Goal: Task Accomplishment & Management: Manage account settings

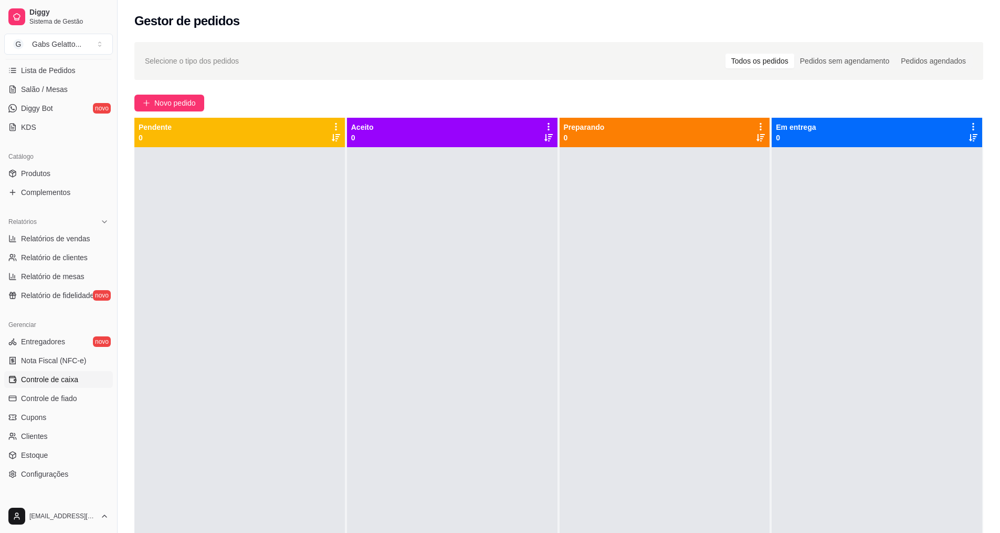
scroll to position [171, 0]
click at [39, 380] on span "Controle de caixa" at bounding box center [49, 379] width 57 height 11
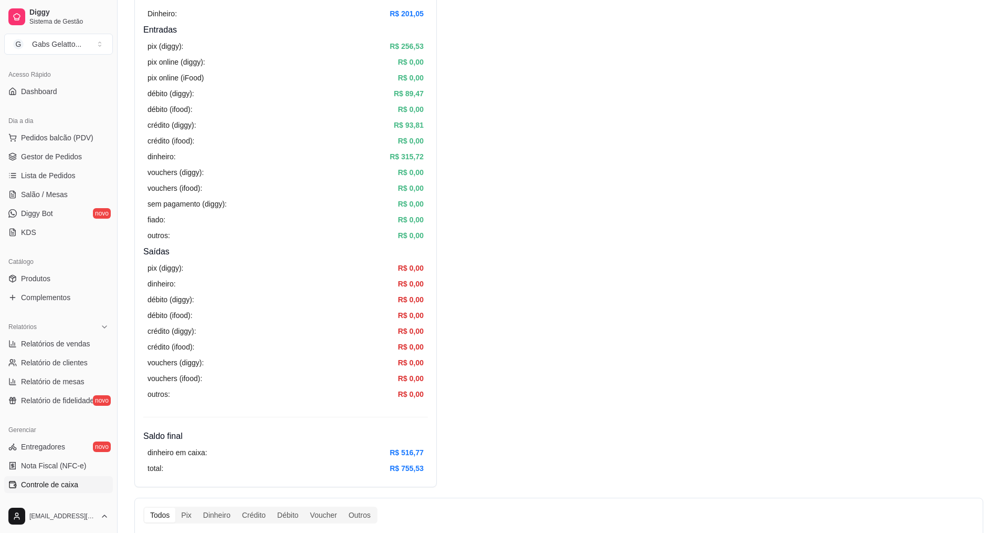
scroll to position [210, 0]
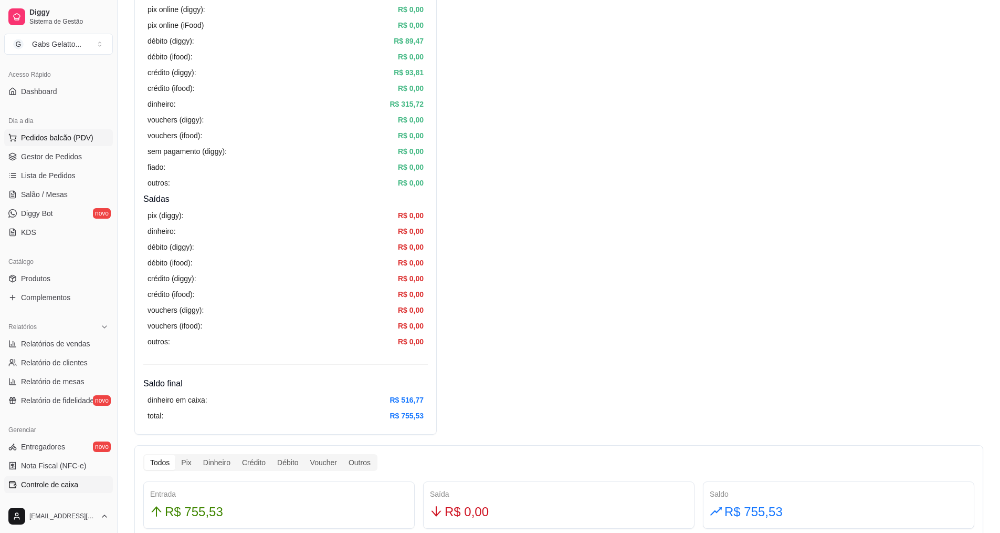
click at [63, 137] on span "Pedidos balcão (PDV)" at bounding box center [57, 137] width 72 height 11
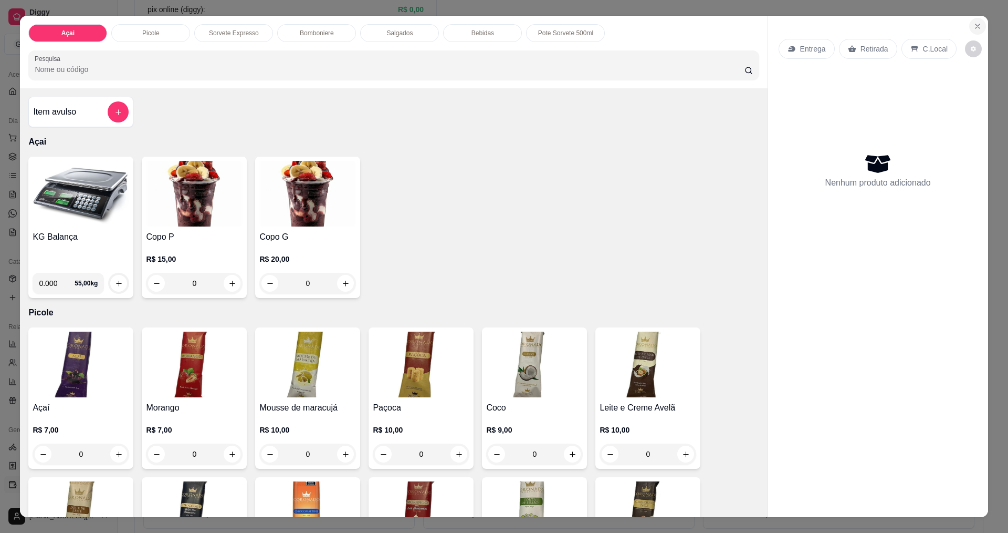
click at [977, 29] on icon "Close" at bounding box center [978, 26] width 8 height 8
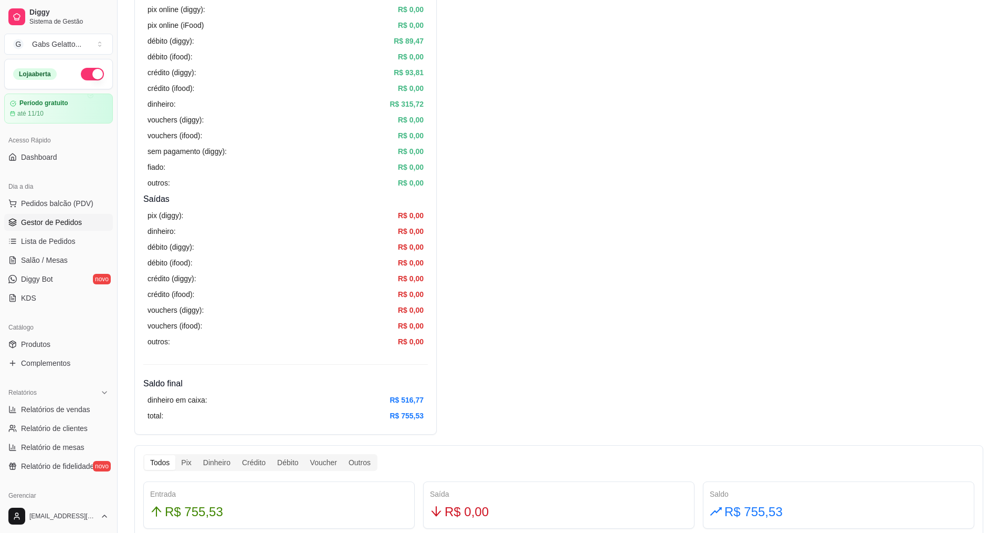
click at [92, 217] on link "Gestor de Pedidos" at bounding box center [58, 222] width 109 height 17
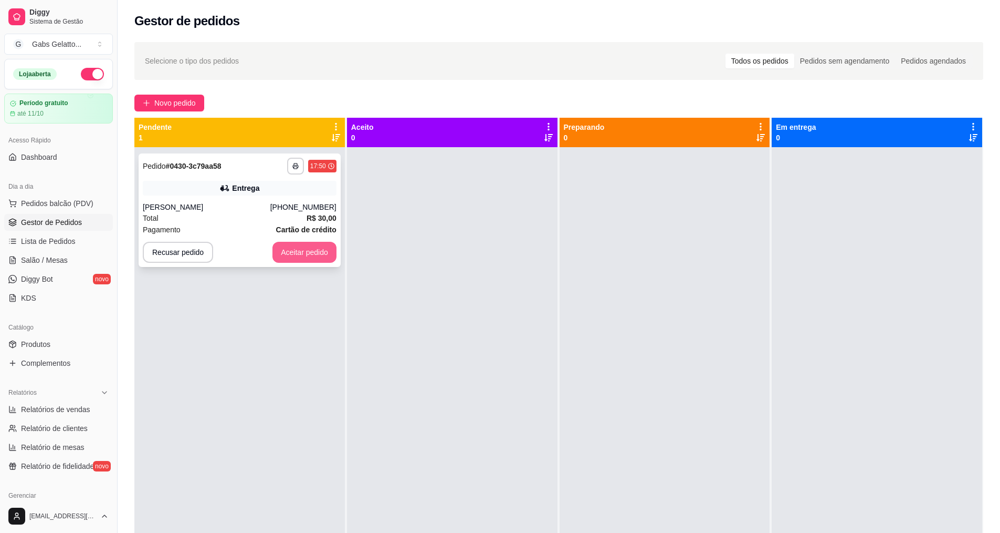
click at [282, 248] on button "Aceitar pedido" at bounding box center [305, 252] width 64 height 21
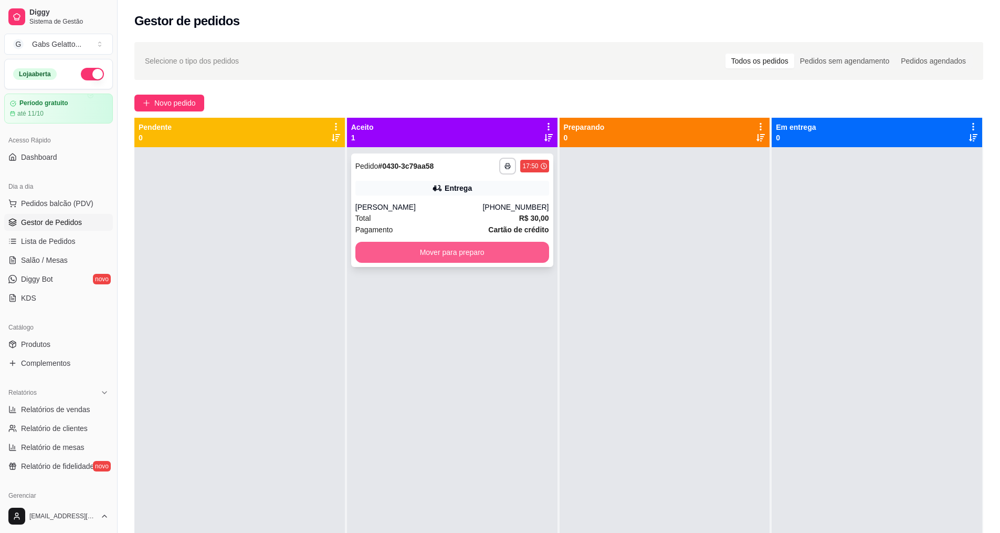
click at [465, 246] on button "Mover para preparo" at bounding box center [453, 252] width 194 height 21
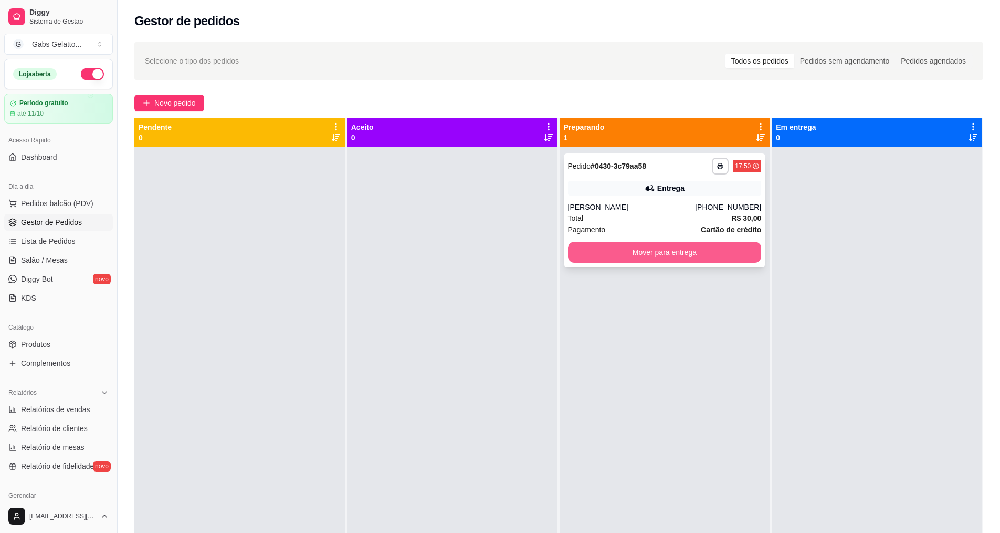
click at [725, 253] on button "Mover para entrega" at bounding box center [665, 252] width 194 height 21
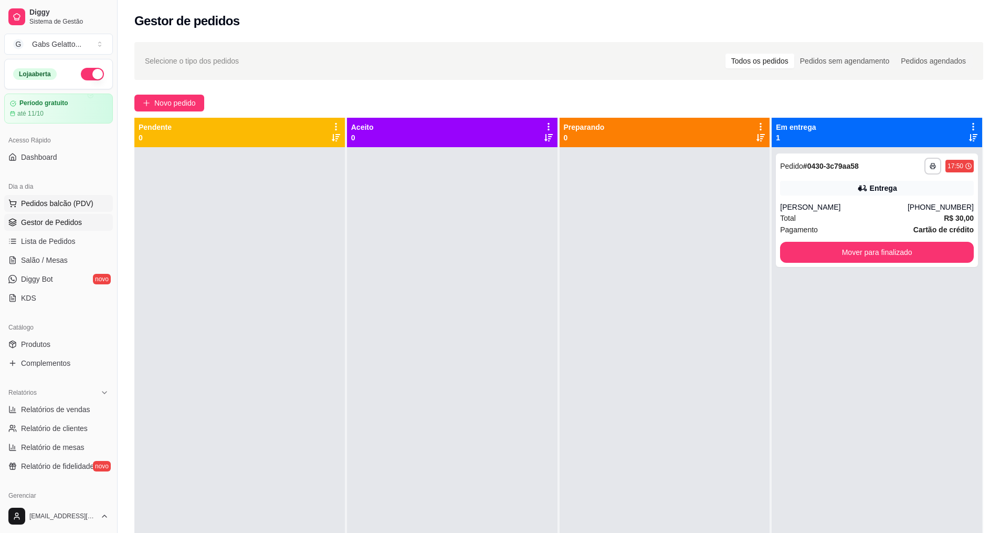
click at [81, 205] on span "Pedidos balcão (PDV)" at bounding box center [57, 203] width 72 height 11
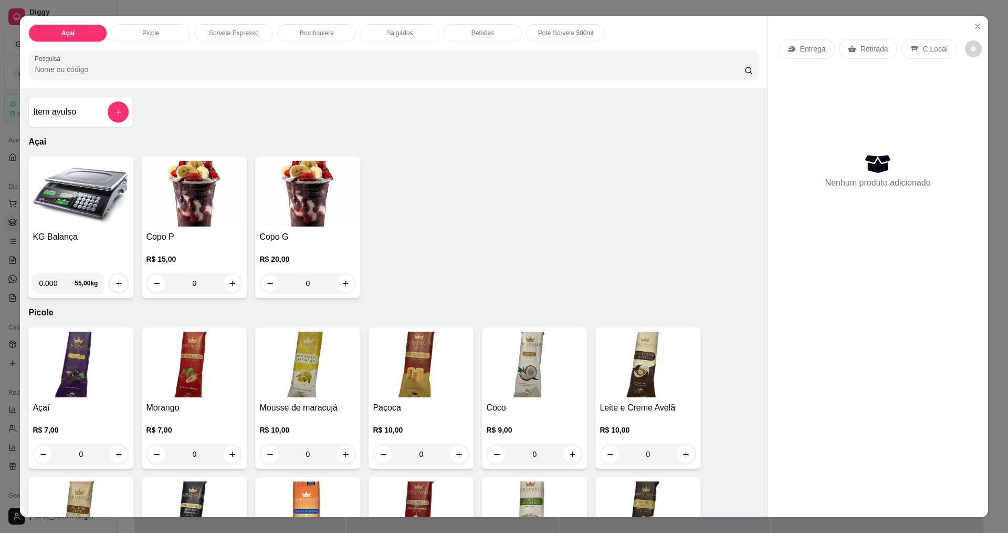
click at [70, 184] on img at bounding box center [81, 194] width 97 height 66
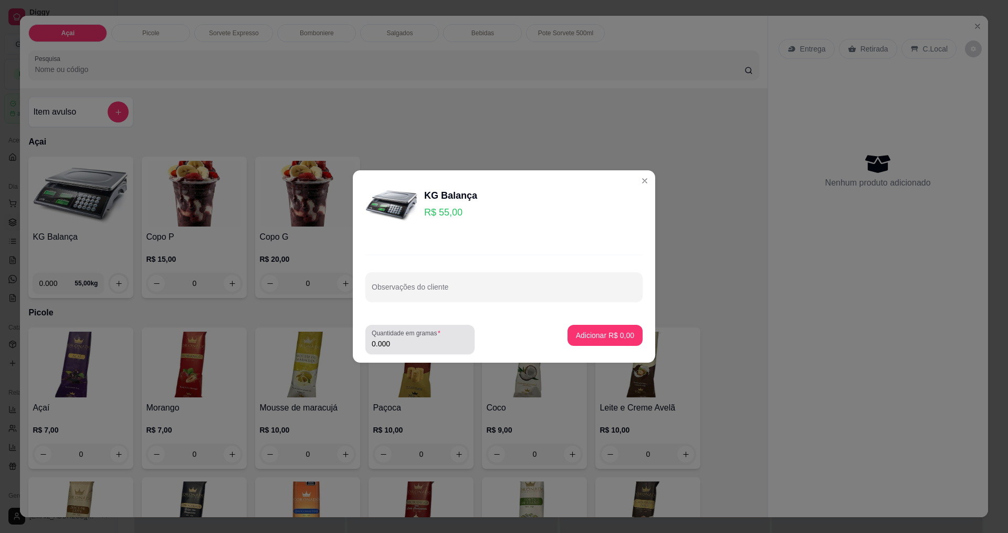
click at [446, 338] on input "0.000" at bounding box center [420, 343] width 97 height 11
drag, startPoint x: 446, startPoint y: 338, endPoint x: 456, endPoint y: 342, distance: 11.3
click at [454, 341] on div "0.000" at bounding box center [420, 339] width 97 height 21
click at [456, 342] on icon "Loading..." at bounding box center [460, 340] width 17 height 17
click at [437, 351] on div "Quantidade em gramas 0.000" at bounding box center [420, 339] width 109 height 29
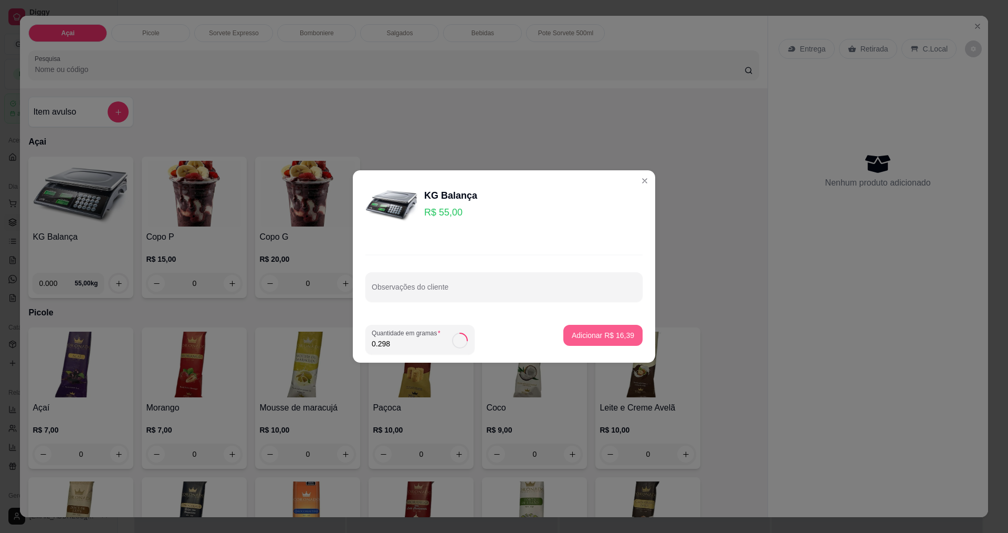
type input "0.298"
click at [609, 338] on p "Adicionar R$ 16,39" at bounding box center [603, 335] width 62 height 11
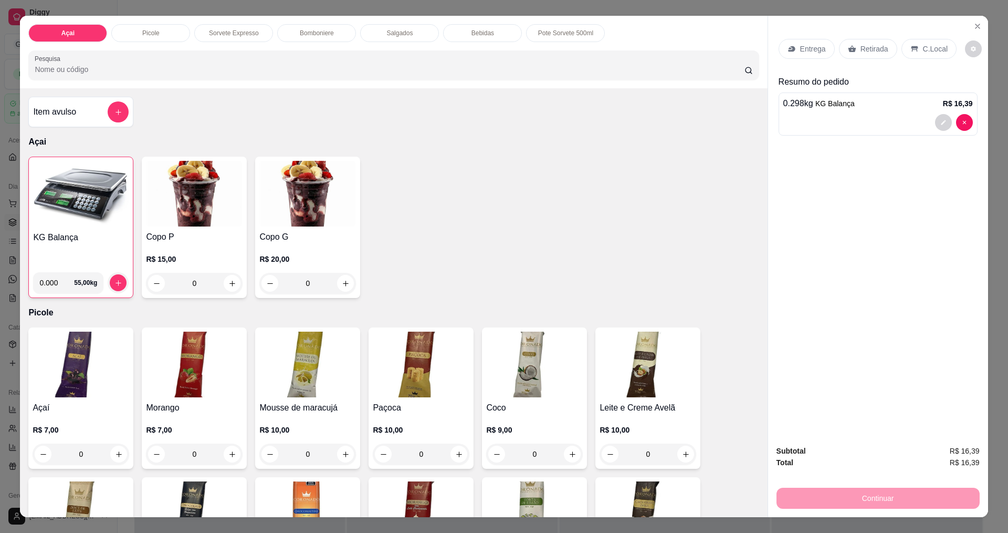
click at [930, 44] on p "C.Local" at bounding box center [935, 49] width 25 height 11
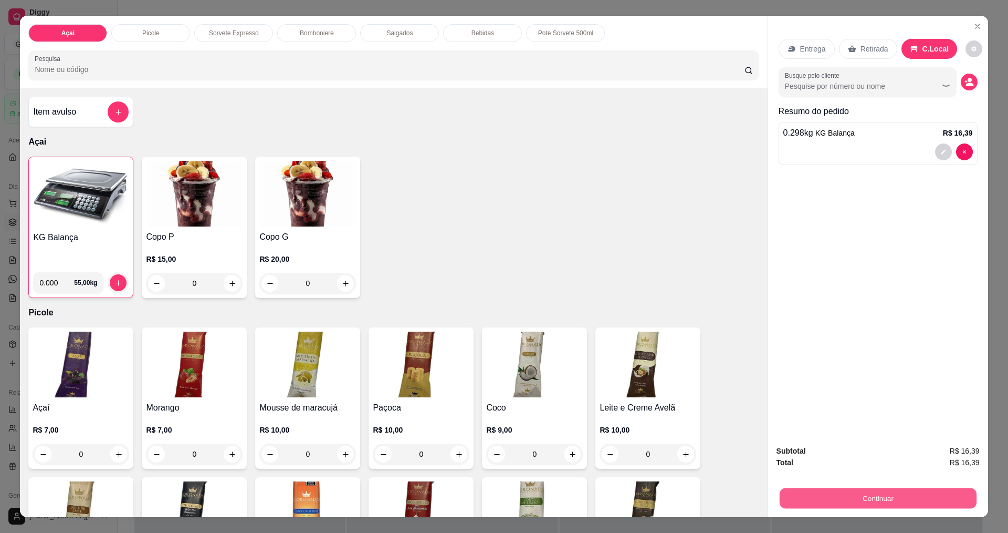
click at [882, 504] on button "Continuar" at bounding box center [877, 497] width 197 height 20
click at [853, 501] on button "Continuar" at bounding box center [878, 497] width 203 height 21
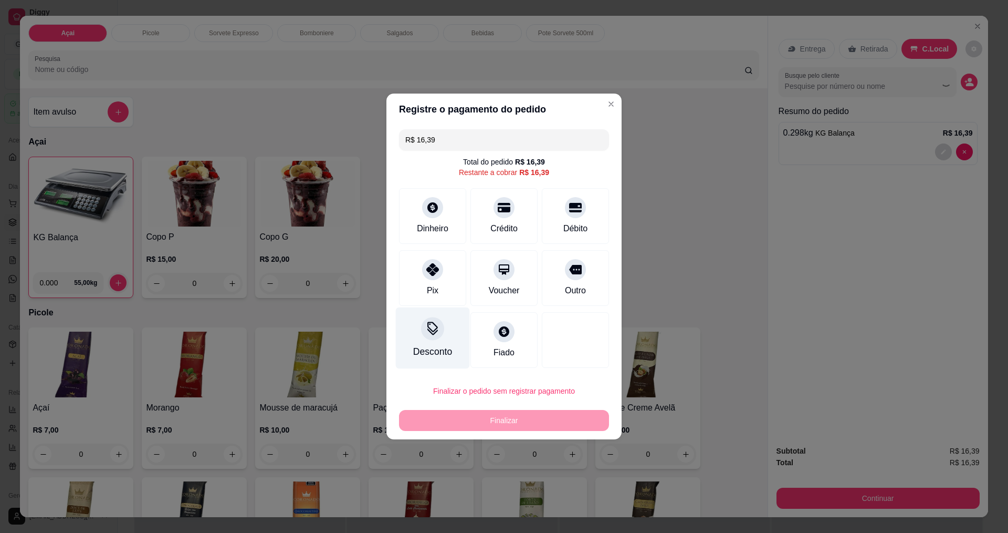
click at [426, 335] on icon at bounding box center [433, 328] width 14 height 14
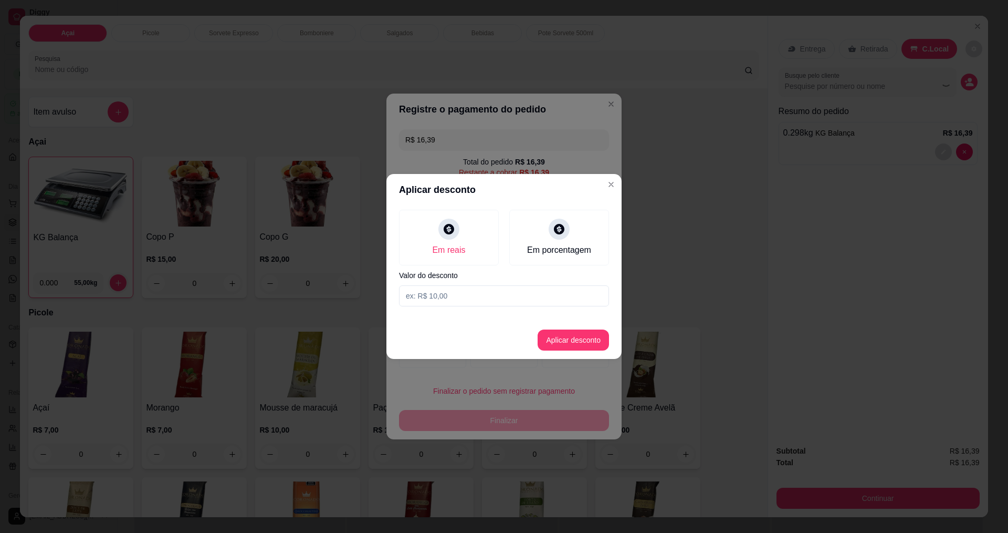
click at [483, 301] on input at bounding box center [504, 295] width 210 height 21
type input "0,39"
click at [589, 336] on button "Aplicar desconto" at bounding box center [573, 340] width 69 height 20
type input "R$ 16,00"
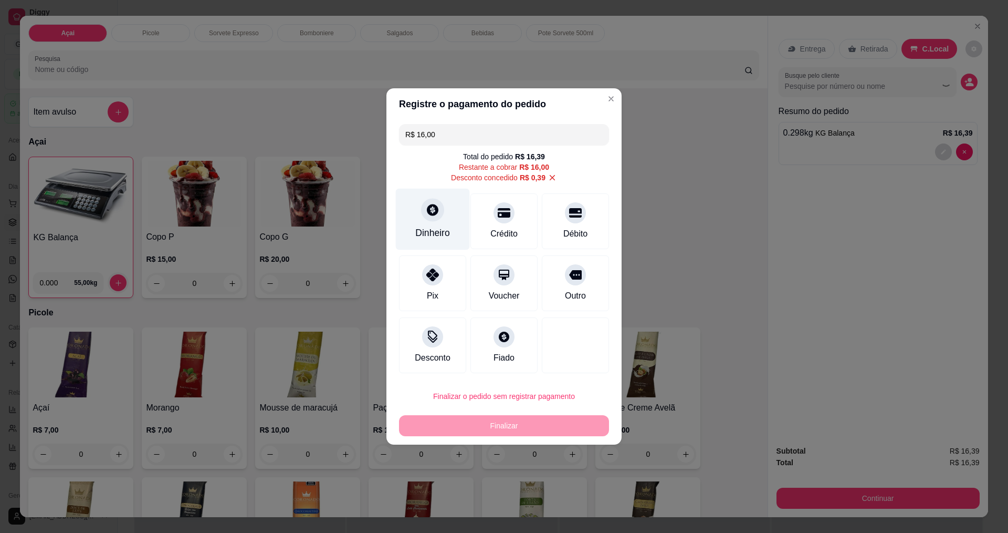
click at [441, 212] on div at bounding box center [432, 209] width 23 height 23
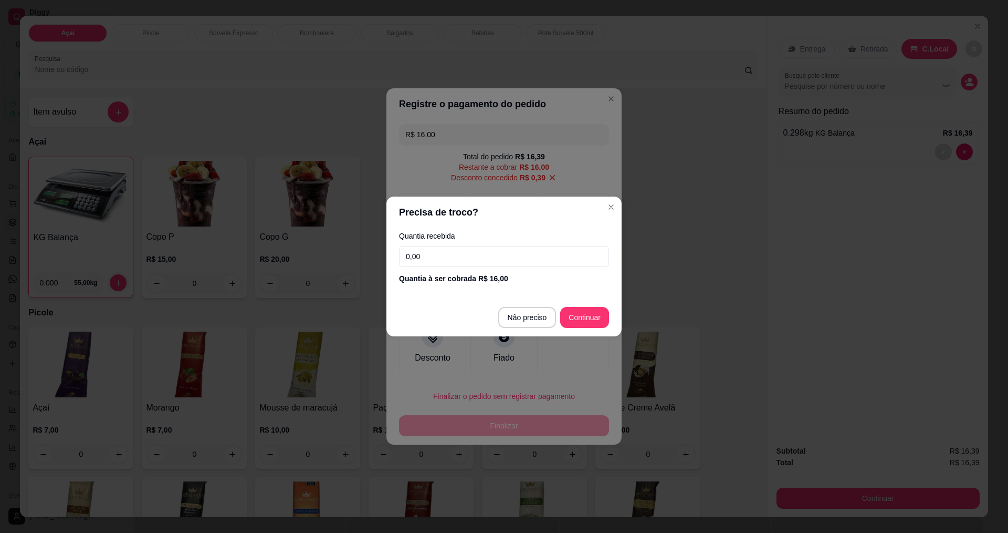
drag, startPoint x: 559, startPoint y: 256, endPoint x: 144, endPoint y: 253, distance: 414.4
click at [144, 253] on div "Precisa de troco? Quantia recebida 0,00 Quantia à ser cobrada R$ 16,00 Não prec…" at bounding box center [504, 266] width 1008 height 533
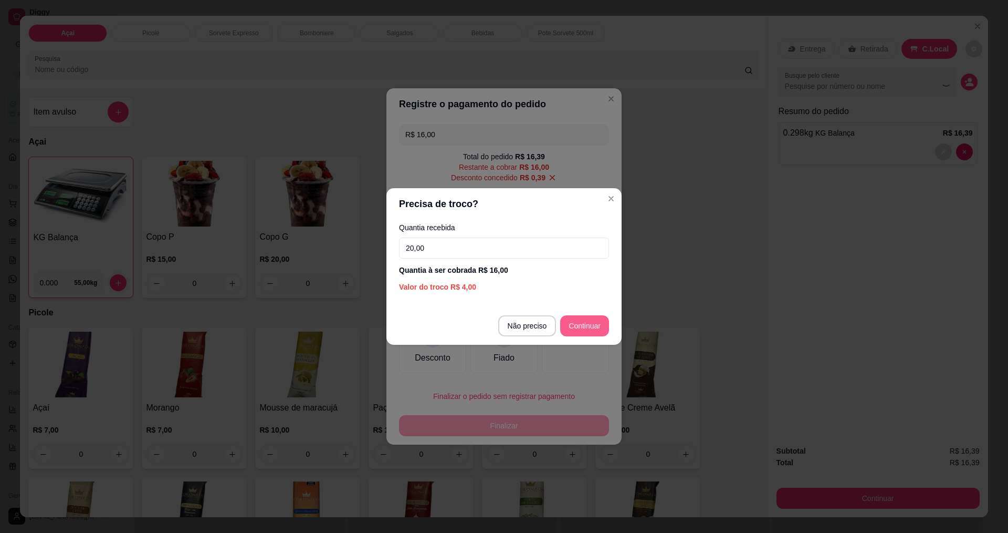
type input "20,00"
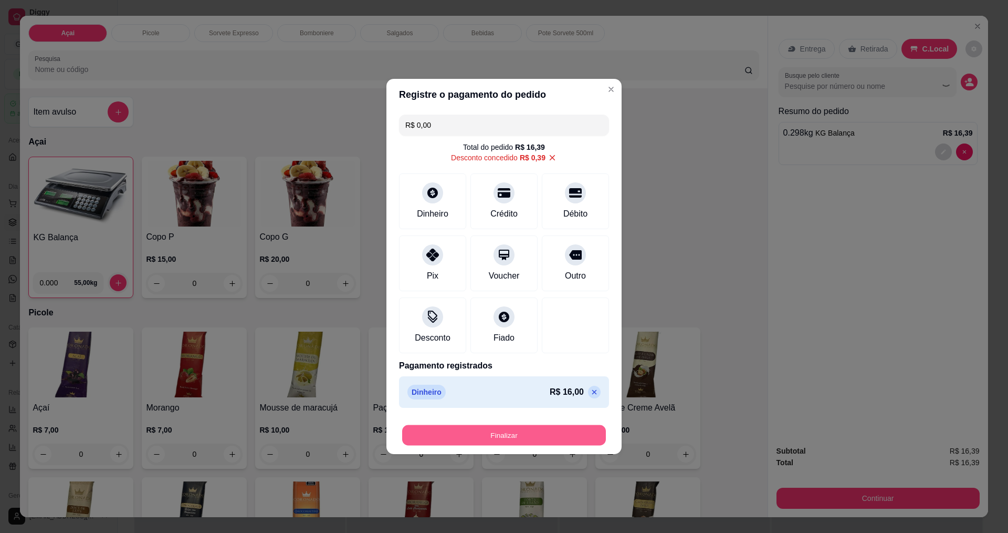
click at [512, 433] on button "Finalizar" at bounding box center [504, 435] width 204 height 20
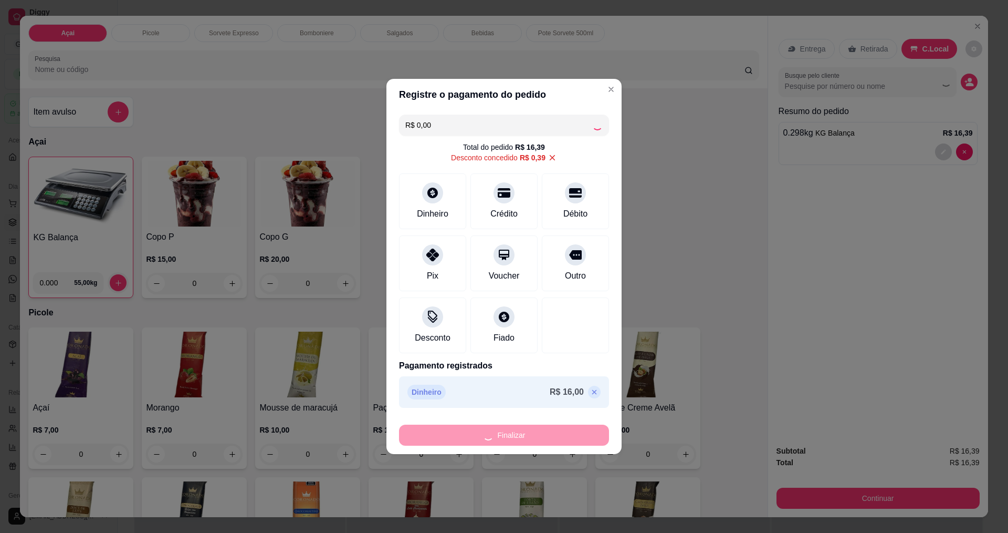
click at [523, 439] on div "Finalizar" at bounding box center [504, 434] width 210 height 21
click at [524, 436] on div "Finalizar" at bounding box center [504, 434] width 210 height 21
drag, startPoint x: 525, startPoint y: 432, endPoint x: 410, endPoint y: 466, distance: 120.0
click at [524, 432] on div "Finalizar" at bounding box center [504, 434] width 210 height 21
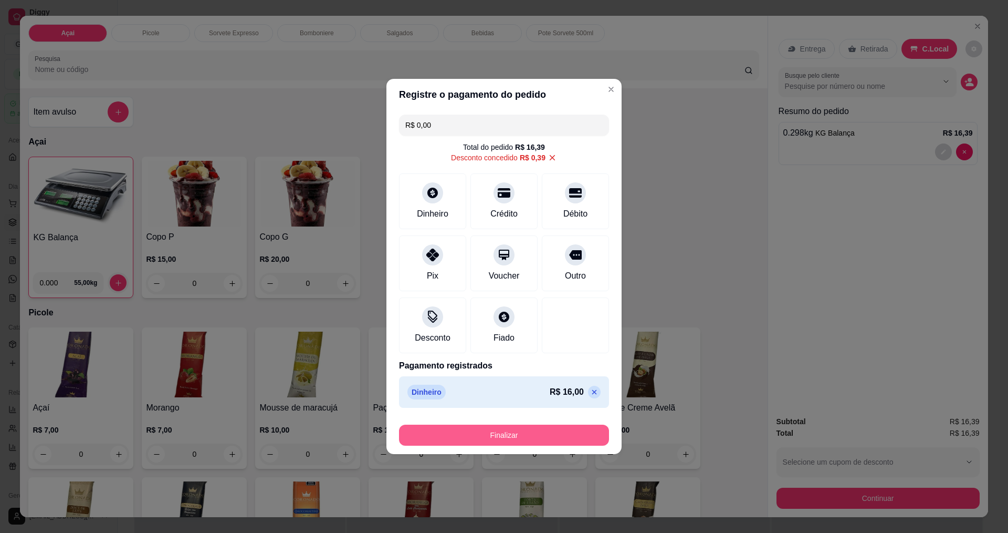
click at [503, 442] on button "Finalizar" at bounding box center [504, 434] width 210 height 21
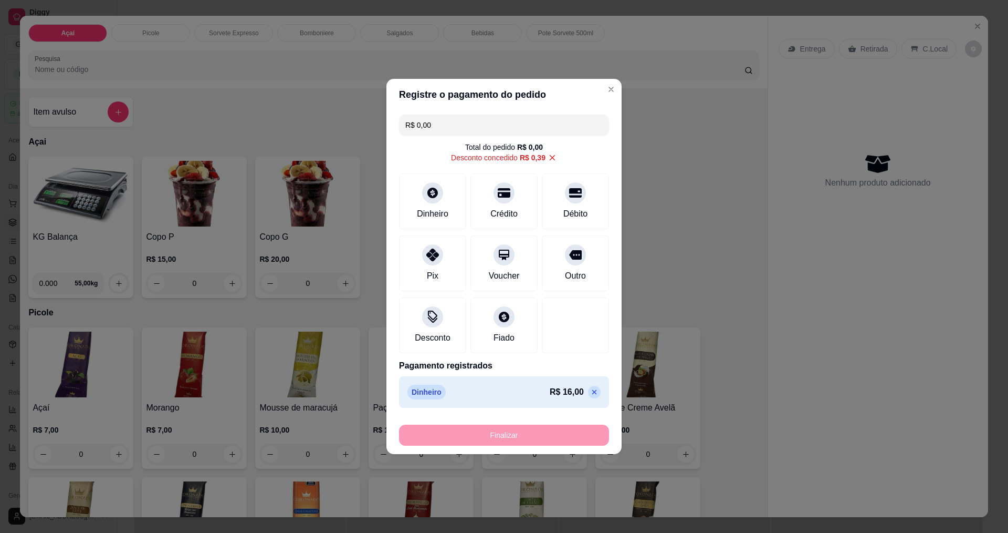
type input "-R$ 16,39"
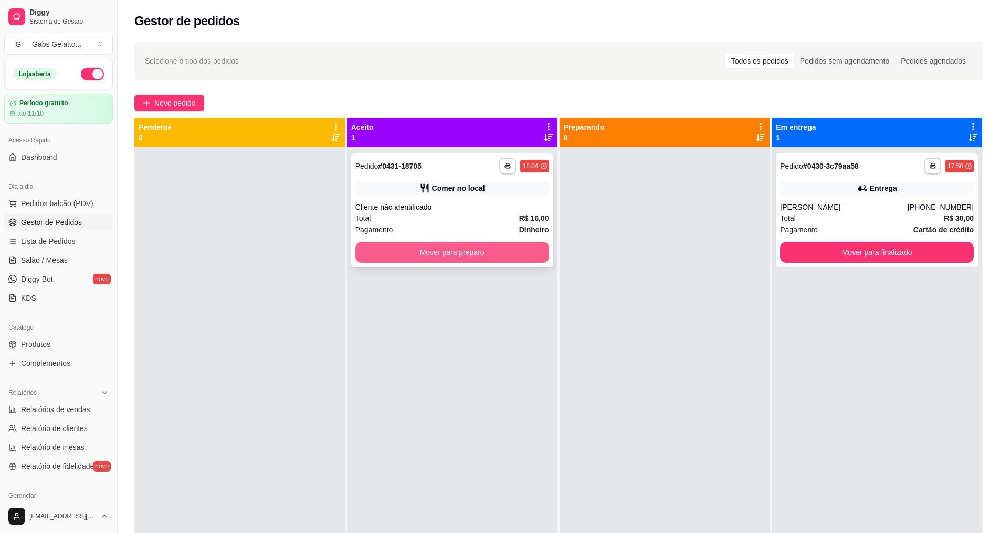
click at [530, 258] on button "Mover para preparo" at bounding box center [453, 252] width 194 height 21
click at [95, 205] on button "Pedidos balcão (PDV)" at bounding box center [58, 203] width 109 height 17
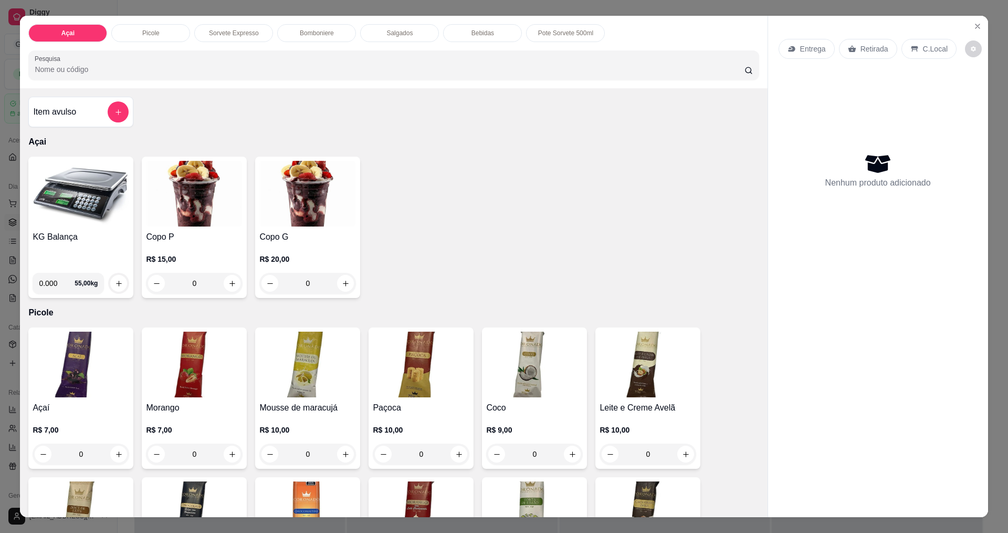
click at [69, 197] on img at bounding box center [81, 194] width 97 height 66
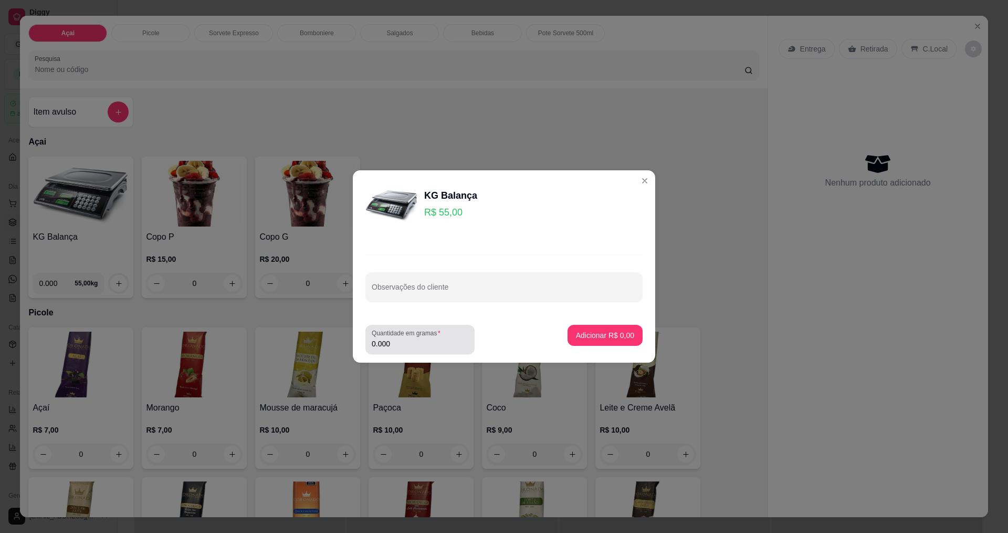
drag, startPoint x: 449, startPoint y: 348, endPoint x: 437, endPoint y: 351, distance: 11.5
click at [449, 347] on input "0.000" at bounding box center [420, 343] width 97 height 11
click at [422, 356] on footer "Quantidade em gramas 0.000 Adicionar R$ 0,00" at bounding box center [504, 339] width 303 height 46
click at [430, 346] on input "0.000" at bounding box center [412, 343] width 80 height 11
type input "0.230"
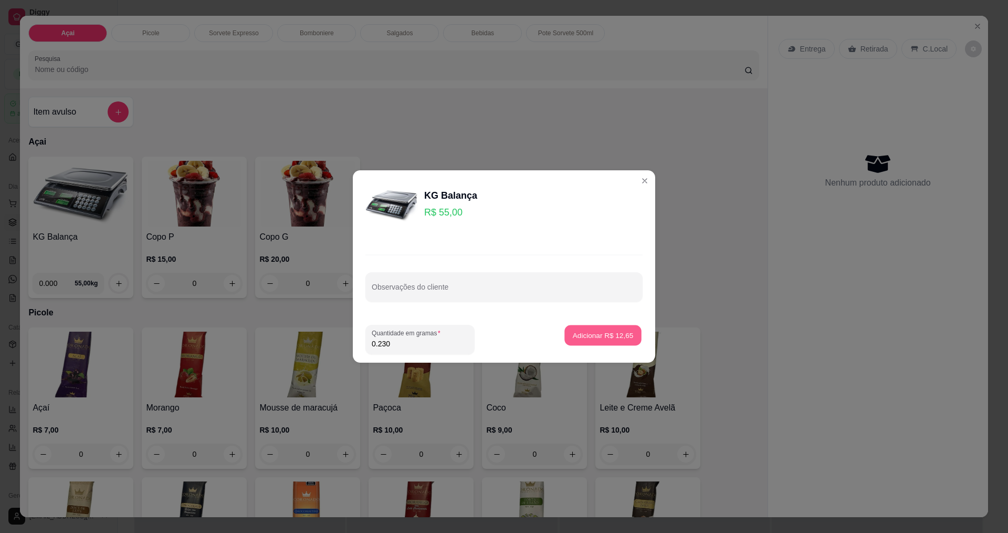
click at [609, 338] on p "Adicionar R$ 12,65" at bounding box center [603, 335] width 61 height 10
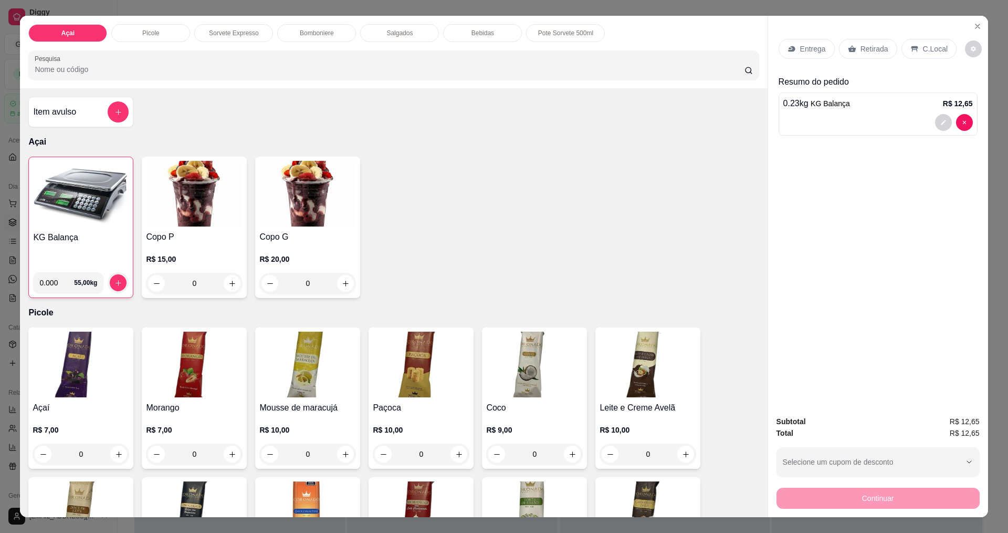
click at [930, 49] on p "C.Local" at bounding box center [935, 49] width 25 height 11
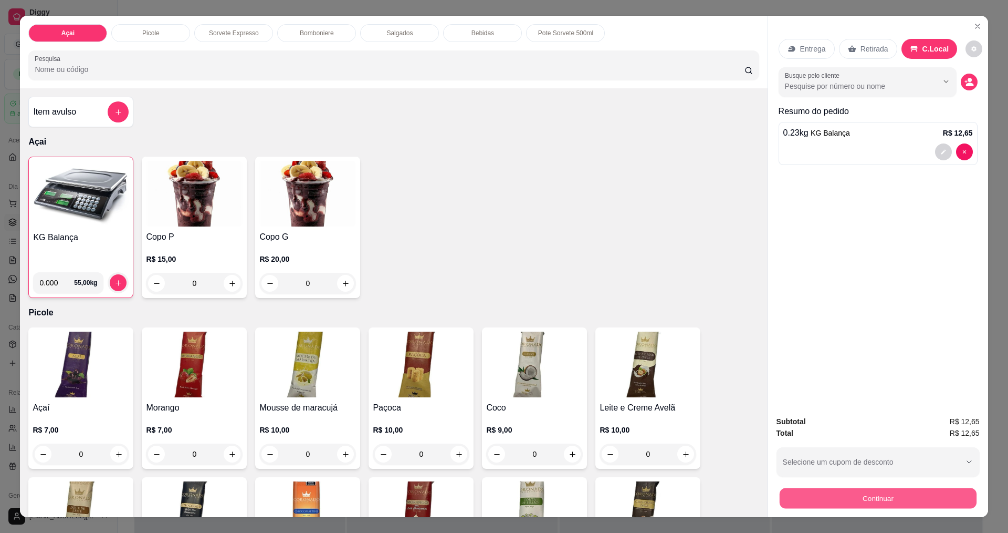
click at [877, 492] on button "Continuar" at bounding box center [877, 497] width 197 height 20
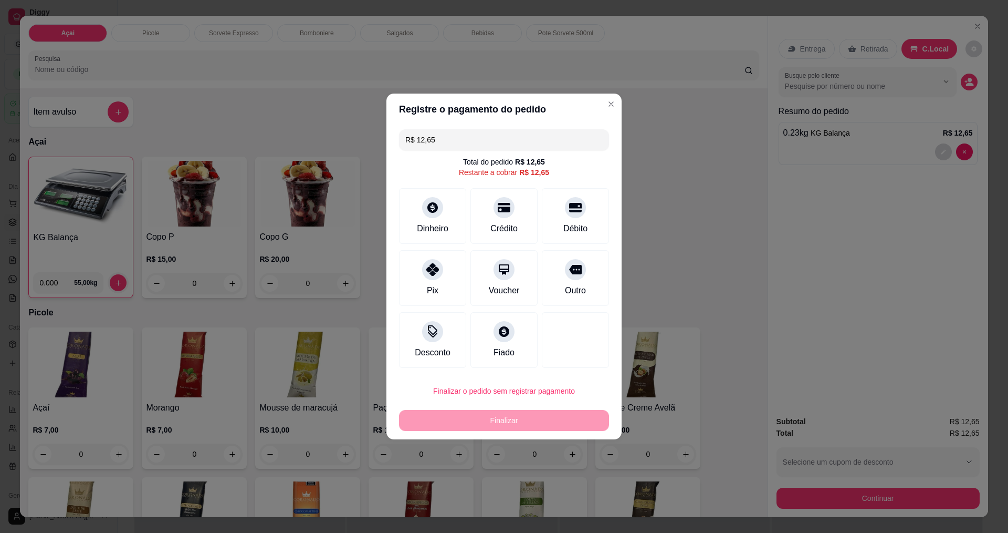
drag, startPoint x: 462, startPoint y: 140, endPoint x: 254, endPoint y: 127, distance: 208.4
click at [254, 127] on div "Registre o pagamento do pedido R$ 12,65 Total do pedido R$ 12,65 Restante a cob…" at bounding box center [504, 266] width 1008 height 533
click at [433, 208] on icon at bounding box center [433, 205] width 12 height 12
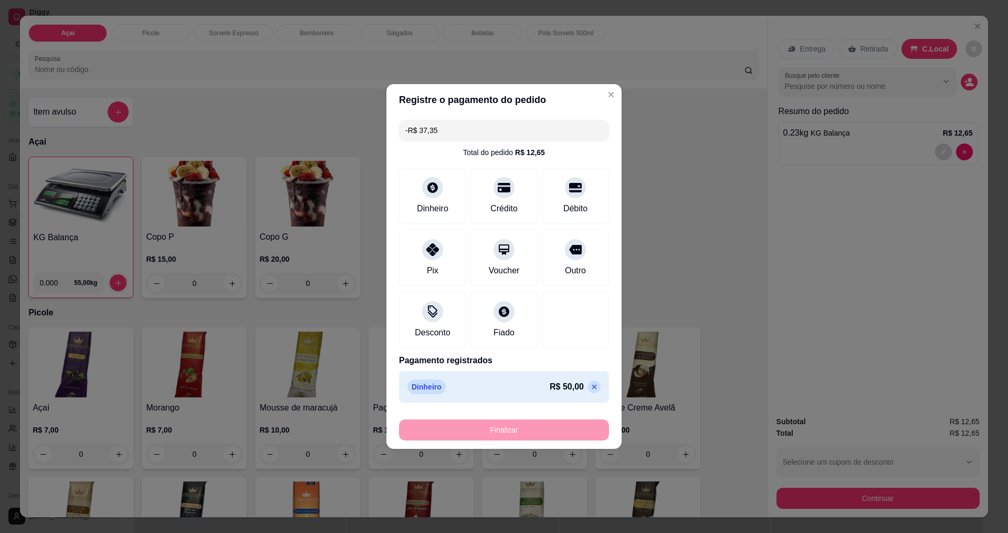
click at [541, 437] on div "Finalizar" at bounding box center [504, 429] width 210 height 21
drag, startPoint x: 471, startPoint y: 129, endPoint x: 259, endPoint y: 124, distance: 211.7
click at [259, 124] on div "Registre o pagamento do pedido -R$ 37,35 Total do pedido R$ 12,65 Dinheiro Créd…" at bounding box center [504, 266] width 1008 height 533
click at [590, 390] on icon at bounding box center [594, 386] width 8 height 8
type input "R$ 12,65"
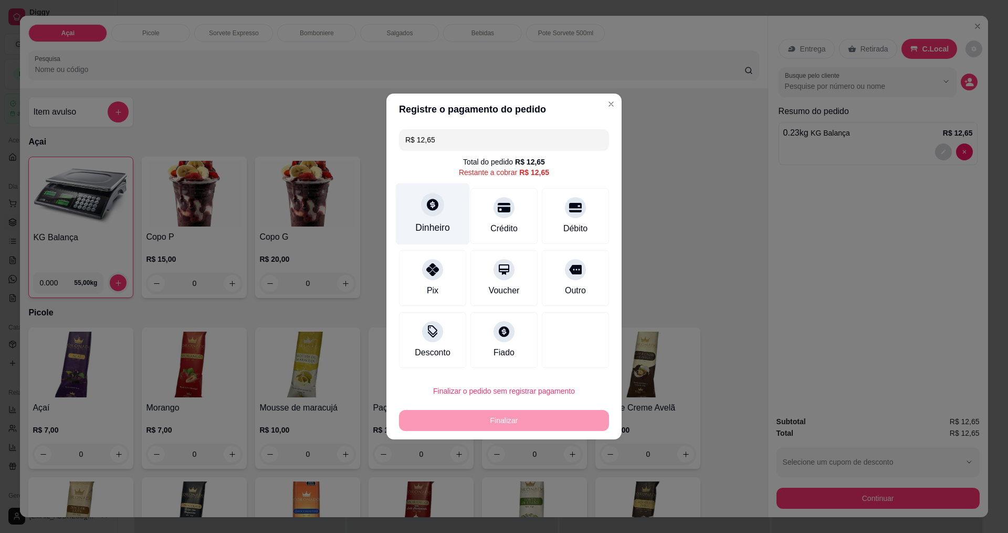
click at [423, 212] on div at bounding box center [432, 204] width 23 height 23
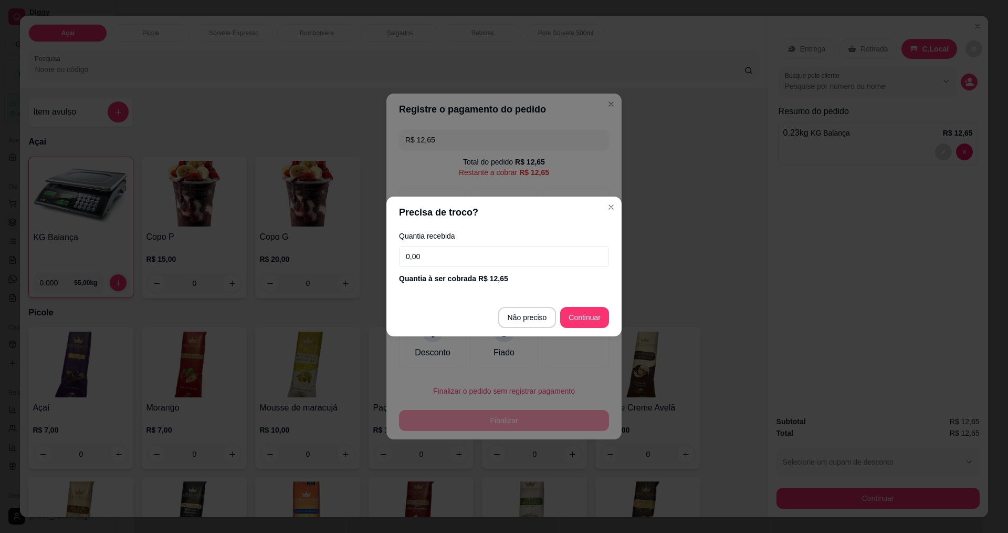
click at [521, 258] on input "0,00" at bounding box center [504, 256] width 210 height 21
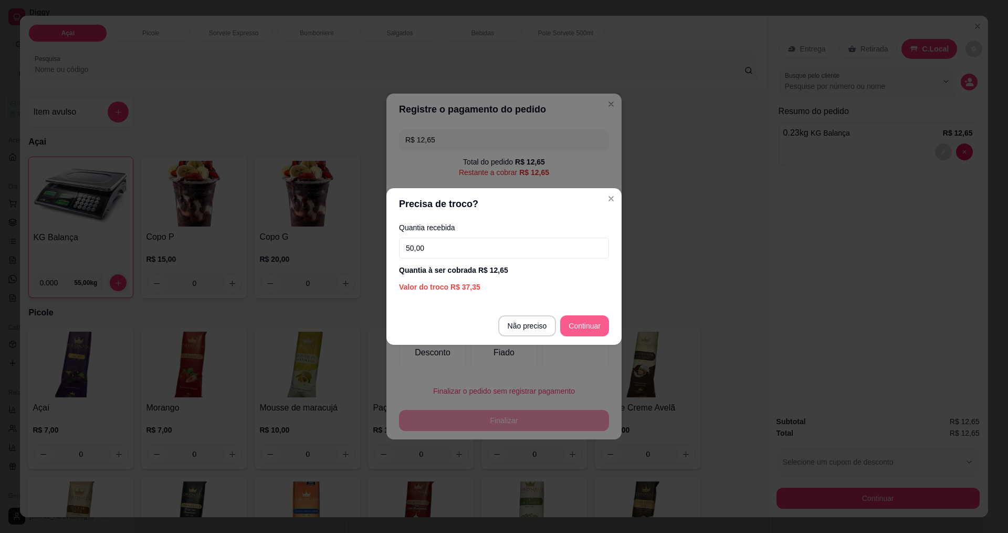
type input "50,00"
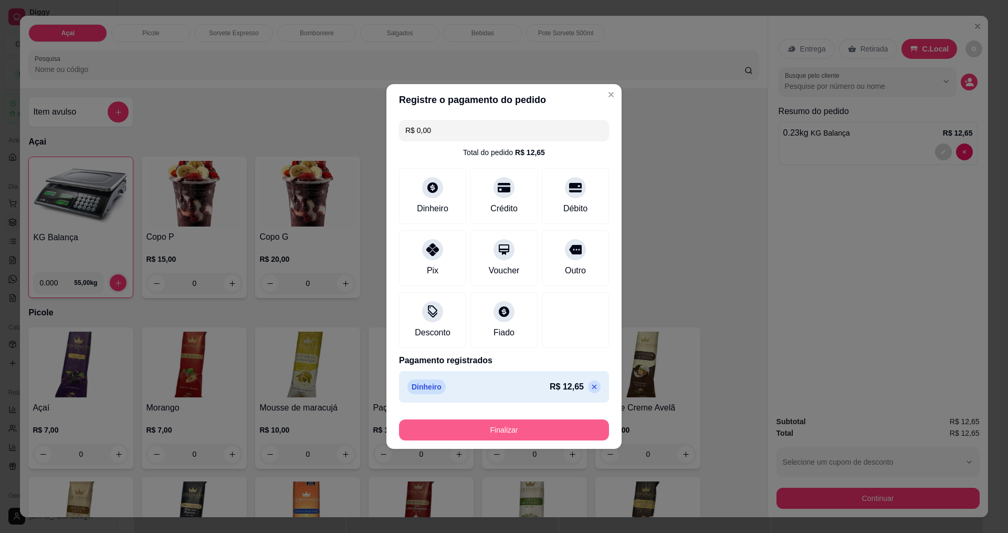
click at [510, 430] on button "Finalizar" at bounding box center [504, 429] width 210 height 21
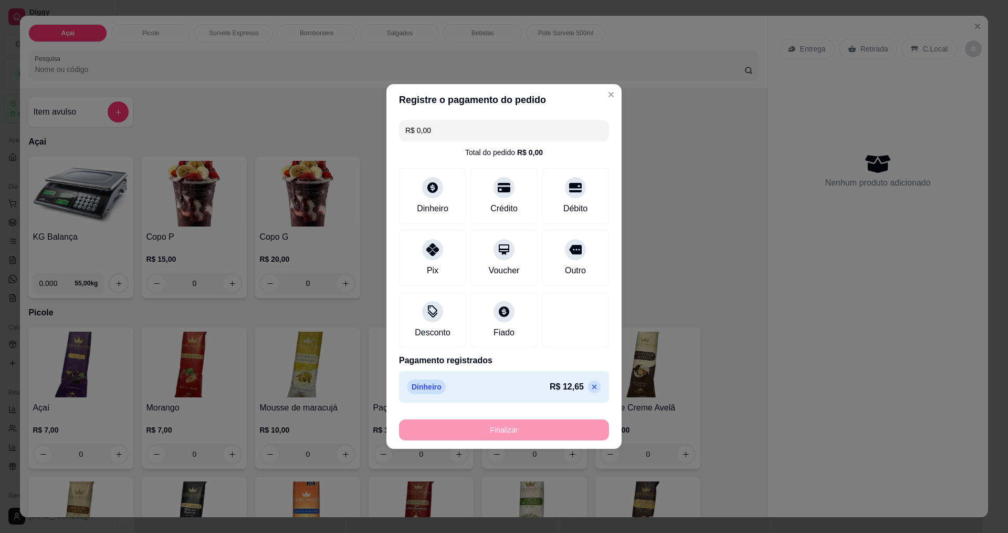
type input "-R$ 12,65"
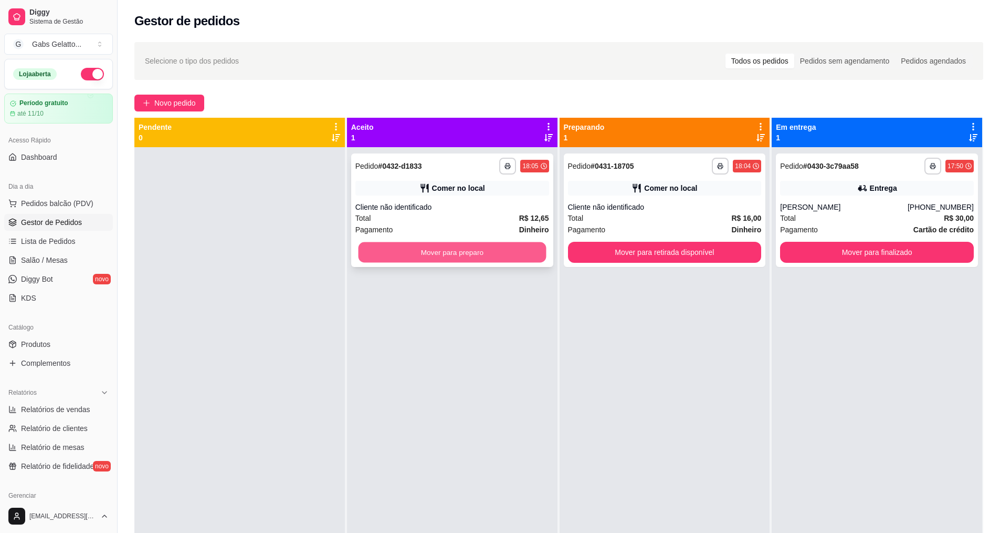
click at [442, 244] on button "Mover para preparo" at bounding box center [452, 252] width 188 height 20
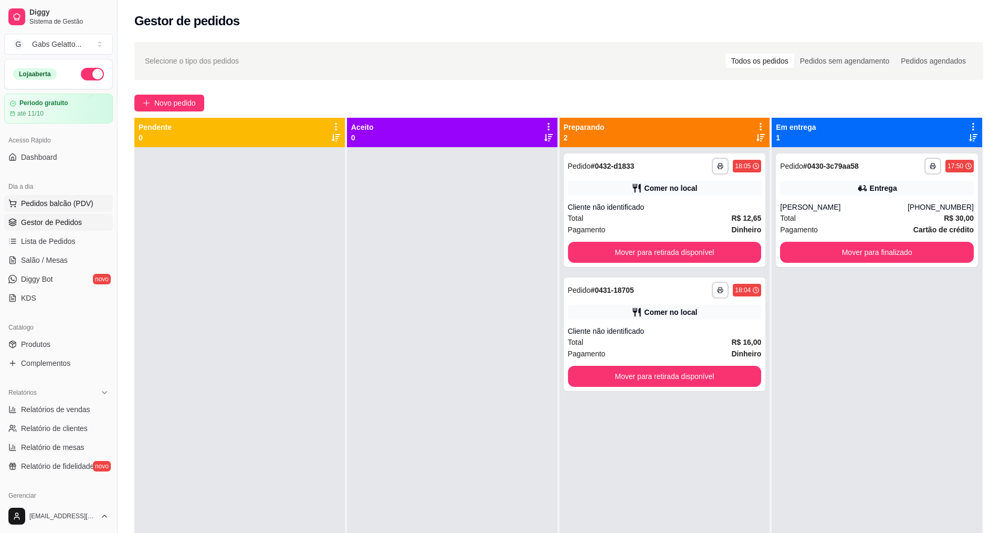
click at [69, 208] on span "Pedidos balcão (PDV)" at bounding box center [57, 203] width 72 height 11
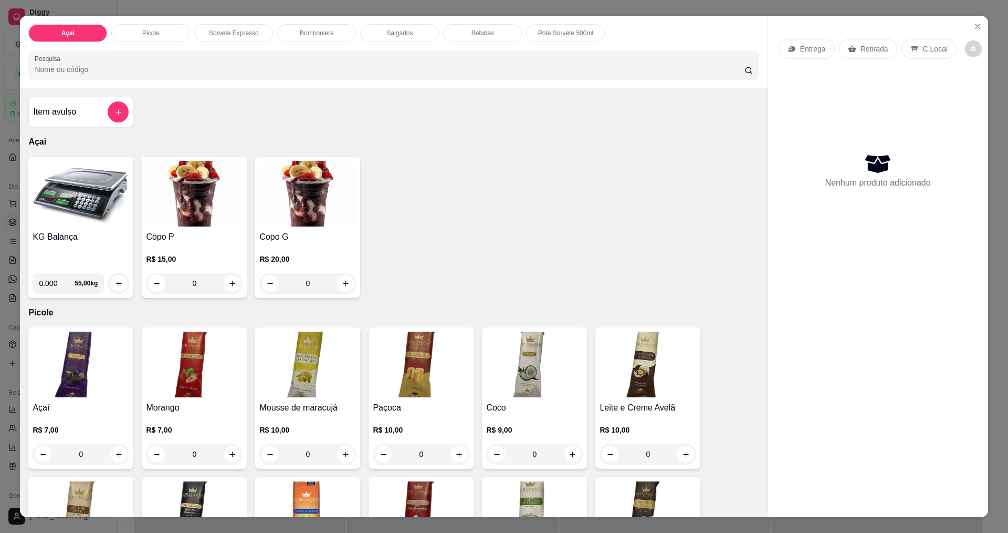
click at [91, 197] on img at bounding box center [81, 194] width 97 height 66
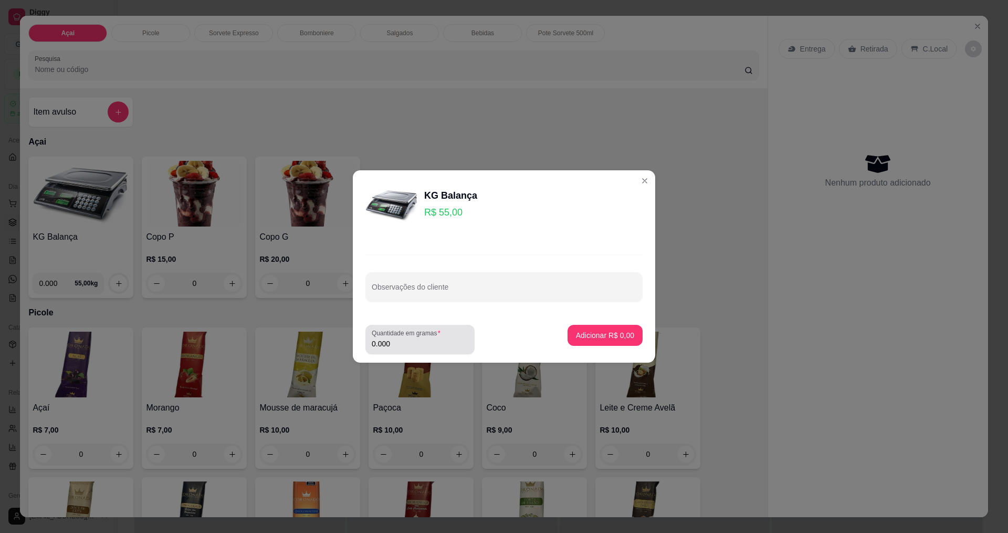
click at [432, 341] on input "0.000" at bounding box center [420, 343] width 97 height 11
type input "0.238"
click at [608, 337] on p "Adicionar R$ 13,09" at bounding box center [603, 335] width 62 height 11
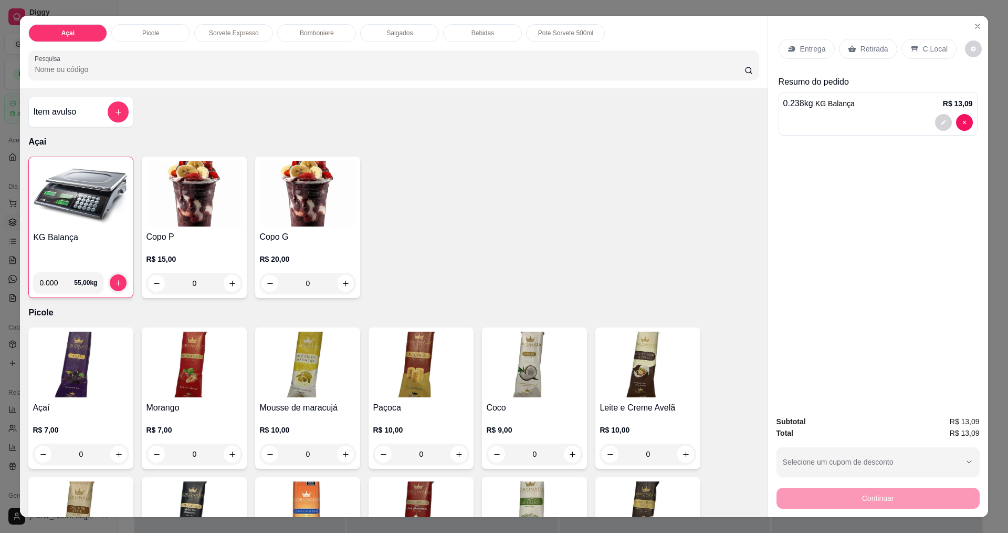
click at [936, 44] on p "C.Local" at bounding box center [935, 49] width 25 height 11
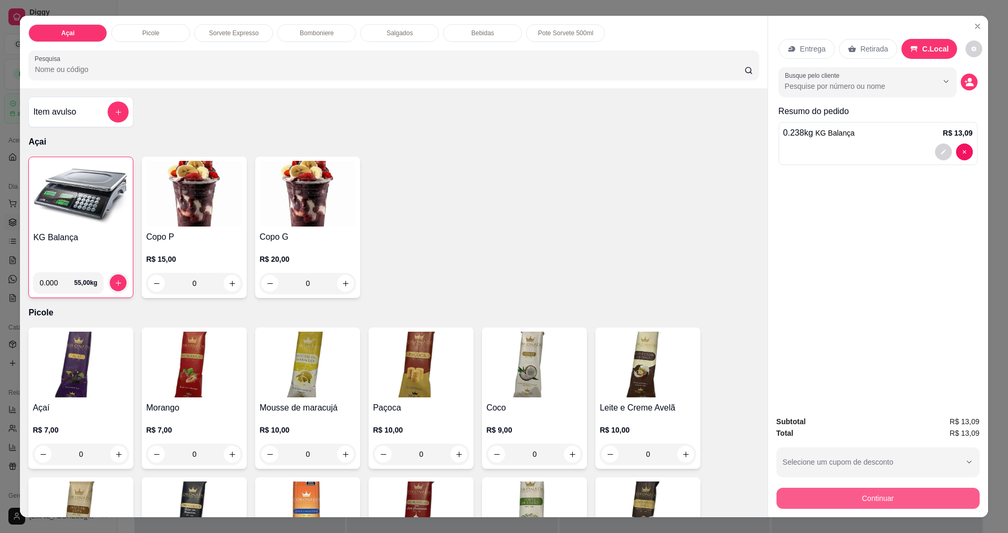
click at [839, 508] on button "Continuar" at bounding box center [878, 497] width 203 height 21
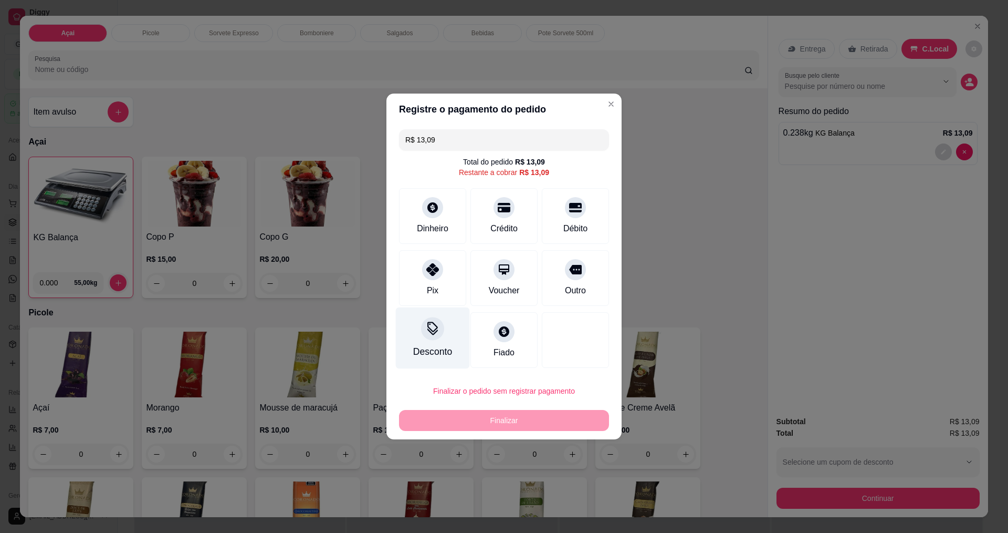
click at [436, 331] on icon at bounding box center [433, 328] width 14 height 14
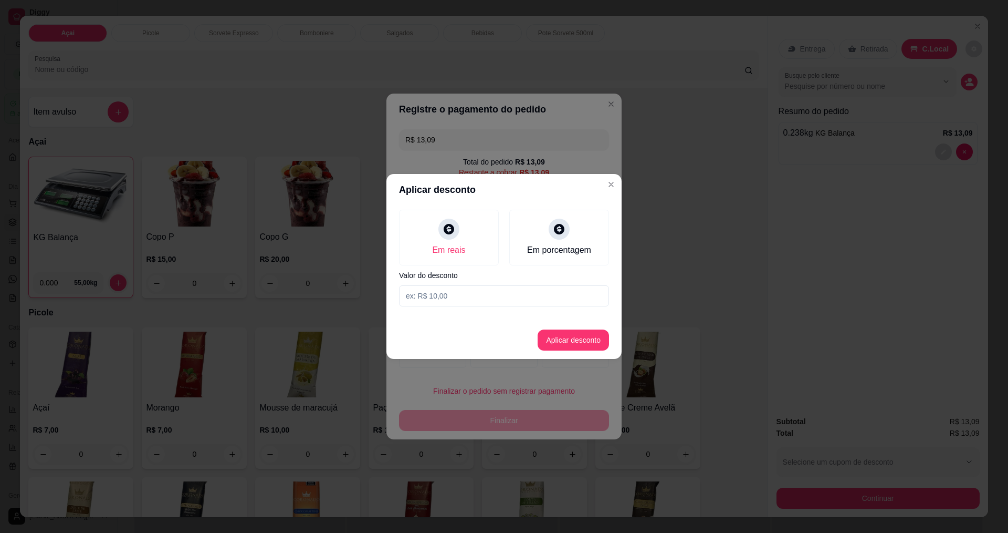
click at [512, 296] on input at bounding box center [504, 295] width 210 height 21
type input "0,09"
click at [571, 340] on button "Aplicar desconto" at bounding box center [573, 339] width 71 height 21
type input "R$ 13,00"
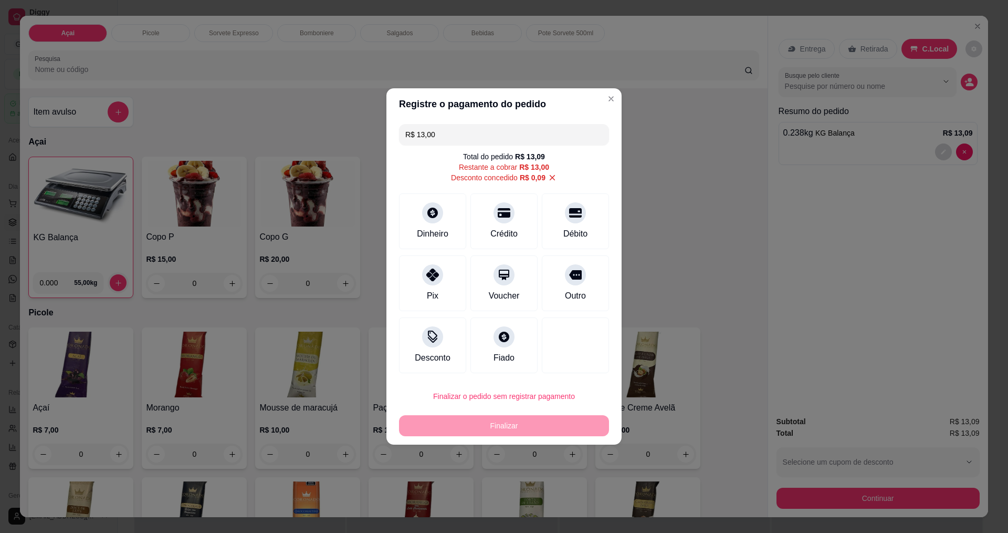
drag, startPoint x: 456, startPoint y: 129, endPoint x: 404, endPoint y: 171, distance: 67.3
click at [342, 125] on div "Registre o pagamento do pedido R$ 13,00 Total do pedido R$ 13,09 Restante a cob…" at bounding box center [504, 266] width 1008 height 533
click at [430, 214] on icon at bounding box center [433, 210] width 12 height 12
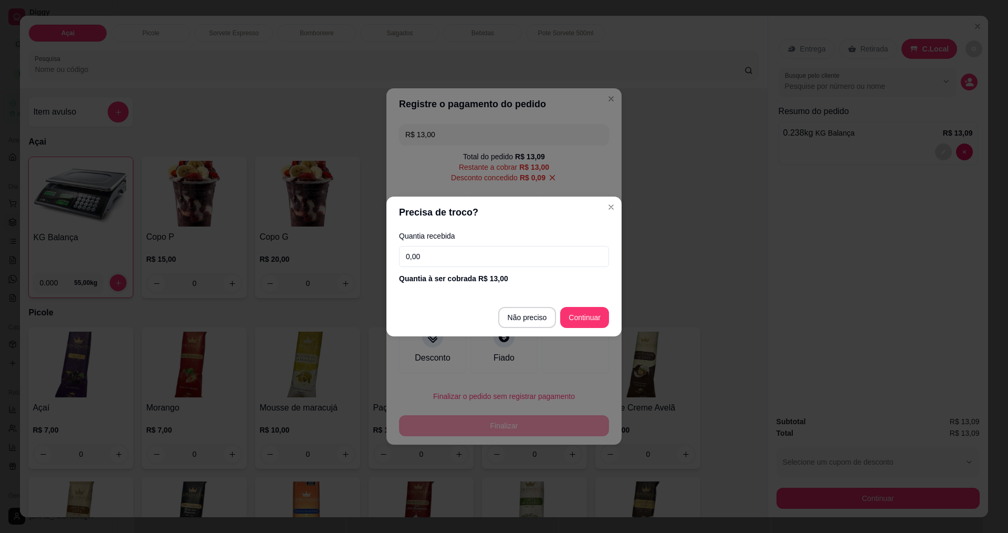
click at [471, 266] on input "0,00" at bounding box center [504, 256] width 210 height 21
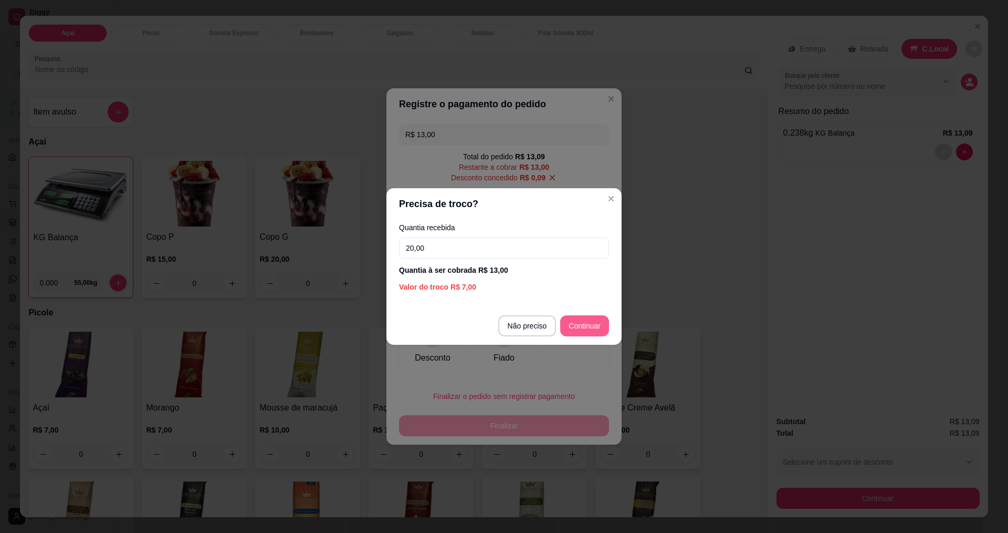
type input "20,00"
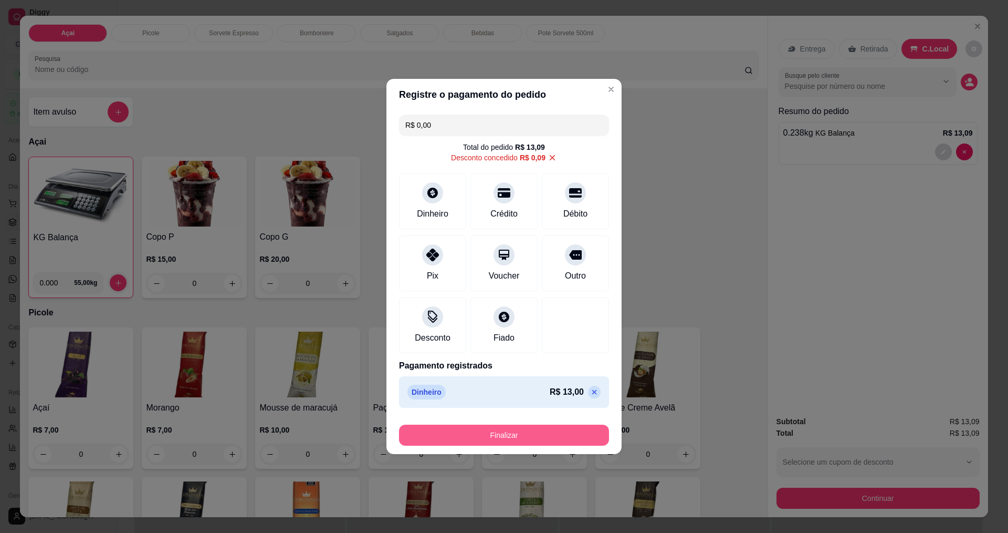
click at [557, 440] on button "Finalizar" at bounding box center [504, 434] width 210 height 21
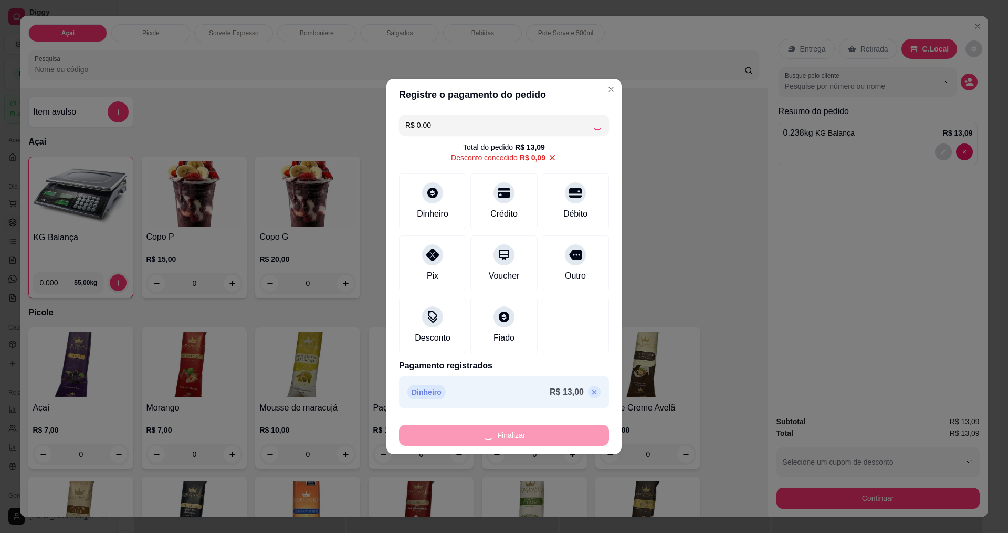
type input "-R$ 13,09"
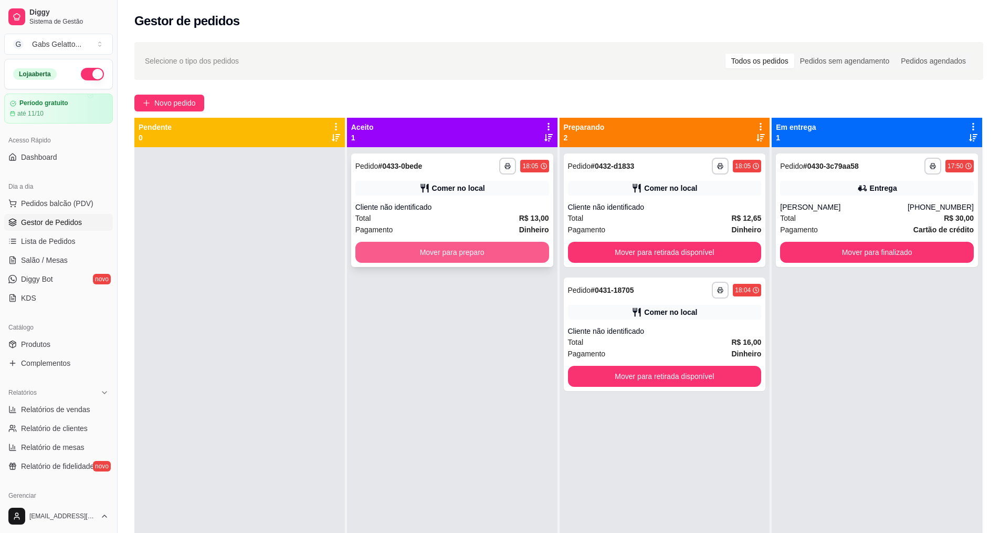
click at [519, 246] on button "Mover para preparo" at bounding box center [453, 252] width 194 height 21
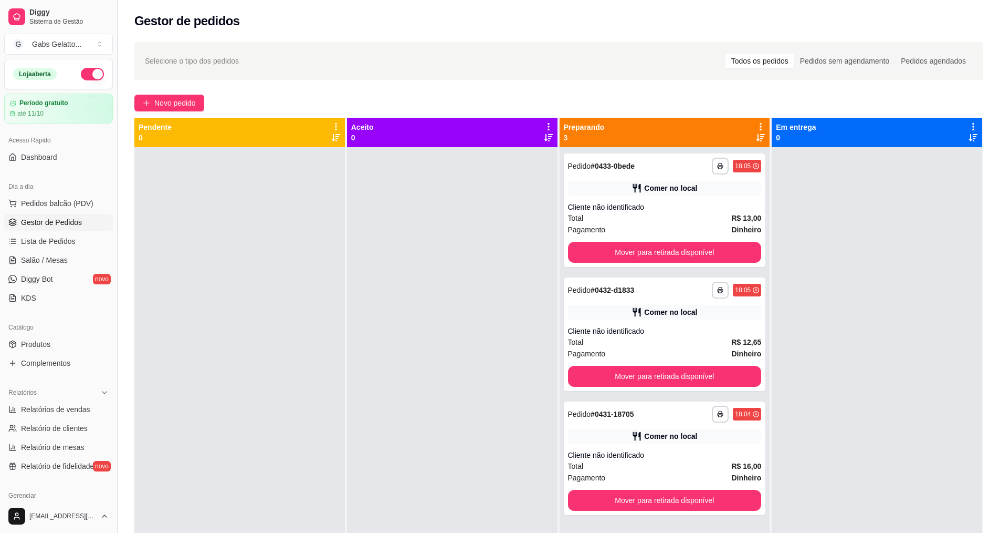
click at [118, 184] on button "Toggle Sidebar" at bounding box center [117, 266] width 8 height 533
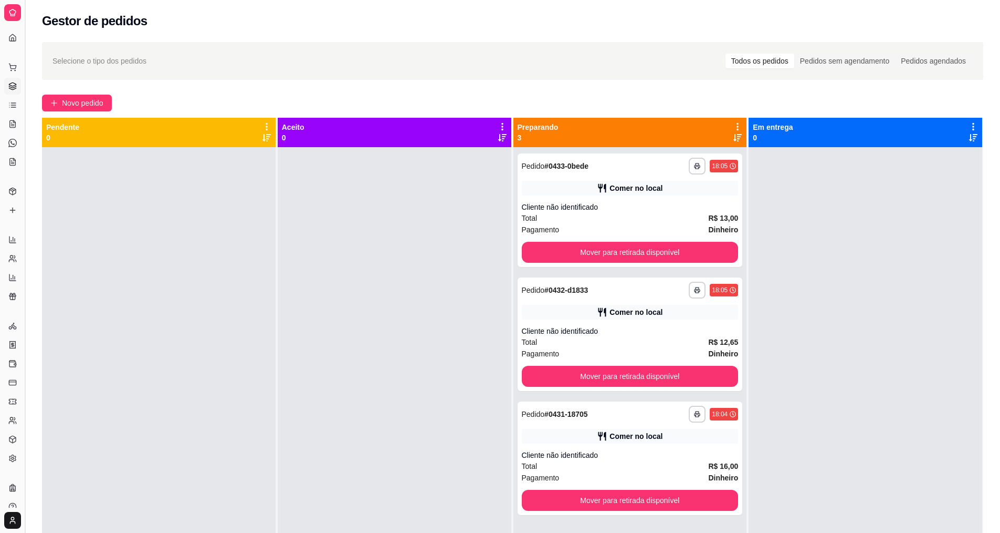
click at [22, 166] on button "Toggle Sidebar" at bounding box center [24, 266] width 8 height 533
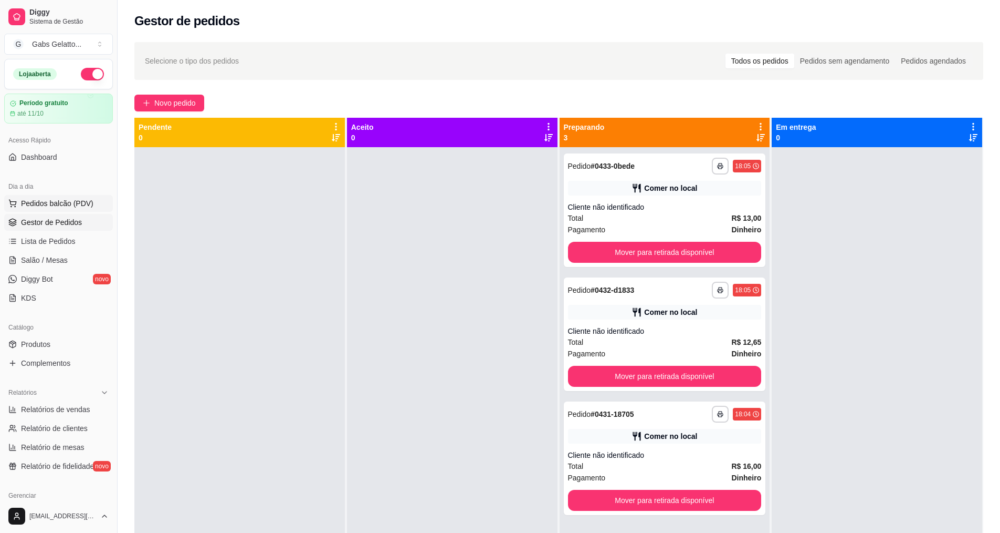
click at [47, 202] on span "Pedidos balcão (PDV)" at bounding box center [57, 203] width 72 height 11
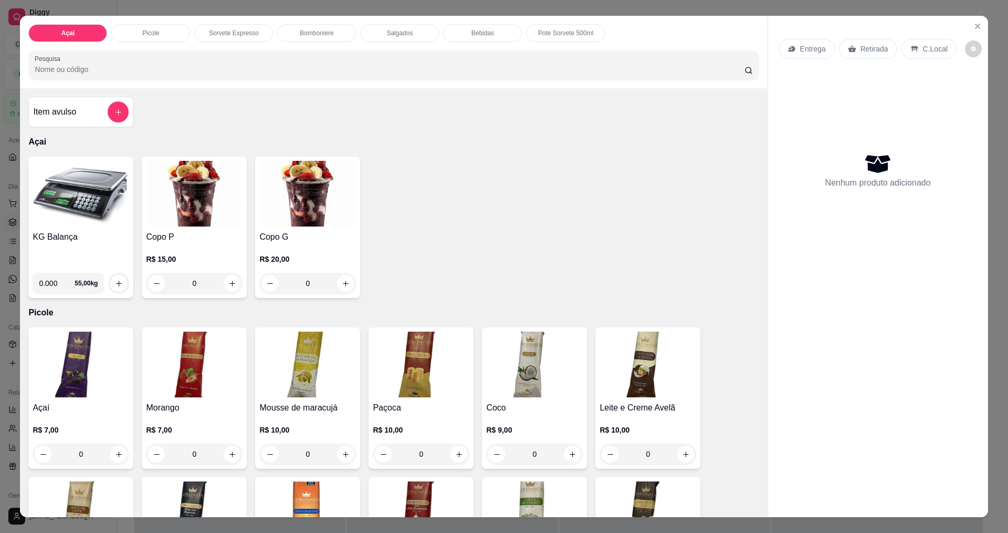
click at [62, 205] on img at bounding box center [81, 194] width 97 height 66
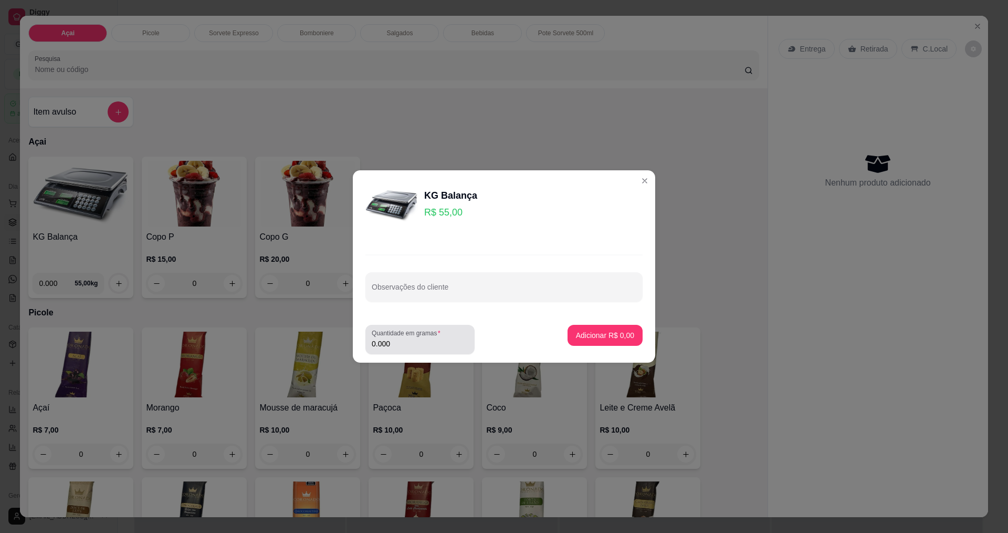
click at [399, 336] on label "Quantidade em gramas" at bounding box center [408, 332] width 72 height 9
click at [399, 338] on input "0.000" at bounding box center [420, 343] width 97 height 11
type input "0.172"
click at [588, 342] on button "Adicionar R$ 9,46" at bounding box center [605, 335] width 75 height 21
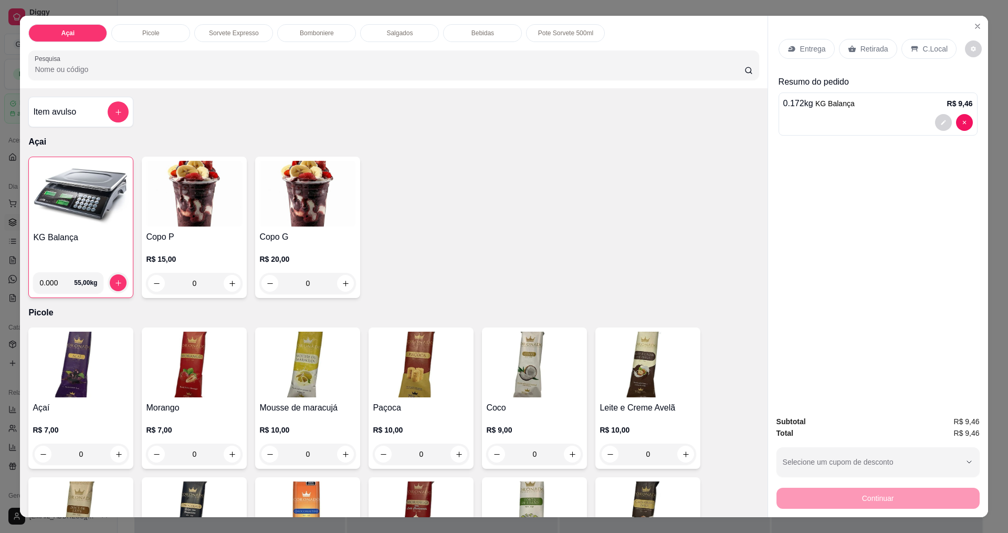
click at [653, 227] on div "KG Balança 0.000 55,00 kg Copo P R$ 15,00 0 Copo G R$ 20,00 0" at bounding box center [393, 227] width 731 height 141
click at [929, 45] on p "C.Local" at bounding box center [935, 49] width 25 height 11
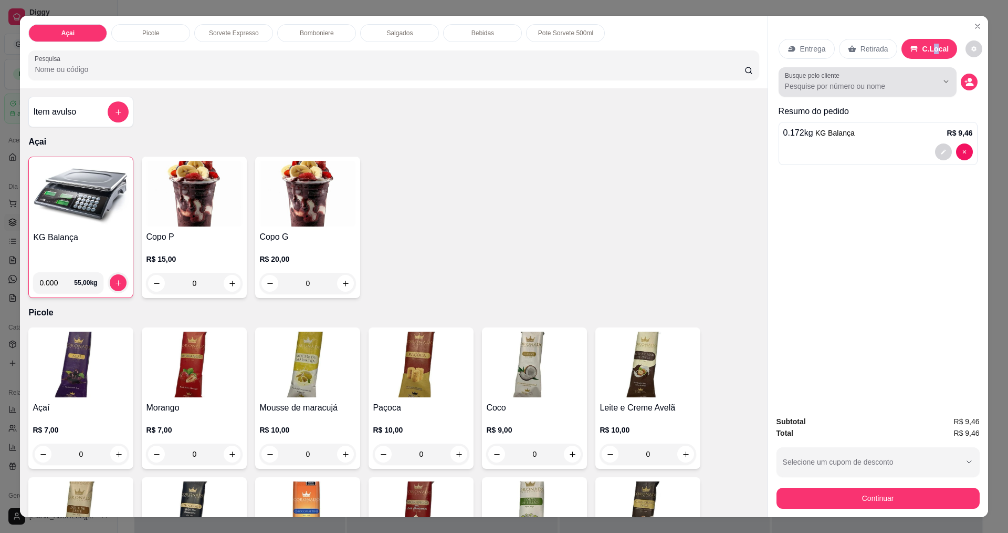
click at [843, 86] on input "Busque pelo cliente" at bounding box center [853, 86] width 136 height 11
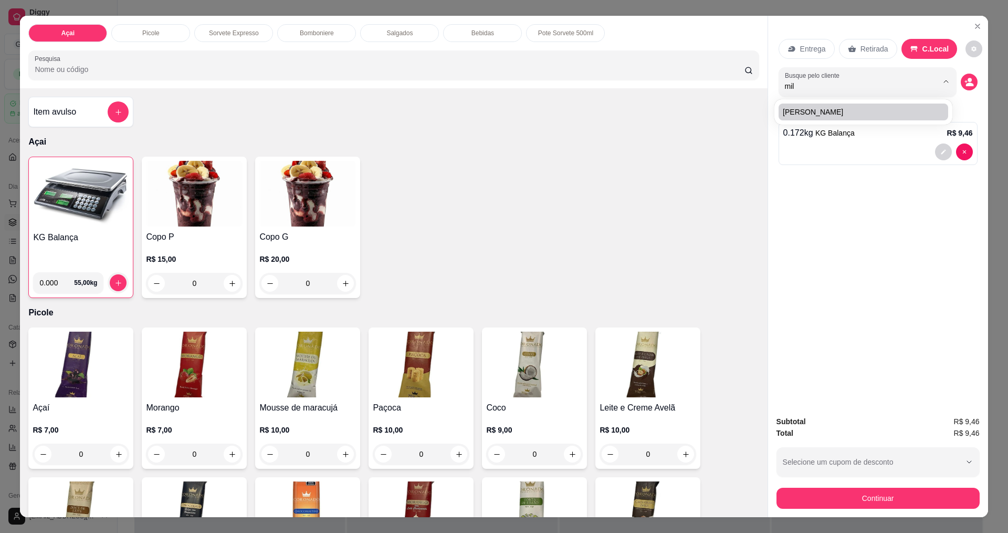
type input "mile"
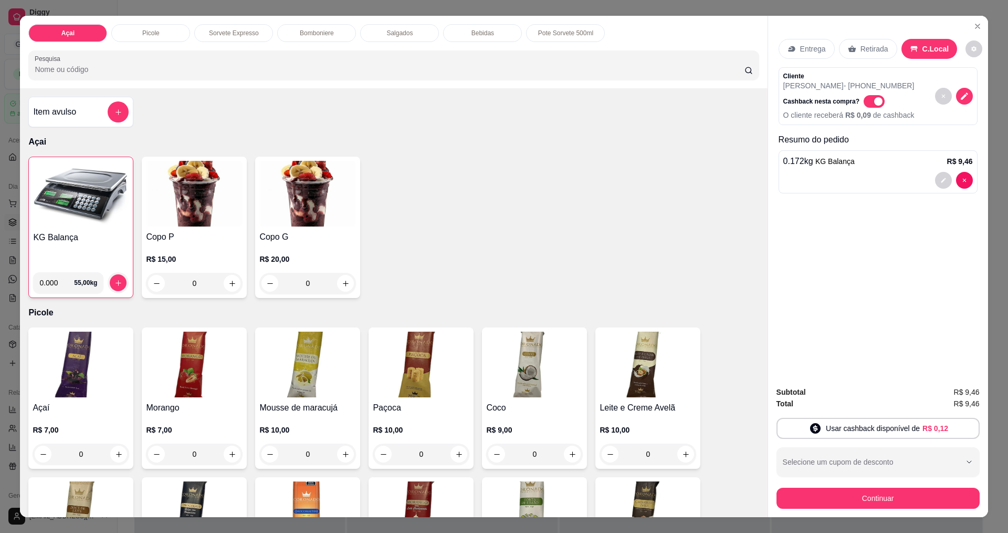
scroll to position [18, 0]
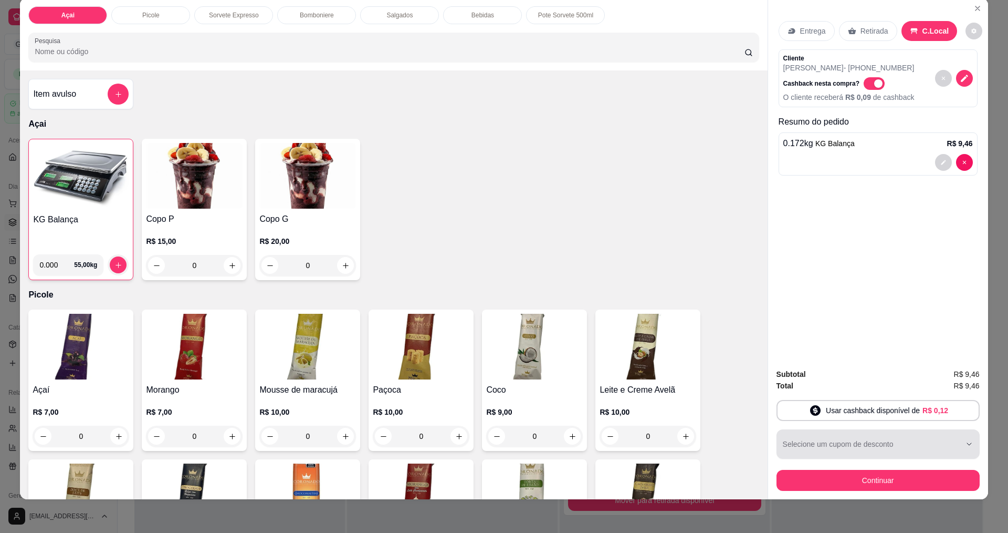
click at [903, 443] on div "button" at bounding box center [872, 443] width 178 height 21
click at [902, 193] on div "Entrega Retirada C.Local Cliente [PERSON_NAME] - [PHONE_NUMBER] Cashback nesta …" at bounding box center [878, 178] width 220 height 361
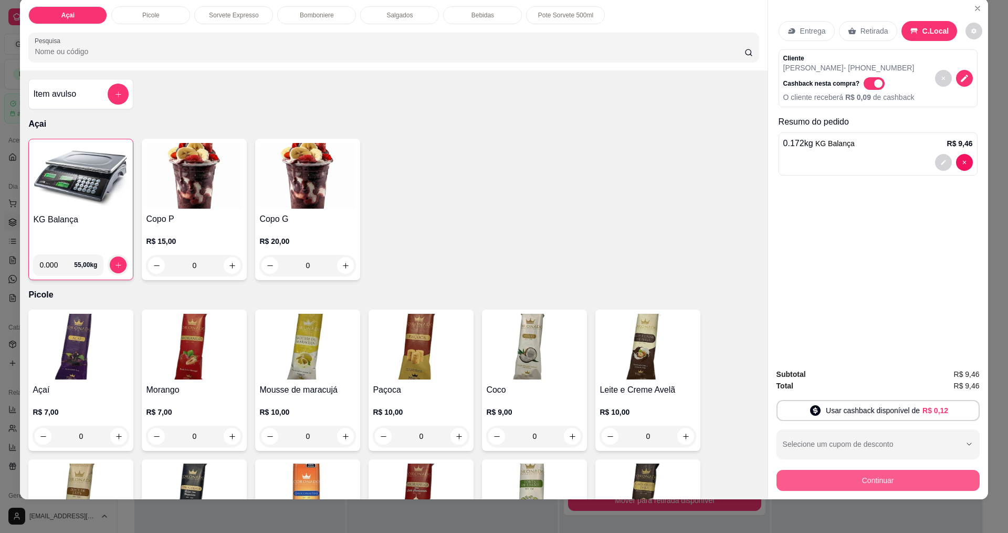
click at [891, 479] on button "Continuar" at bounding box center [878, 480] width 203 height 21
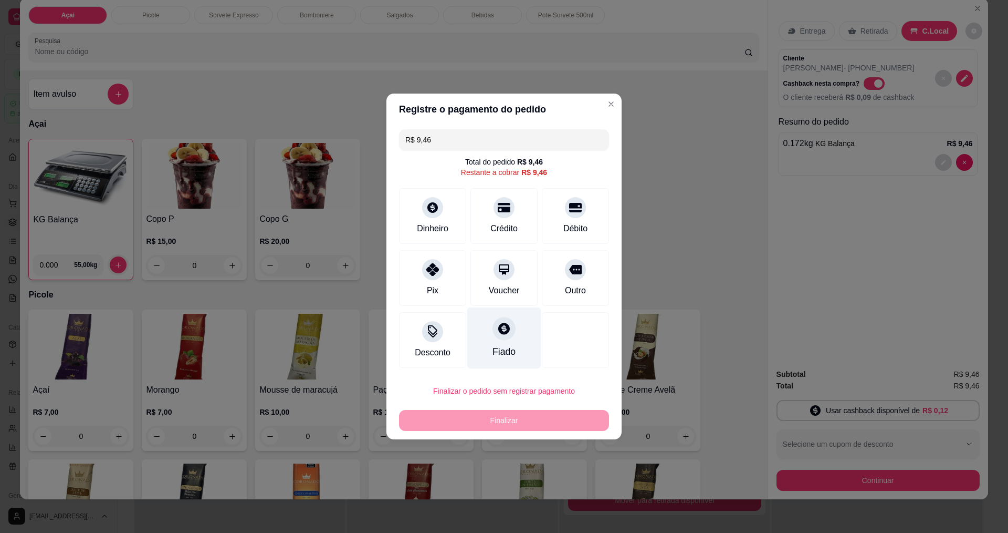
click at [493, 330] on div at bounding box center [504, 328] width 23 height 23
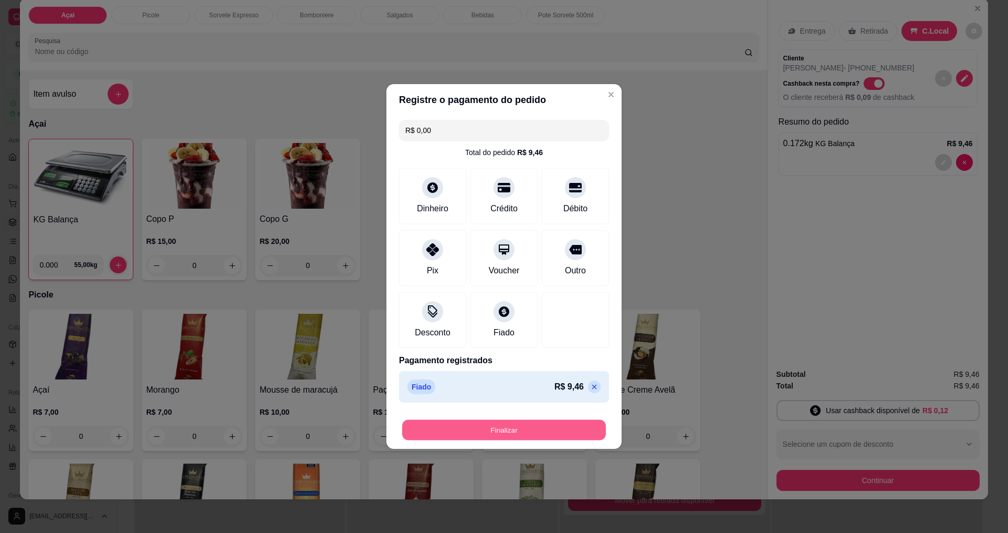
click at [550, 434] on button "Finalizar" at bounding box center [504, 430] width 204 height 20
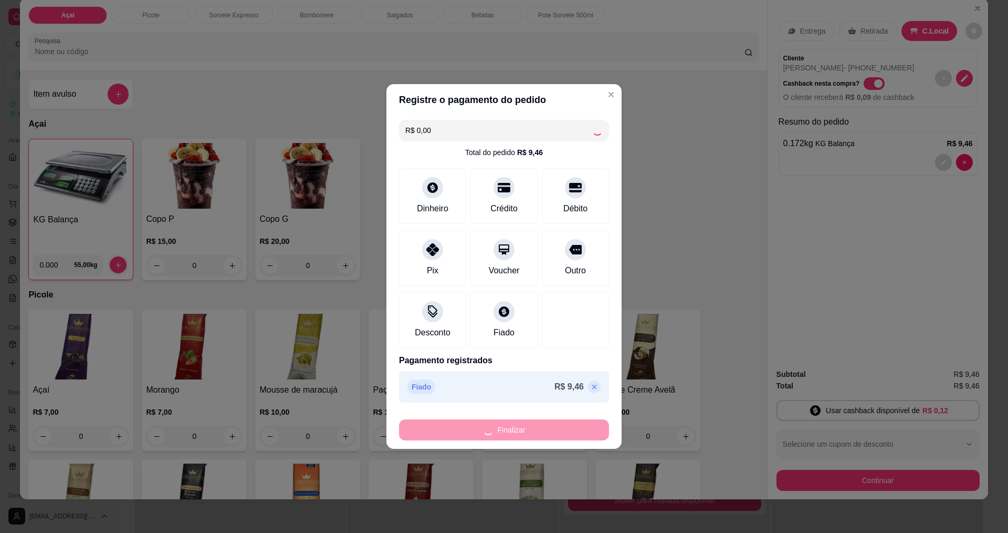
type input "-R$ 9,46"
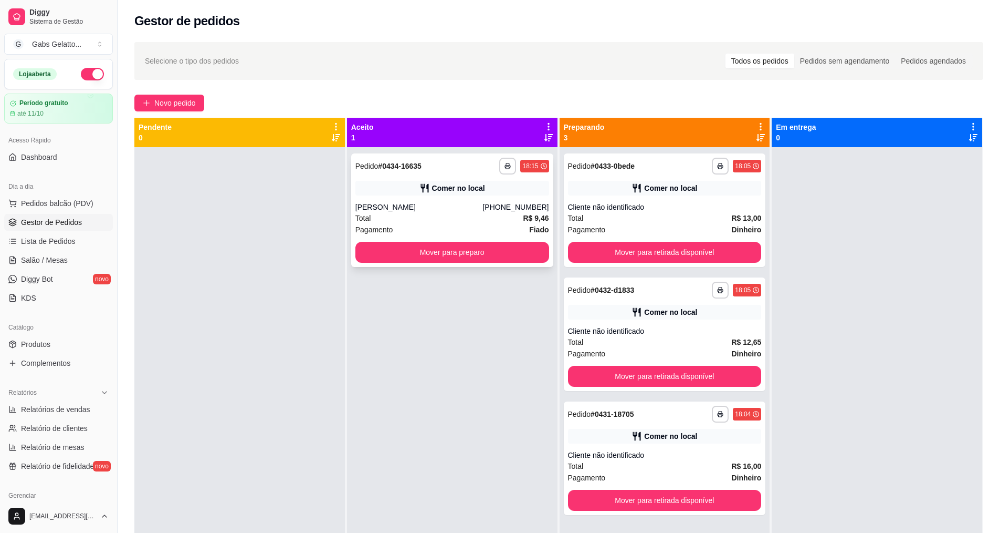
click at [439, 235] on div "**********" at bounding box center [452, 209] width 202 height 113
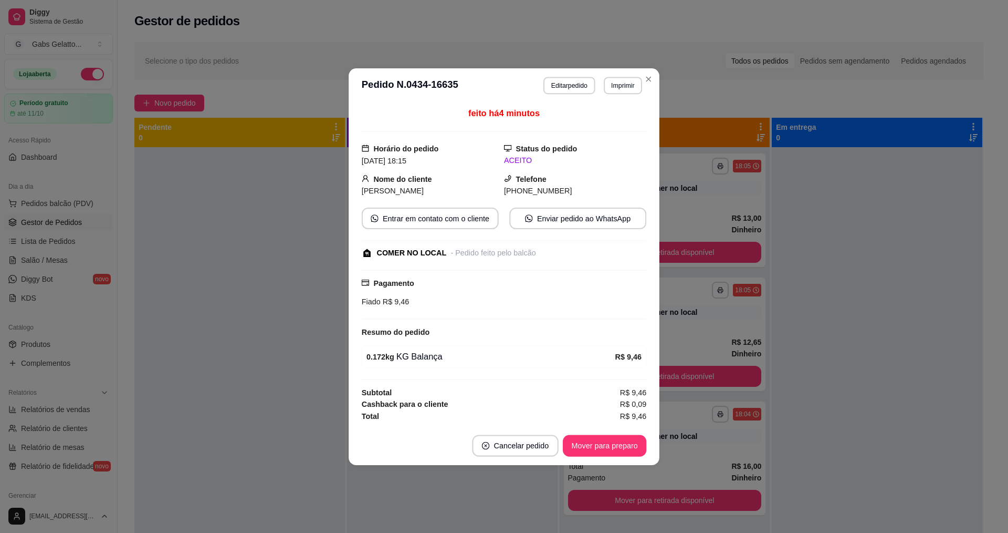
click at [442, 256] on div "COMER NO LOCAL" at bounding box center [412, 253] width 70 height 12
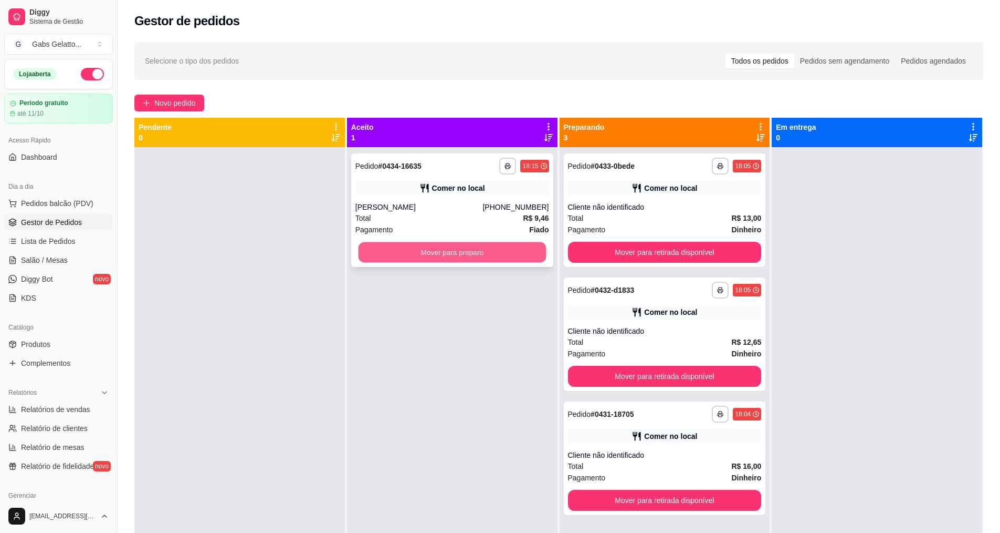
click at [495, 255] on button "Mover para preparo" at bounding box center [452, 252] width 188 height 20
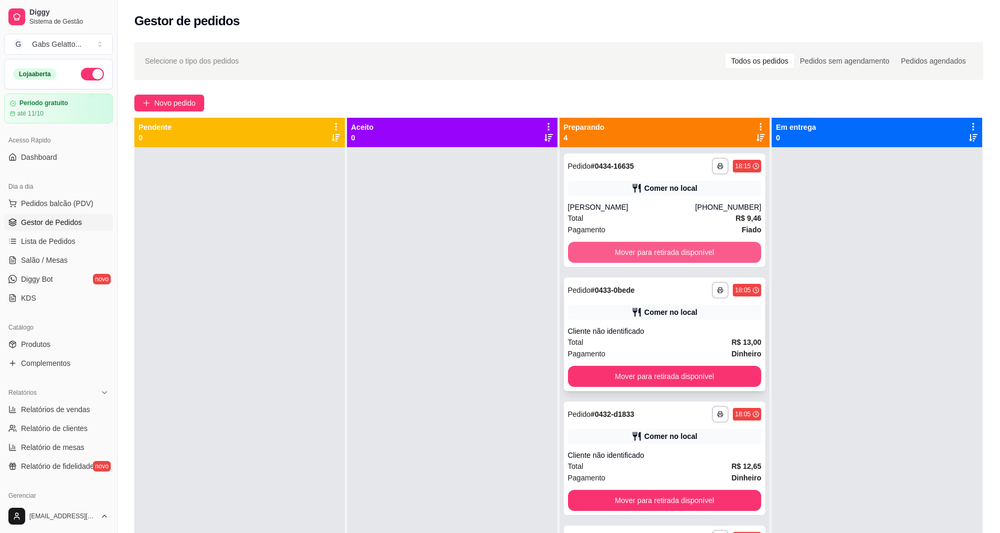
click at [671, 248] on button "Mover para retirada disponível" at bounding box center [665, 252] width 194 height 21
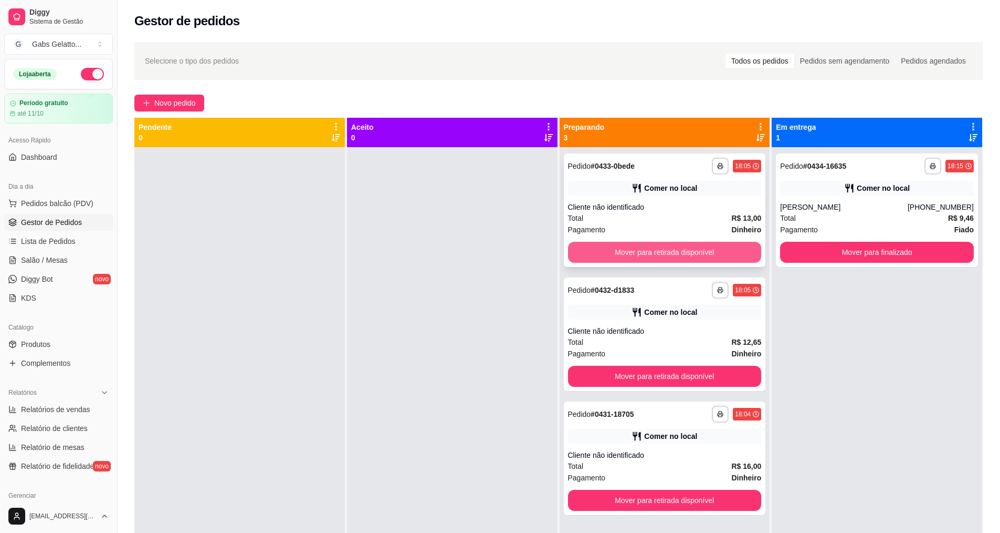
click at [696, 255] on button "Mover para retirada disponível" at bounding box center [665, 252] width 194 height 21
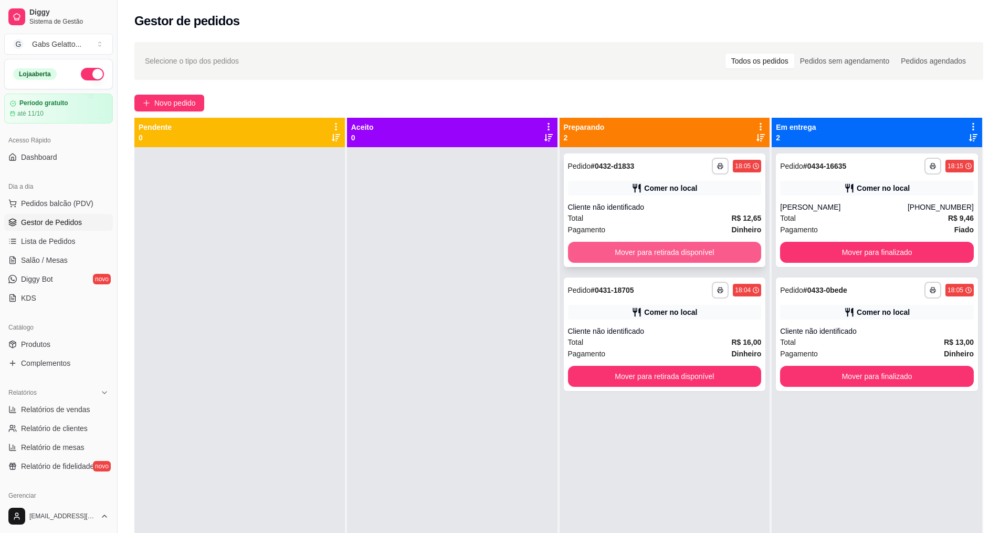
click at [698, 258] on button "Mover para retirada disponível" at bounding box center [665, 252] width 194 height 21
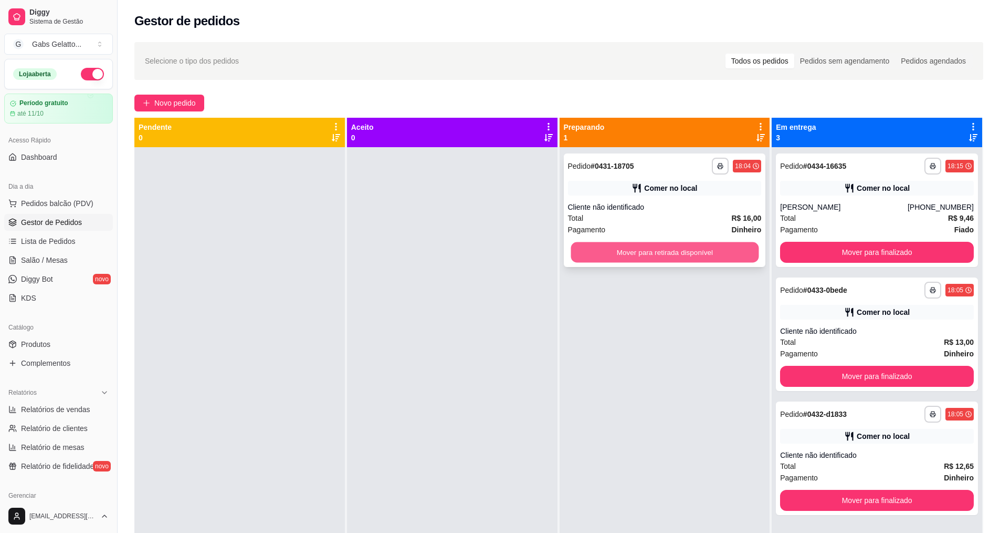
click at [739, 253] on button "Mover para retirada disponível" at bounding box center [665, 252] width 188 height 20
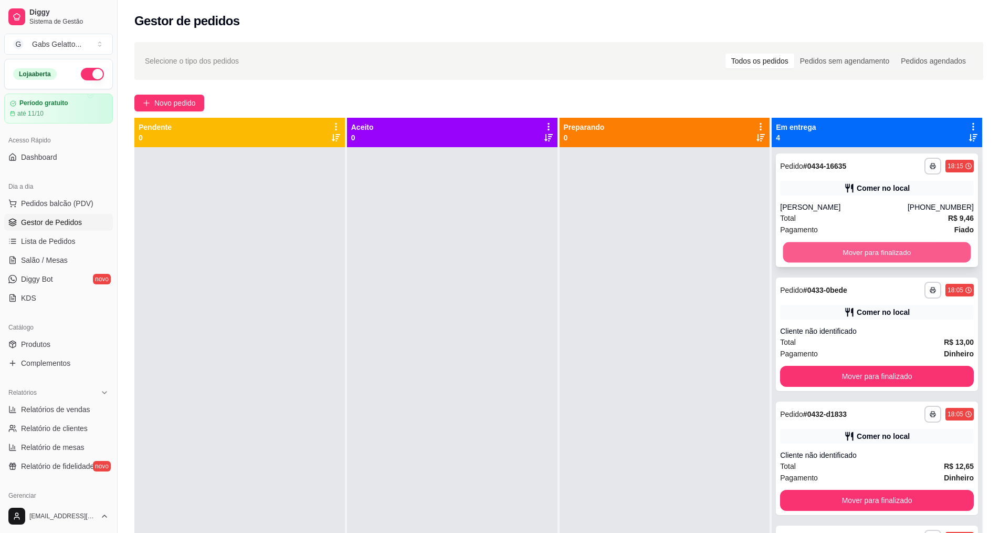
click at [908, 259] on button "Mover para finalizado" at bounding box center [878, 252] width 188 height 20
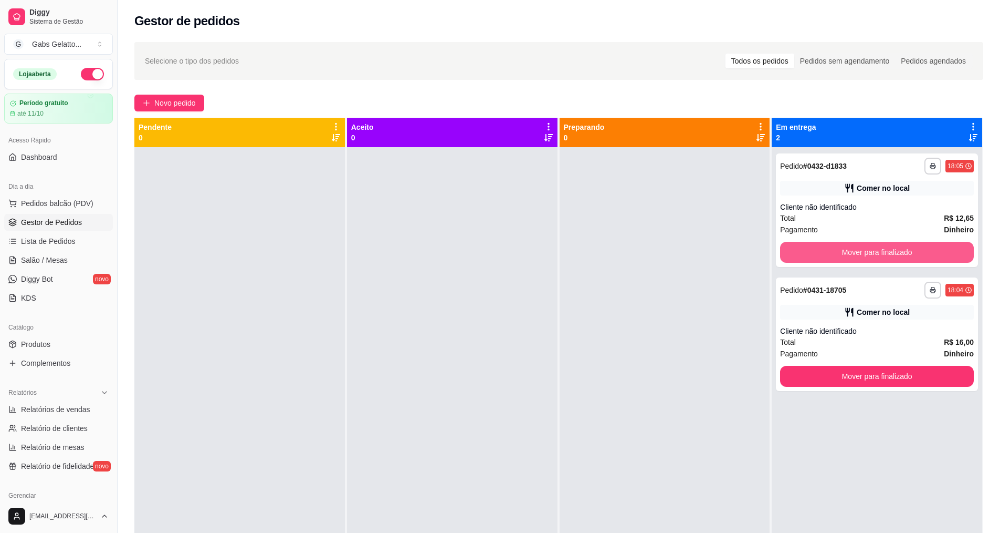
click at [908, 259] on button "Mover para finalizado" at bounding box center [877, 252] width 194 height 21
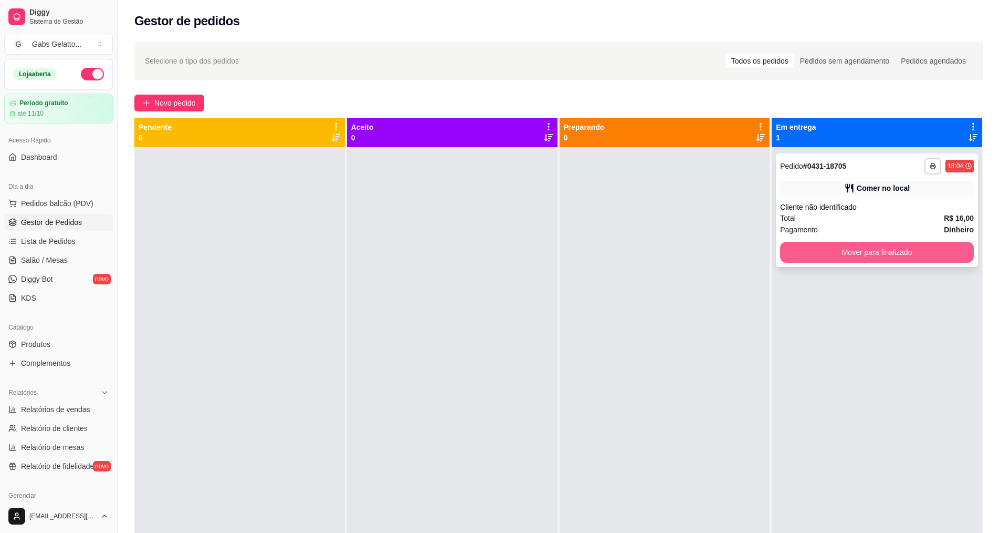
click at [913, 255] on button "Mover para finalizado" at bounding box center [877, 252] width 194 height 21
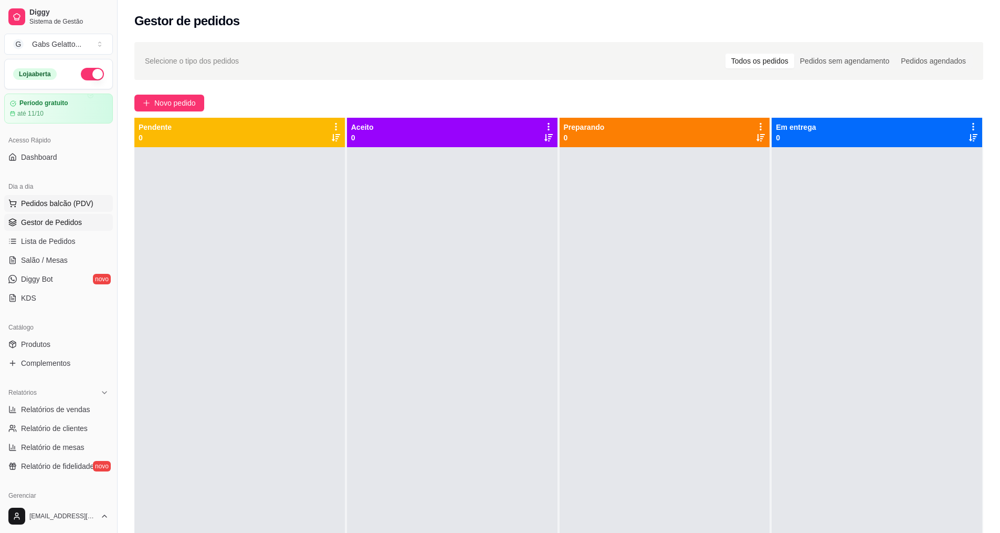
click at [35, 205] on span "Pedidos balcão (PDV)" at bounding box center [57, 203] width 72 height 11
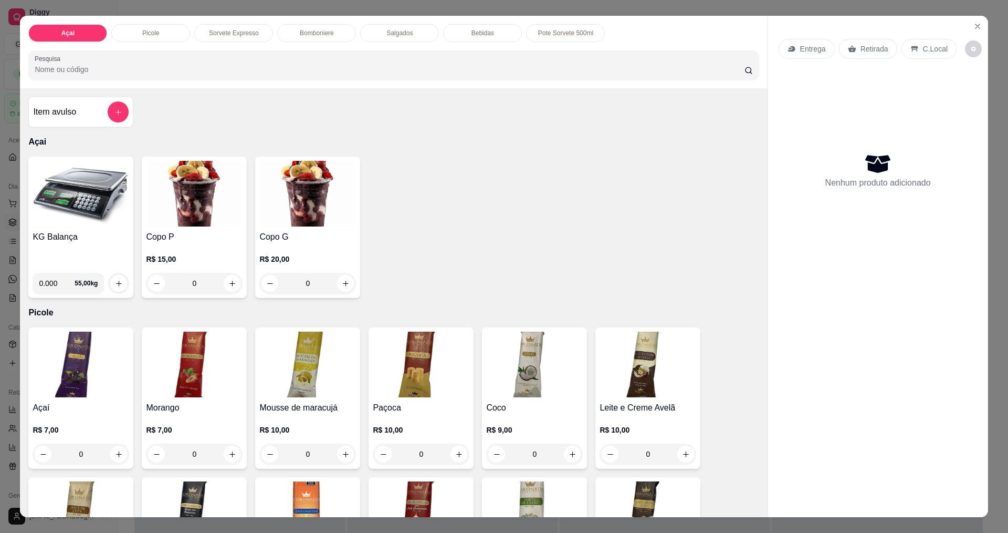
click at [925, 43] on div "C.Local" at bounding box center [929, 49] width 55 height 20
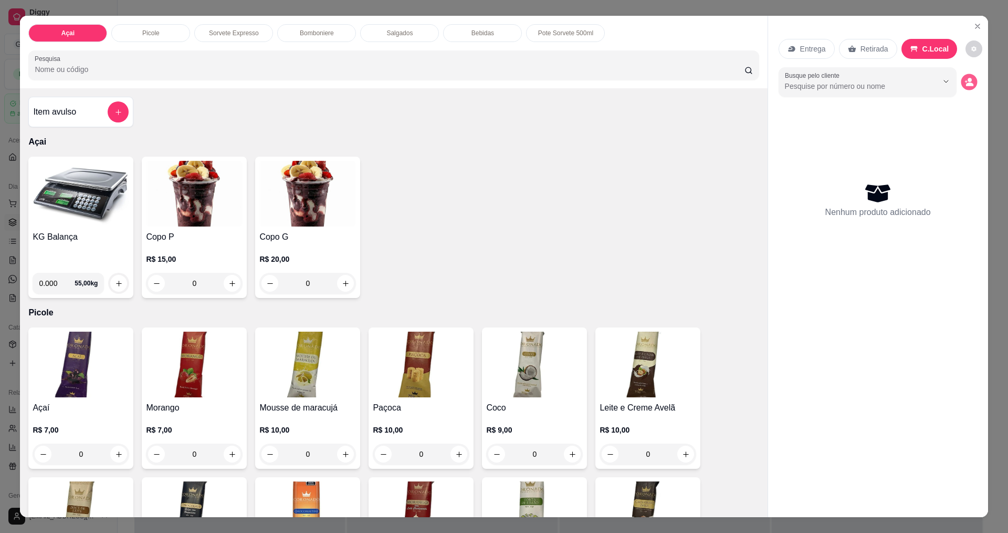
click at [968, 79] on circle "decrease-product-quantity" at bounding box center [970, 80] width 4 height 4
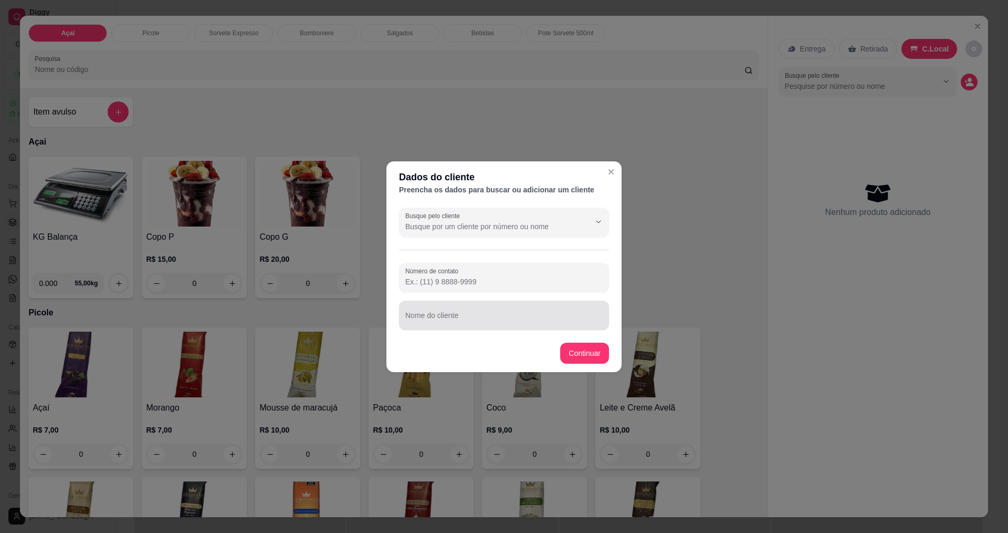
click at [480, 328] on div "Nome do cliente" at bounding box center [504, 314] width 210 height 29
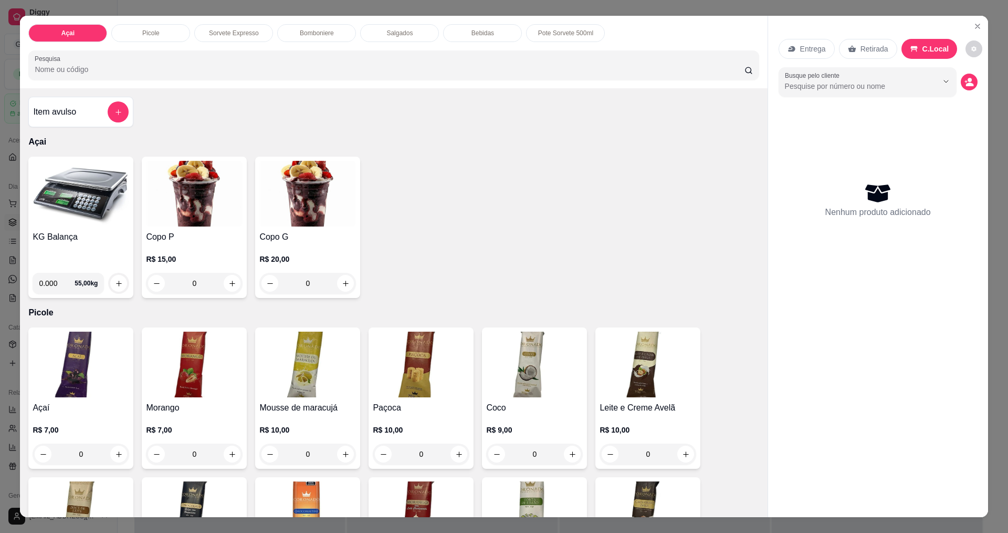
click at [88, 192] on img at bounding box center [81, 194] width 97 height 66
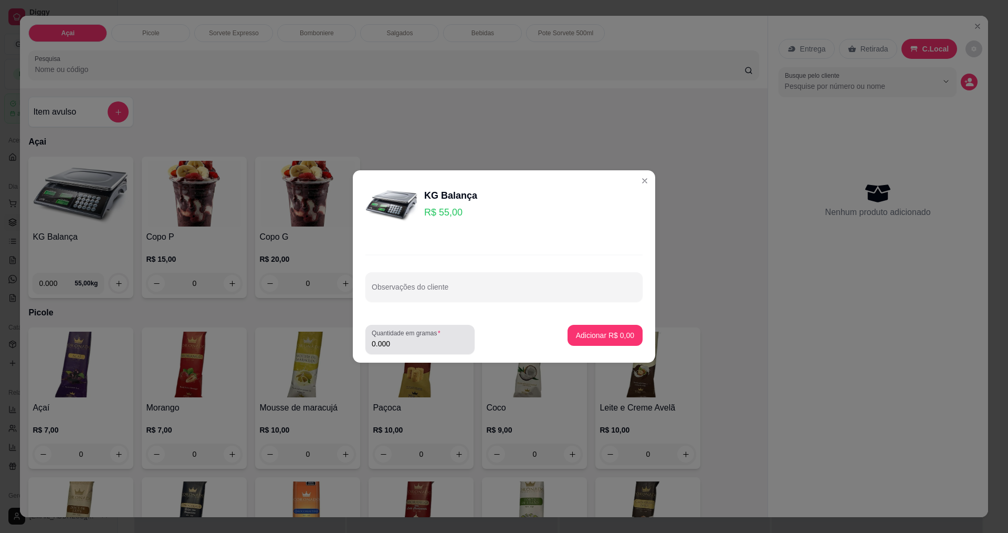
click at [421, 350] on div "Quantidade em gramas 0.000" at bounding box center [420, 339] width 109 height 29
type input "0.292"
click at [596, 337] on p "Adicionar R$ 16,06" at bounding box center [603, 335] width 62 height 11
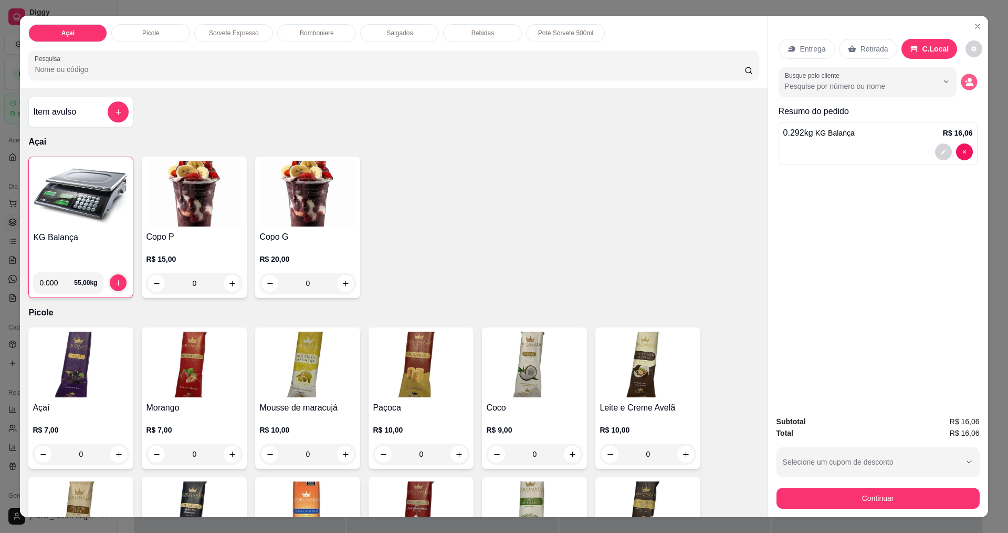
click at [961, 79] on button "decrease-product-quantity" at bounding box center [969, 82] width 16 height 16
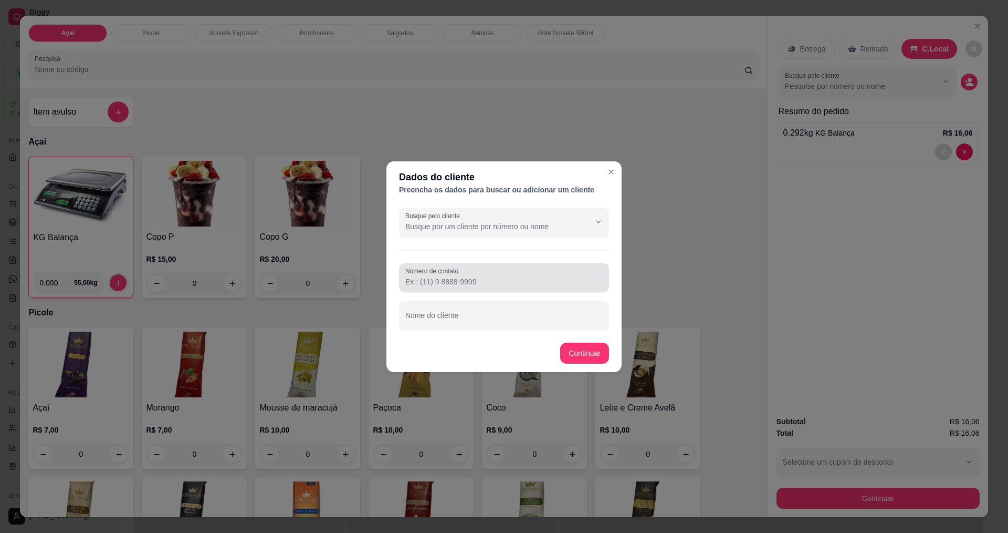
click at [491, 279] on input "Número de contato" at bounding box center [503, 281] width 197 height 11
type input "[PHONE_NUMBER]"
click at [490, 322] on input "Nome do cliente" at bounding box center [503, 319] width 197 height 11
click at [498, 315] on input "Lohana do Carmo Cavalo" at bounding box center [503, 319] width 197 height 11
type input "Lohana do [PERSON_NAME]"
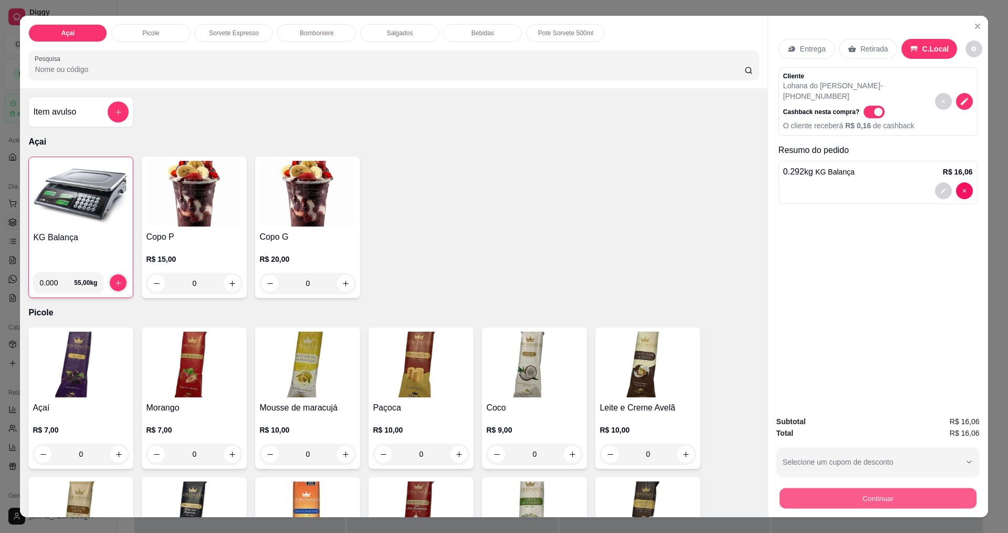
click at [838, 488] on button "Continuar" at bounding box center [877, 497] width 197 height 20
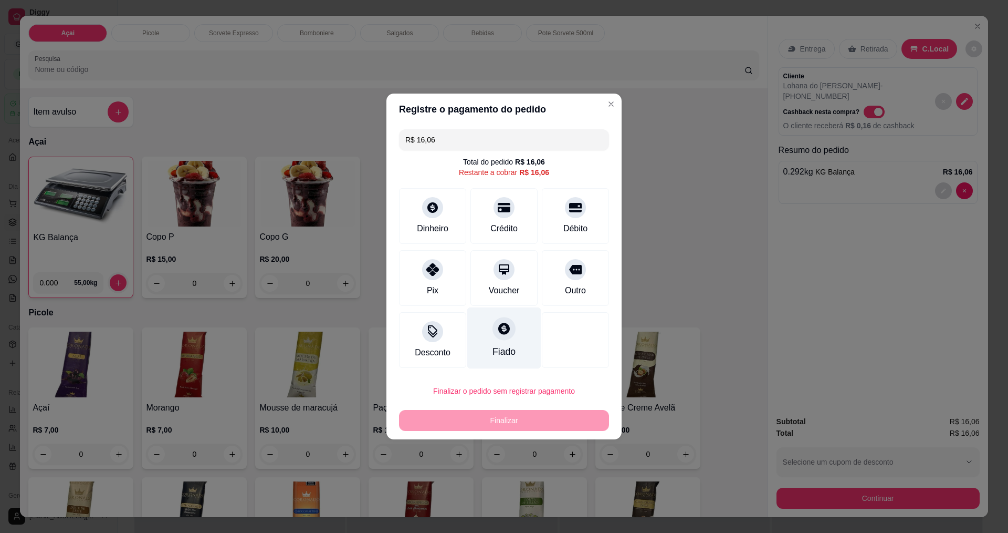
click at [497, 333] on icon at bounding box center [504, 328] width 14 height 14
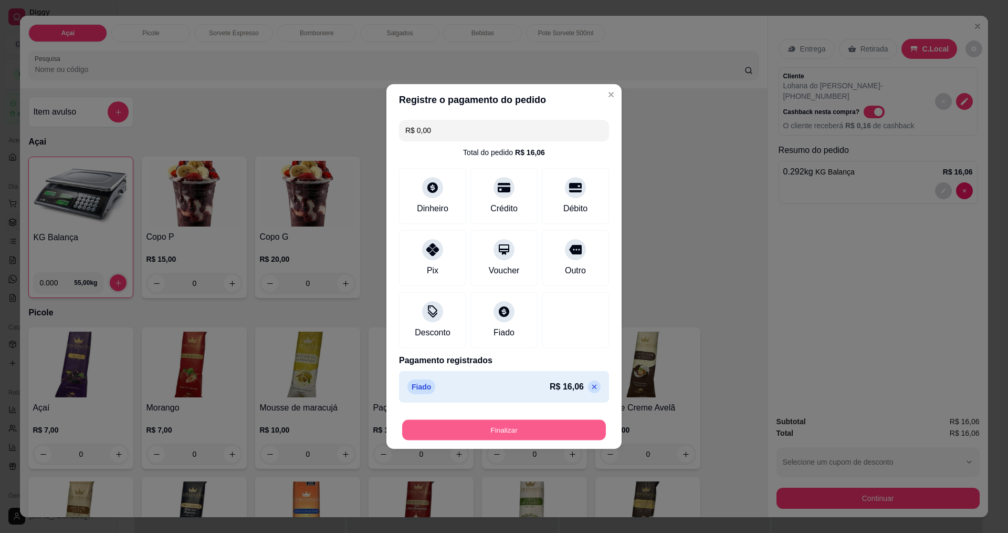
click at [518, 424] on button "Finalizar" at bounding box center [504, 430] width 204 height 20
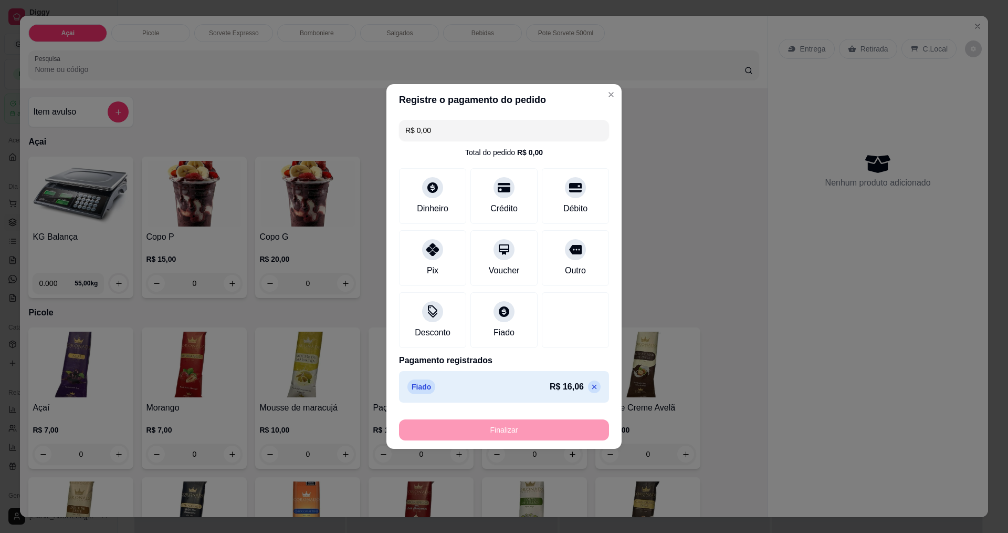
type input "-R$ 16,06"
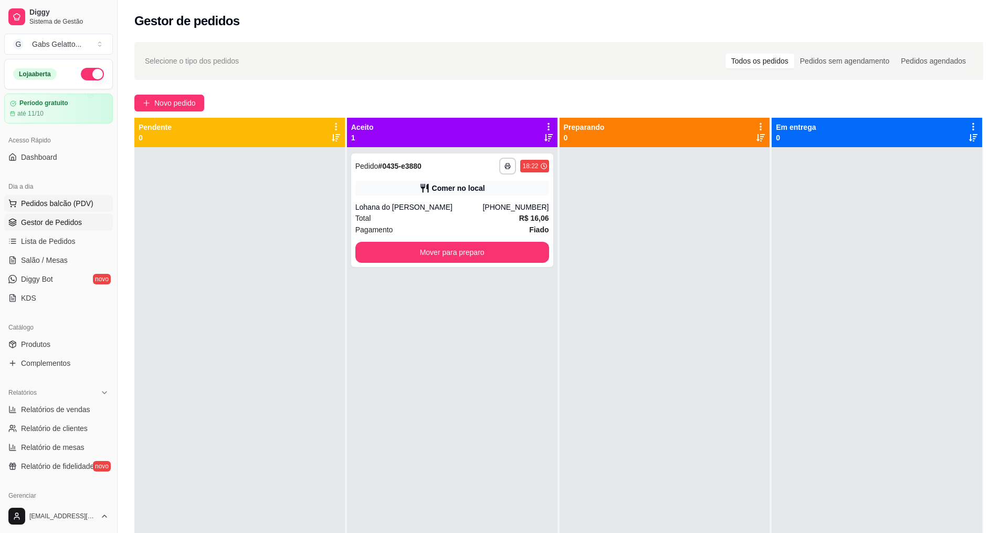
click at [50, 197] on button "Pedidos balcão (PDV)" at bounding box center [58, 203] width 109 height 17
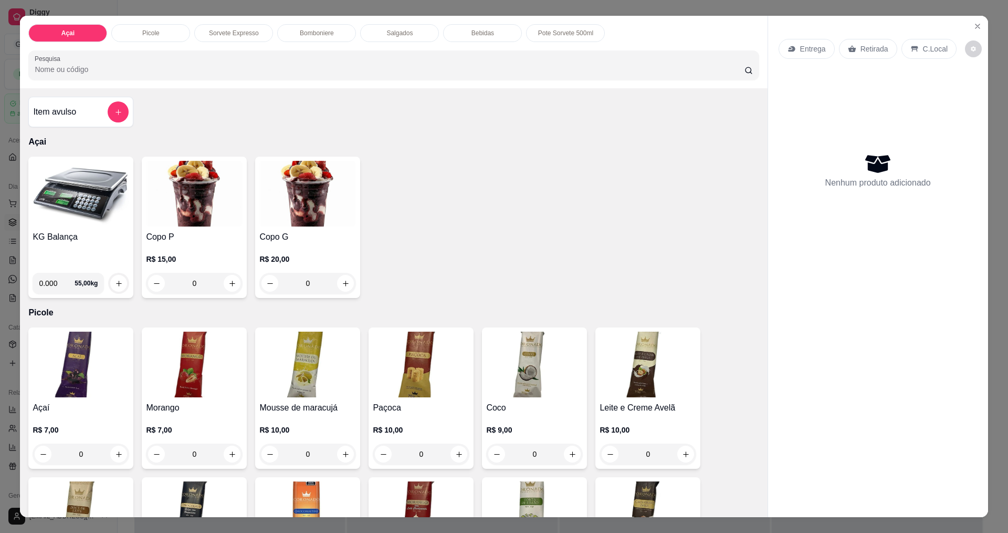
click at [77, 195] on img at bounding box center [81, 194] width 97 height 66
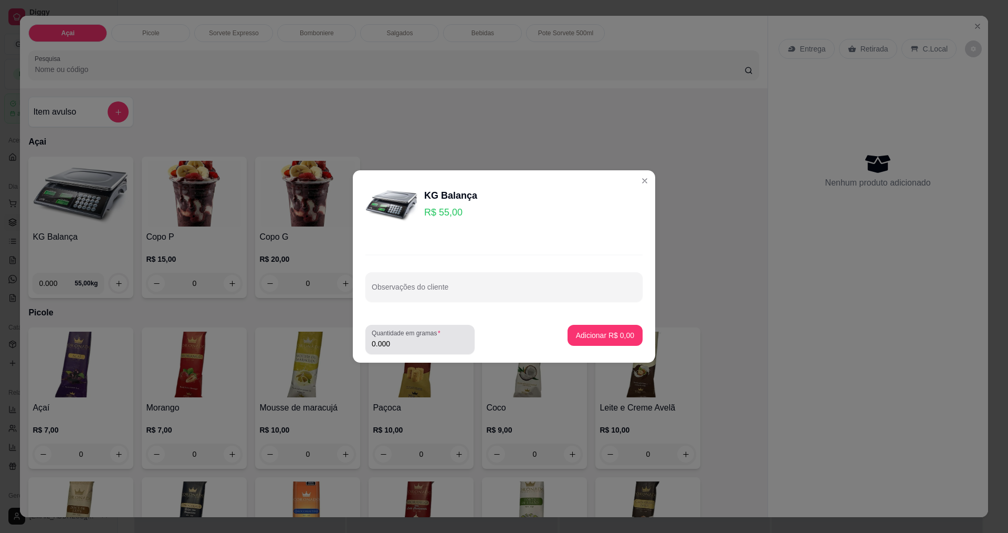
click at [437, 334] on label "Quantidade em gramas" at bounding box center [408, 332] width 72 height 9
click at [437, 338] on input "0.000" at bounding box center [420, 343] width 97 height 11
type input "0.508"
click at [581, 291] on section "KG Balança R$ 55,00 Observações do cliente Quantidade em gramas 0.508 Adicionar…" at bounding box center [504, 266] width 303 height 192
click at [580, 291] on input "Observações do cliente" at bounding box center [504, 291] width 265 height 11
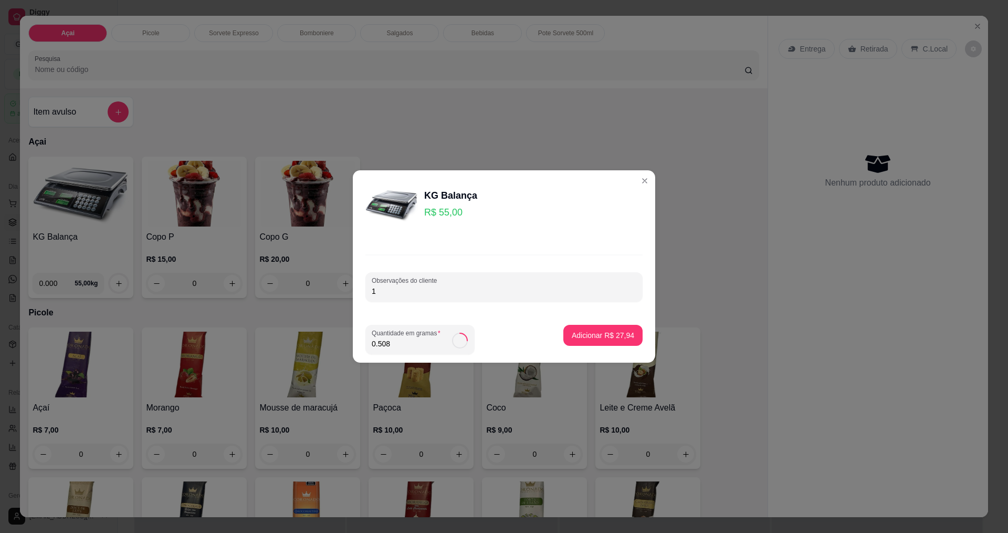
type input "1"
click at [564, 342] on div "Adicionar R$ 27,94" at bounding box center [603, 339] width 79 height 29
click at [565, 338] on button "Adicionar R$ 27,94" at bounding box center [603, 335] width 79 height 21
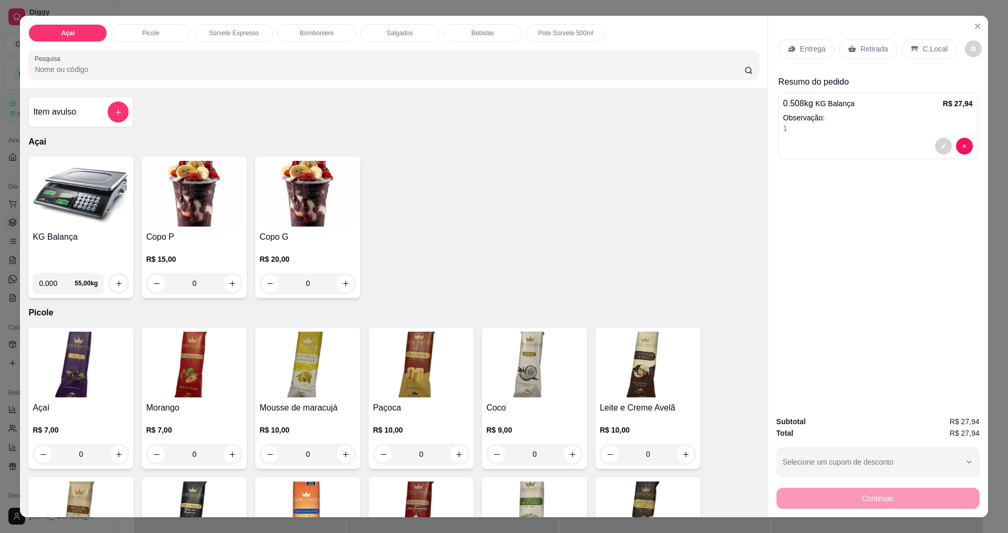
click at [86, 195] on img at bounding box center [81, 194] width 97 height 66
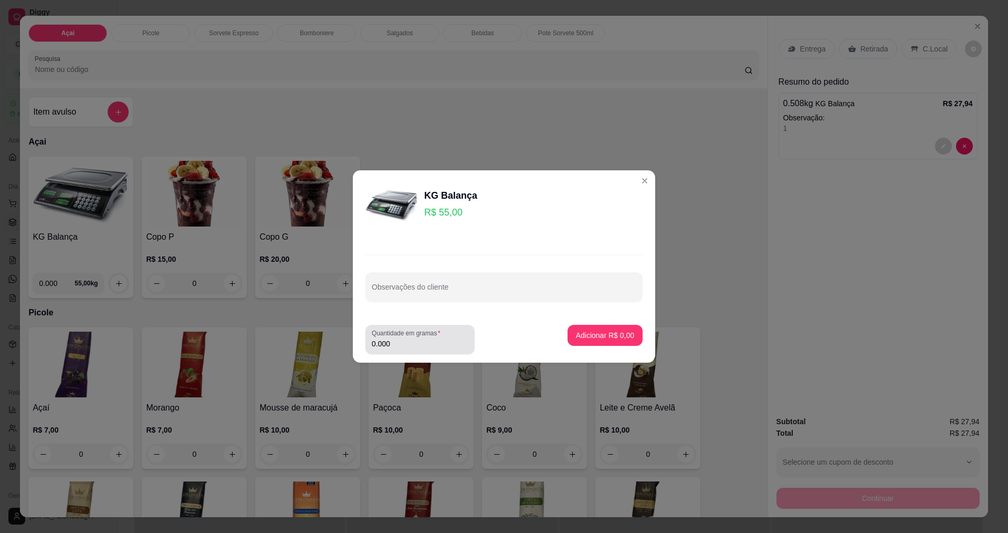
click at [438, 351] on div "Quantidade em gramas 0.000" at bounding box center [420, 339] width 109 height 29
click at [439, 349] on div "Quantidade em gramas 0.000" at bounding box center [420, 339] width 109 height 29
drag, startPoint x: 361, startPoint y: 270, endPoint x: 459, endPoint y: 284, distance: 99.2
click at [479, 241] on div "Observações do cliente" at bounding box center [504, 277] width 303 height 77
click at [422, 353] on footer "Quantidade em gramas 0.000 Adicionar R$ 0,00" at bounding box center [504, 339] width 303 height 46
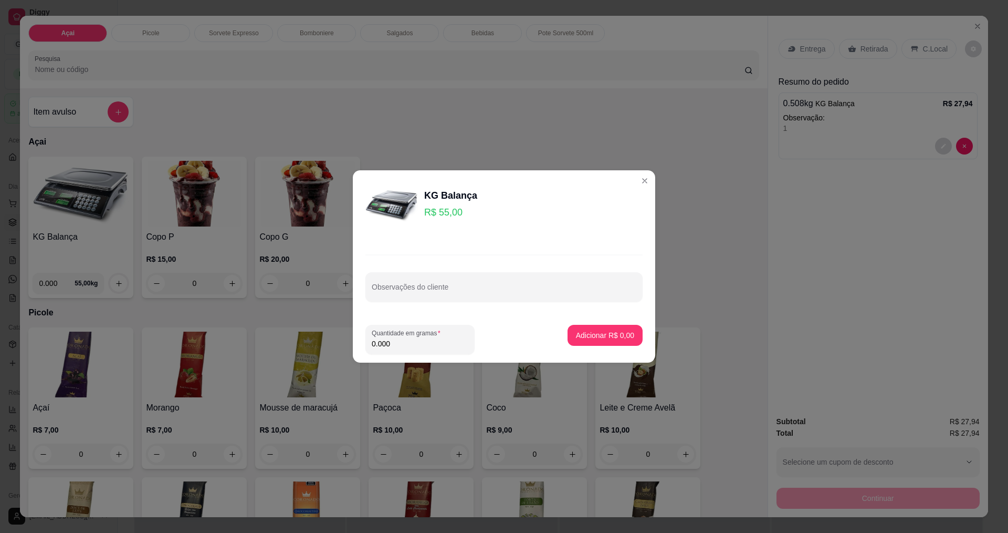
click at [432, 344] on input "0.000" at bounding box center [420, 343] width 97 height 11
type input "0.360"
click at [629, 338] on button "Adicionar R$ 19,80" at bounding box center [603, 335] width 79 height 21
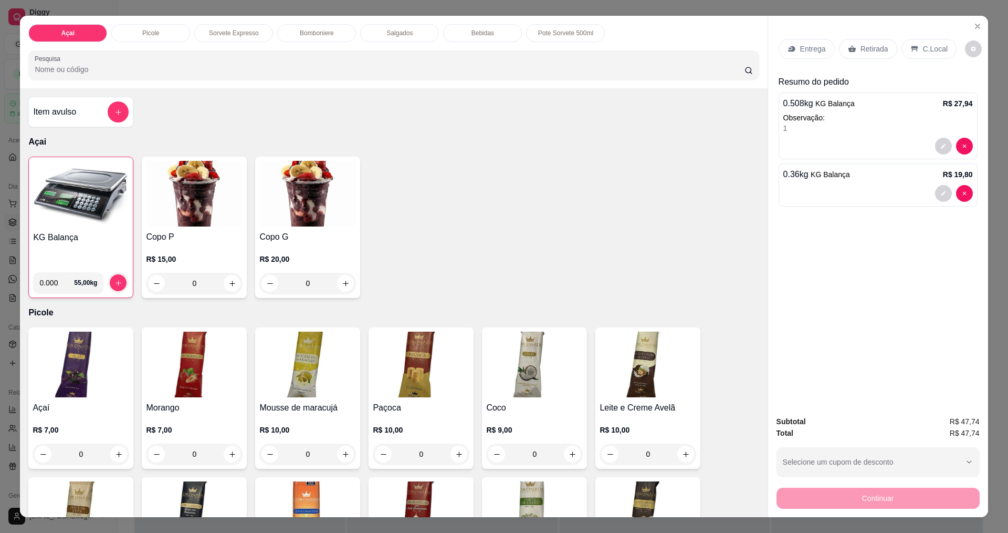
scroll to position [18, 0]
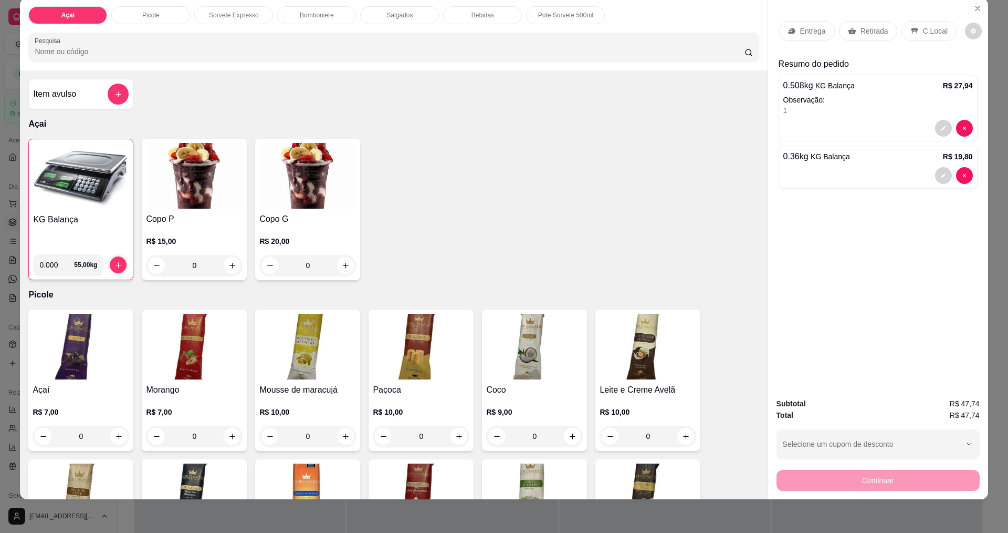
click at [923, 30] on p "C.Local" at bounding box center [935, 31] width 25 height 11
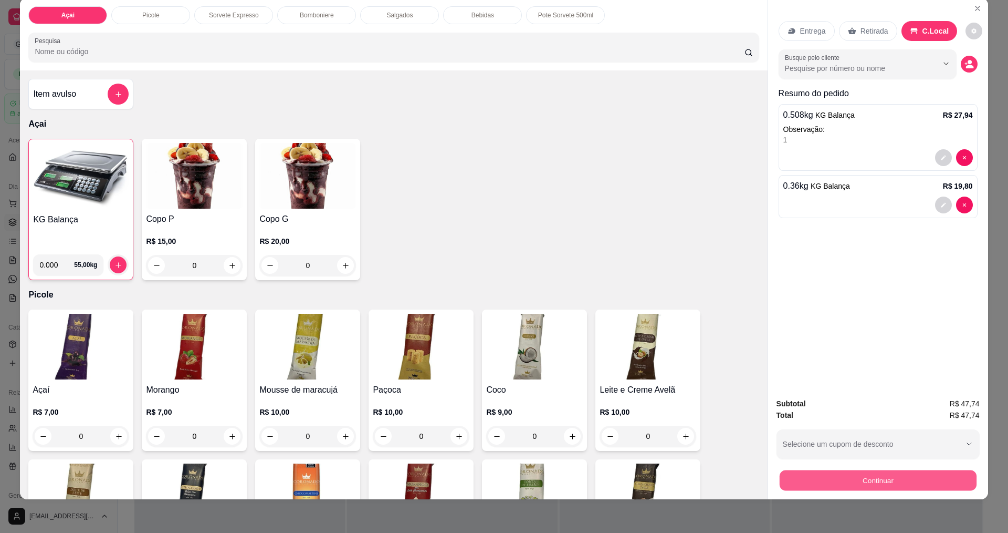
click at [894, 484] on button "Continuar" at bounding box center [877, 480] width 197 height 20
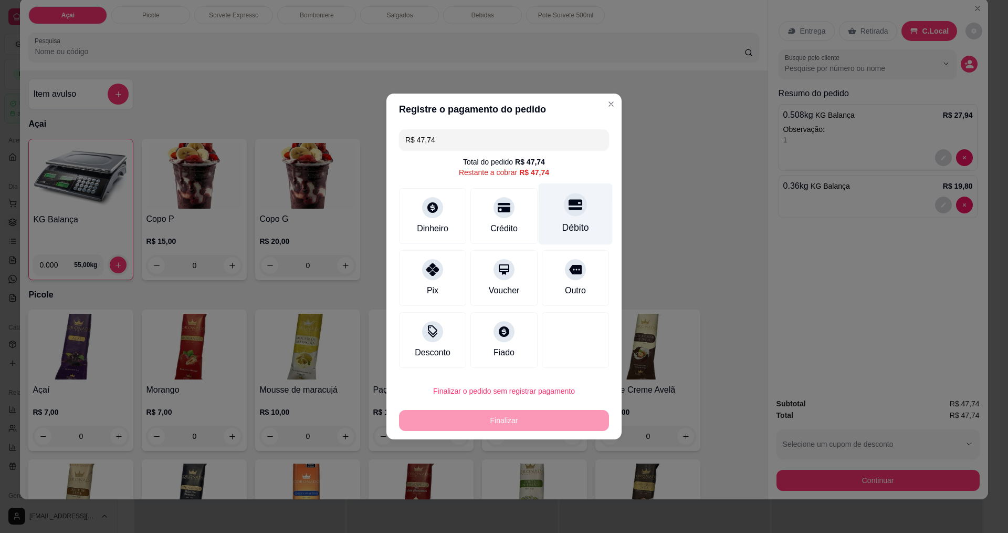
click at [569, 202] on icon at bounding box center [576, 205] width 14 height 11
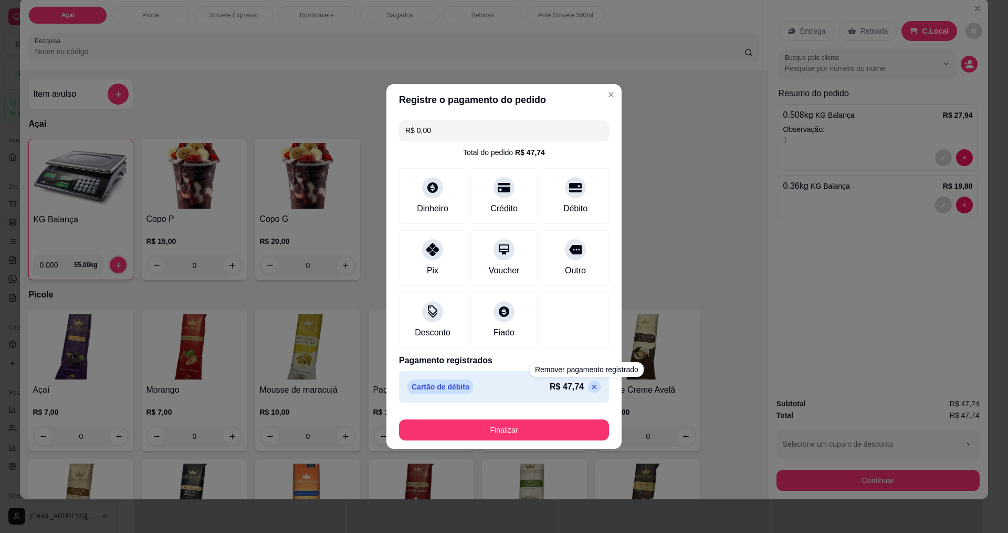
click at [573, 441] on footer "Finalizar" at bounding box center [504, 427] width 235 height 42
click at [574, 430] on button "Finalizar" at bounding box center [504, 429] width 210 height 21
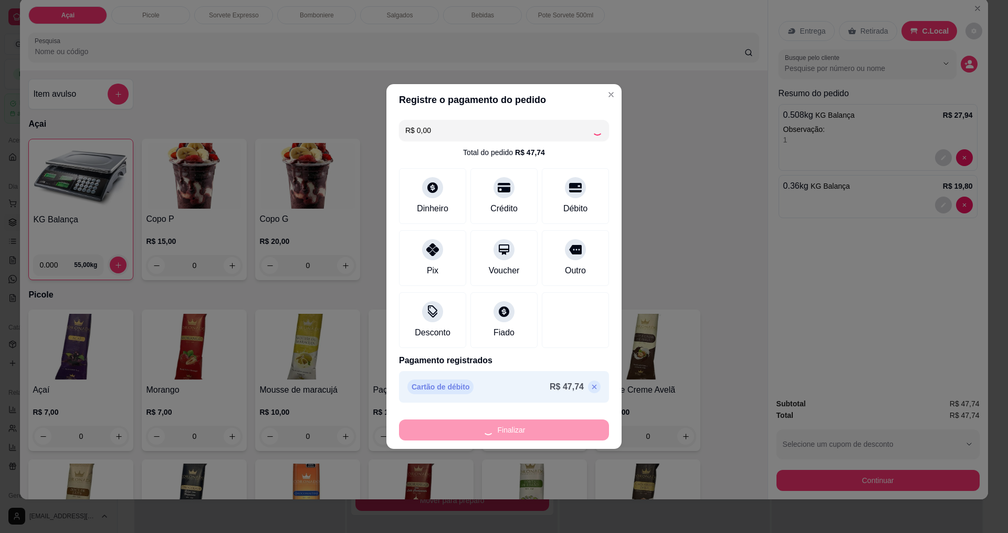
type input "-R$ 47,74"
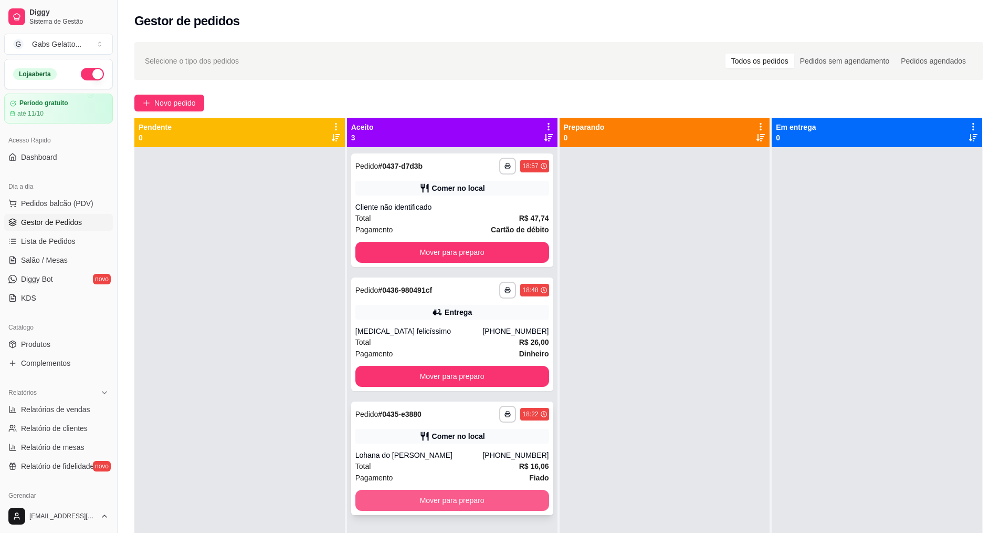
click at [486, 496] on button "Mover para preparo" at bounding box center [453, 499] width 194 height 21
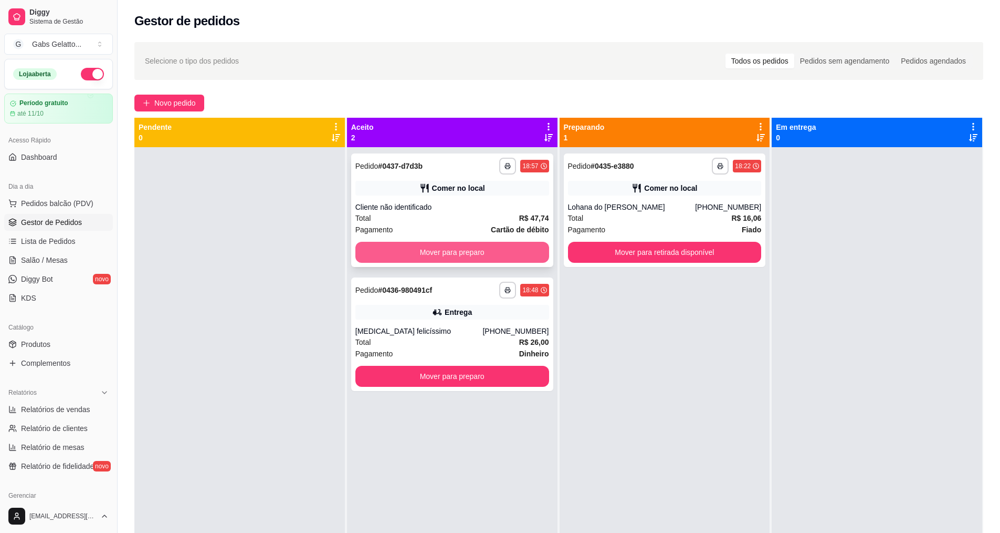
click at [493, 254] on button "Mover para preparo" at bounding box center [453, 252] width 194 height 21
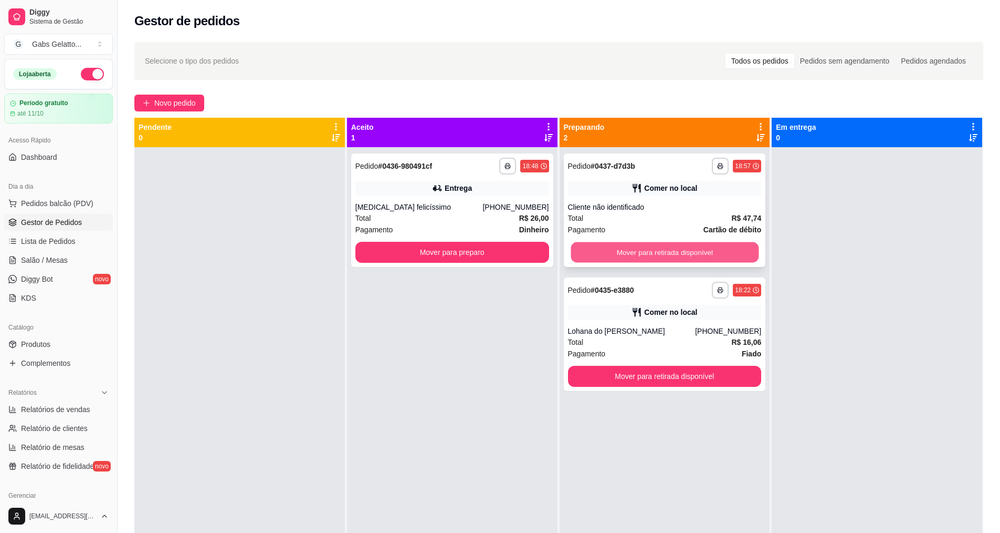
click at [639, 257] on button "Mover para retirada disponível" at bounding box center [665, 252] width 188 height 20
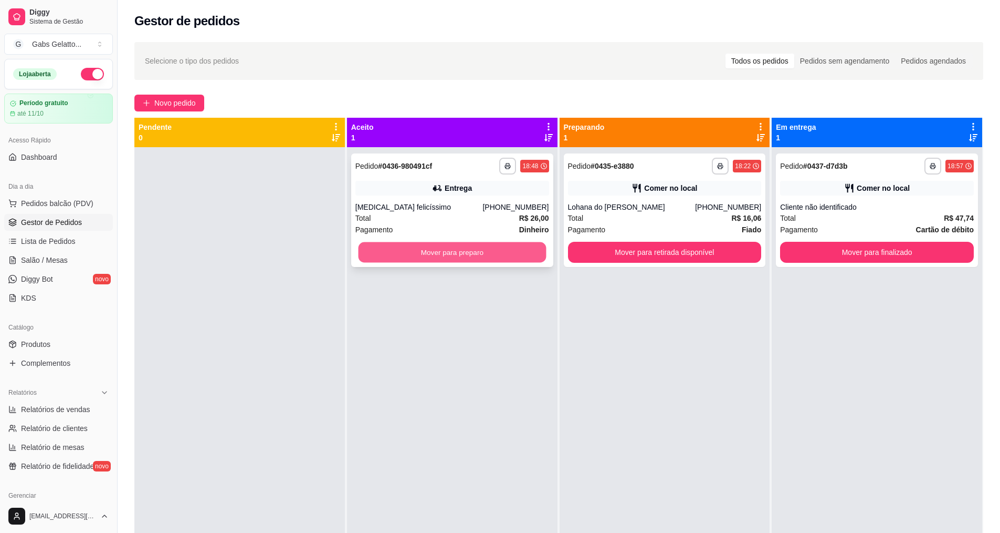
click at [514, 255] on button "Mover para preparo" at bounding box center [452, 252] width 188 height 20
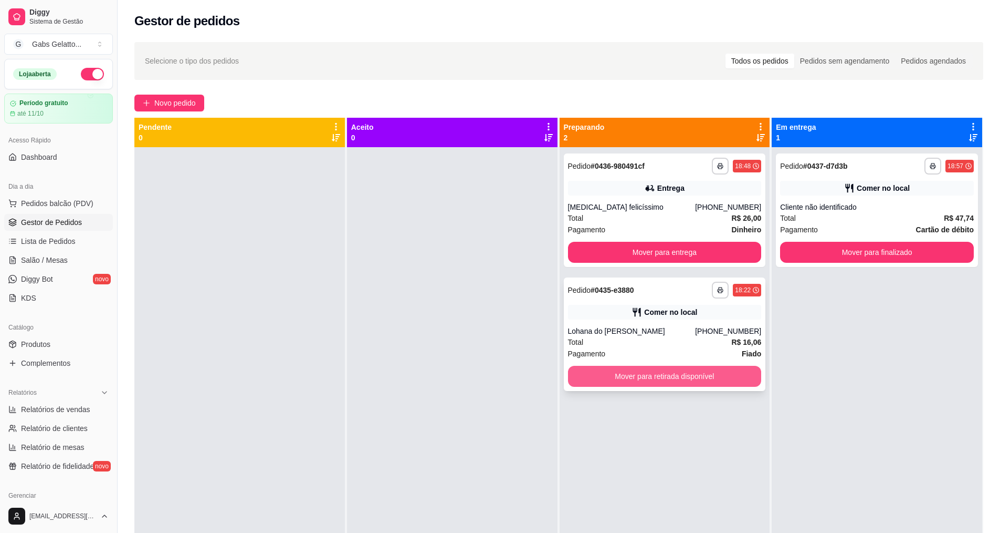
click at [682, 379] on button "Mover para retirada disponível" at bounding box center [665, 376] width 194 height 21
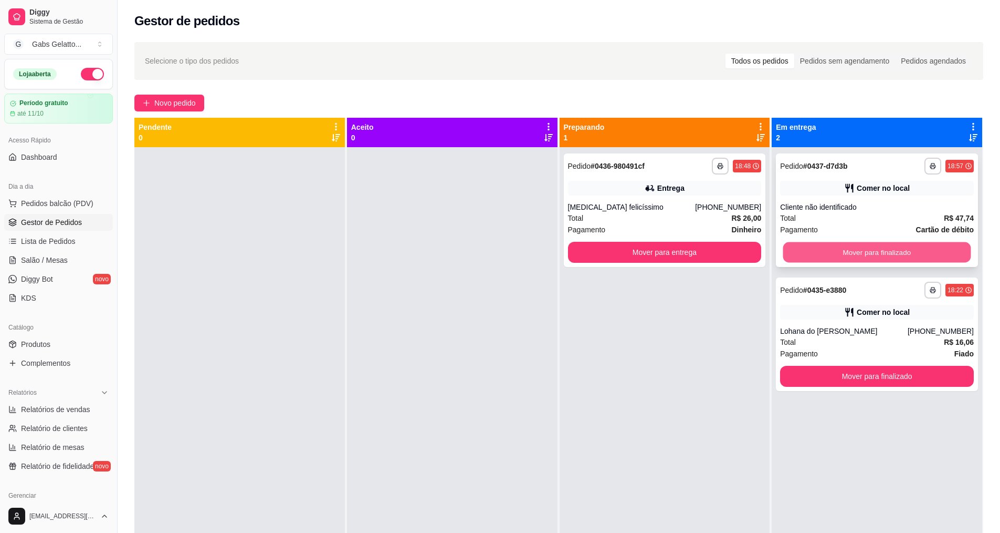
click at [825, 254] on button "Mover para finalizado" at bounding box center [878, 252] width 188 height 20
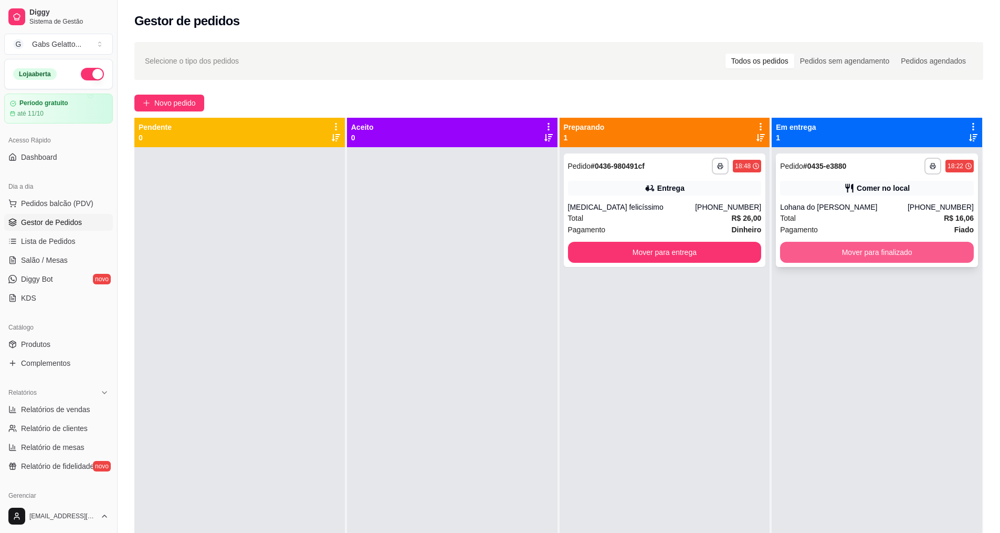
click at [843, 253] on button "Mover para finalizado" at bounding box center [877, 252] width 194 height 21
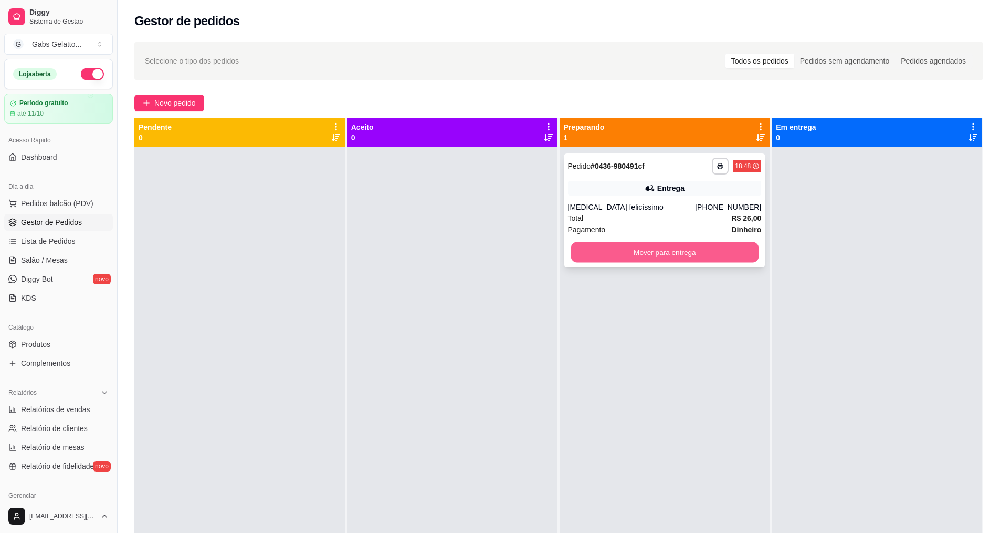
click at [649, 251] on button "Mover para entrega" at bounding box center [665, 252] width 188 height 20
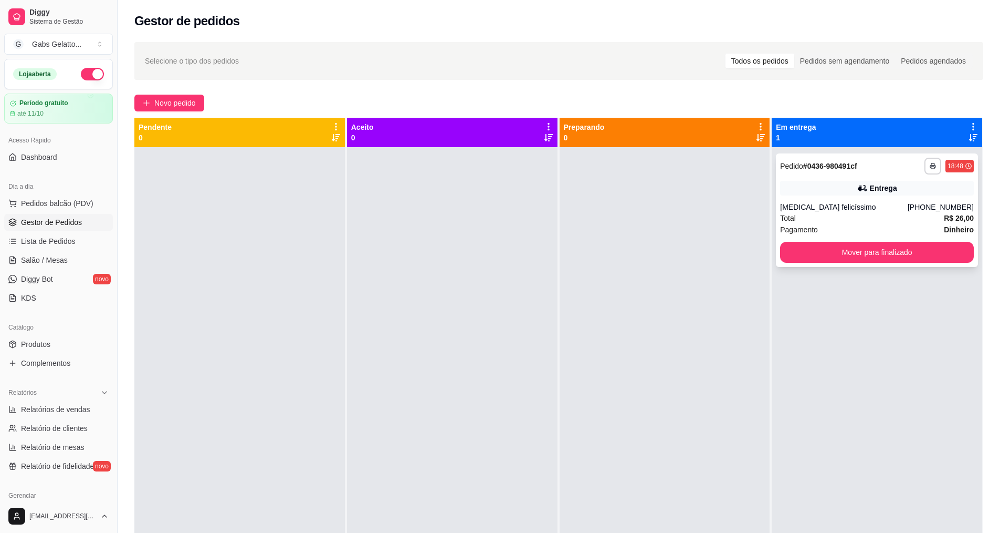
click at [812, 190] on div "Entrega" at bounding box center [877, 188] width 194 height 15
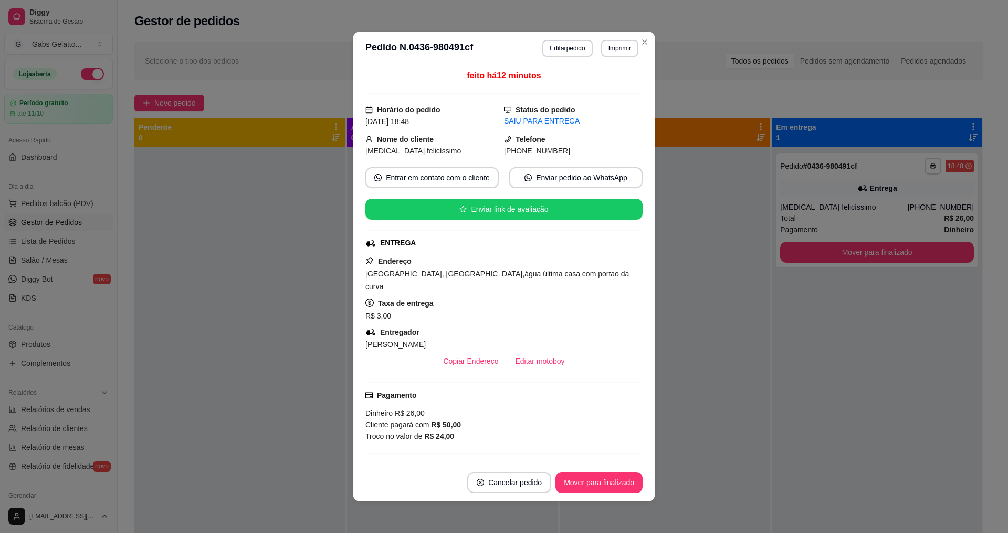
scroll to position [53, 0]
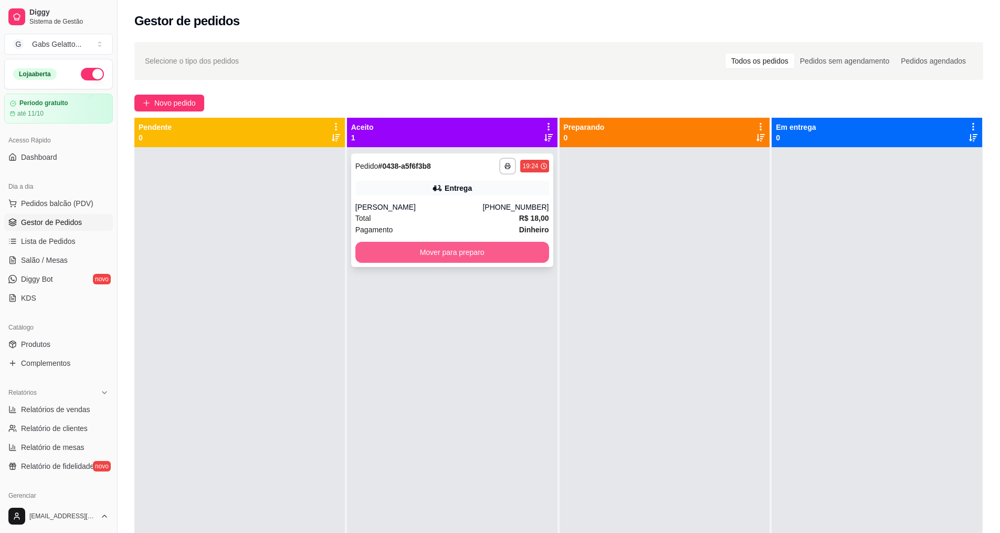
click at [487, 258] on button "Mover para preparo" at bounding box center [453, 252] width 194 height 21
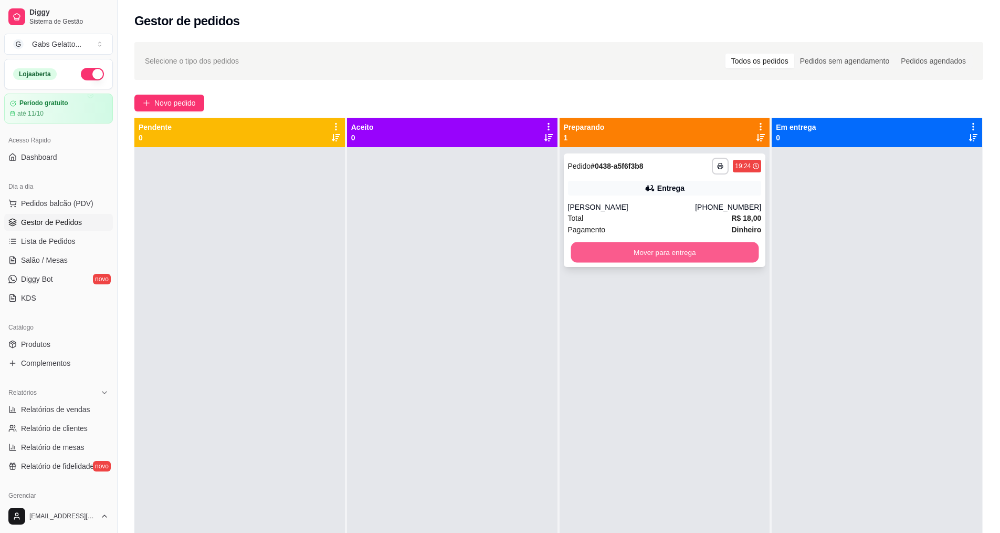
click at [730, 258] on button "Mover para entrega" at bounding box center [665, 252] width 188 height 20
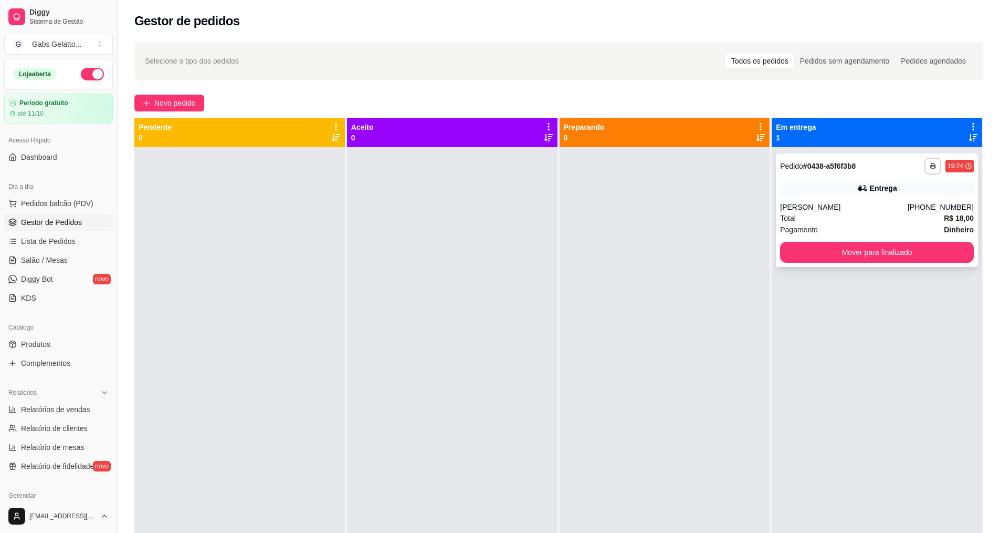
click at [874, 216] on div "Total R$ 18,00" at bounding box center [877, 218] width 194 height 12
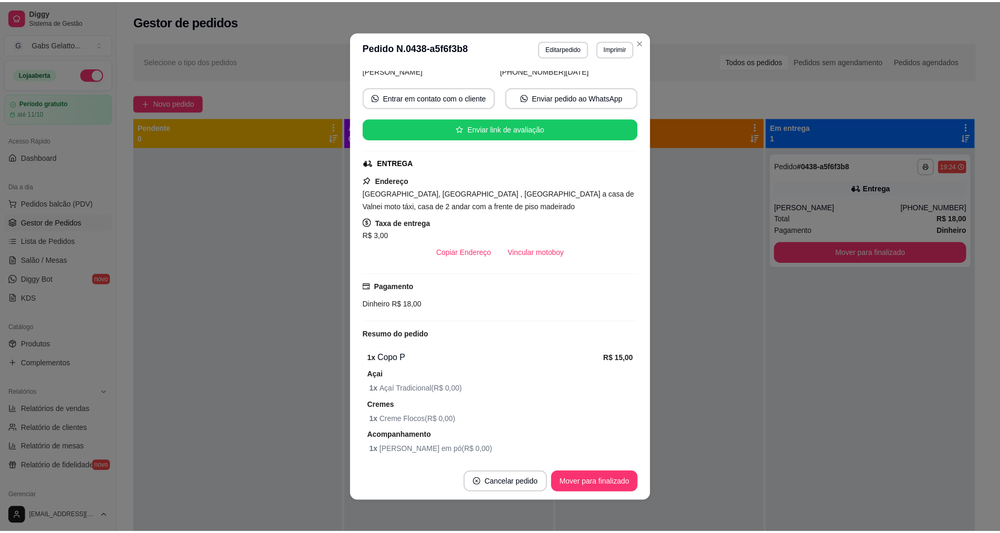
scroll to position [68, 0]
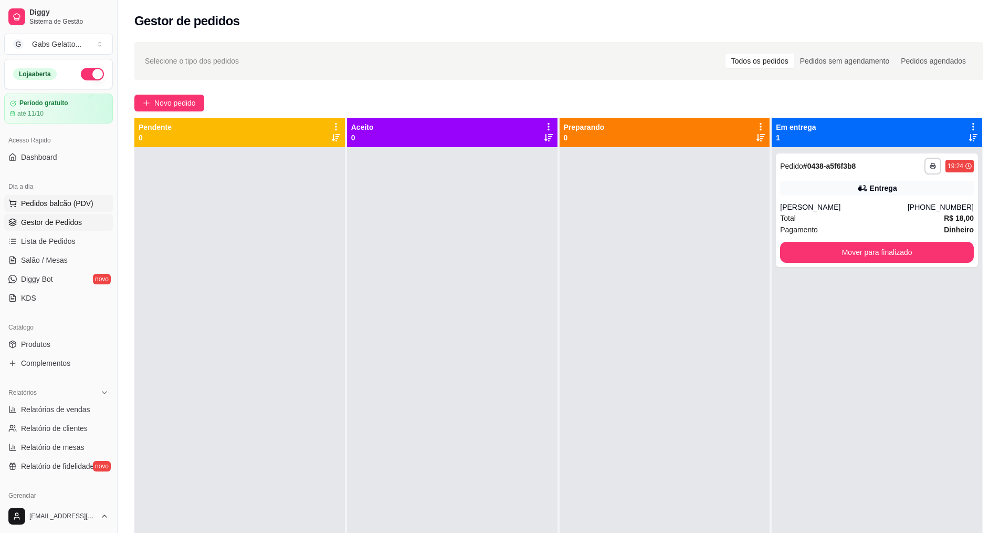
click at [45, 203] on span "Pedidos balcão (PDV)" at bounding box center [57, 203] width 72 height 11
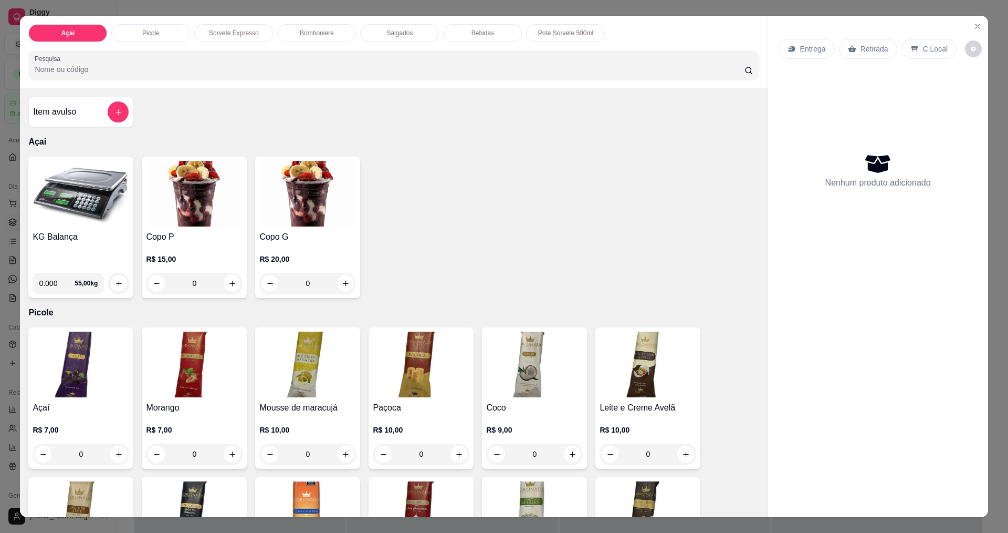
click at [101, 205] on img at bounding box center [81, 194] width 97 height 66
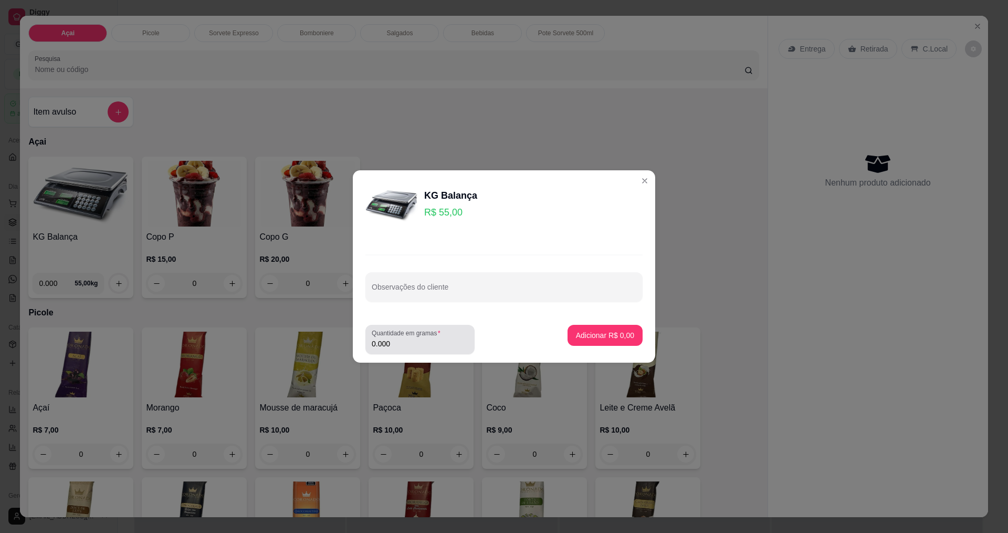
click at [434, 348] on input "0.000" at bounding box center [420, 343] width 97 height 11
type input "0.302"
click at [596, 340] on button "Adicionar R$ 16,61" at bounding box center [603, 335] width 77 height 20
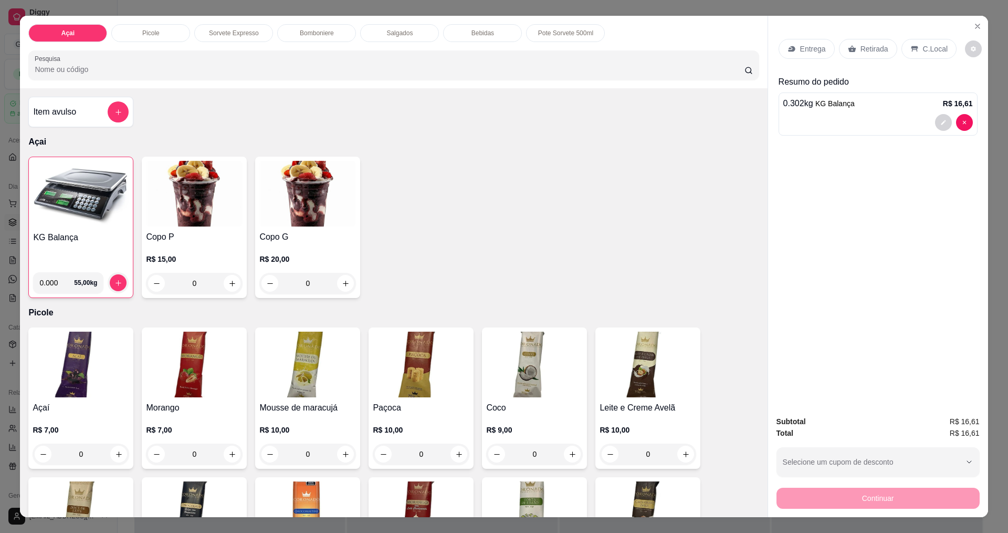
click at [928, 53] on p "C.Local" at bounding box center [935, 49] width 25 height 11
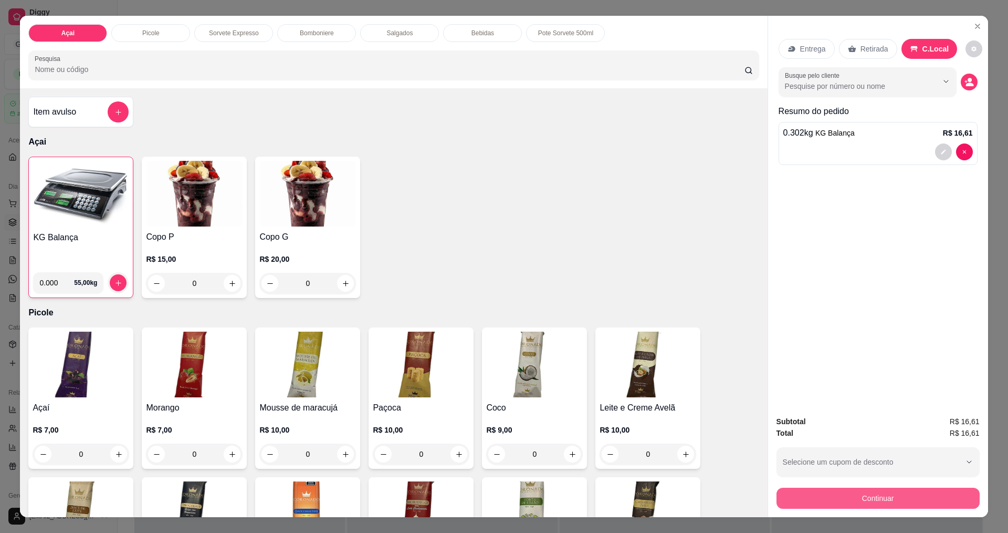
click at [898, 504] on button "Continuar" at bounding box center [878, 497] width 203 height 21
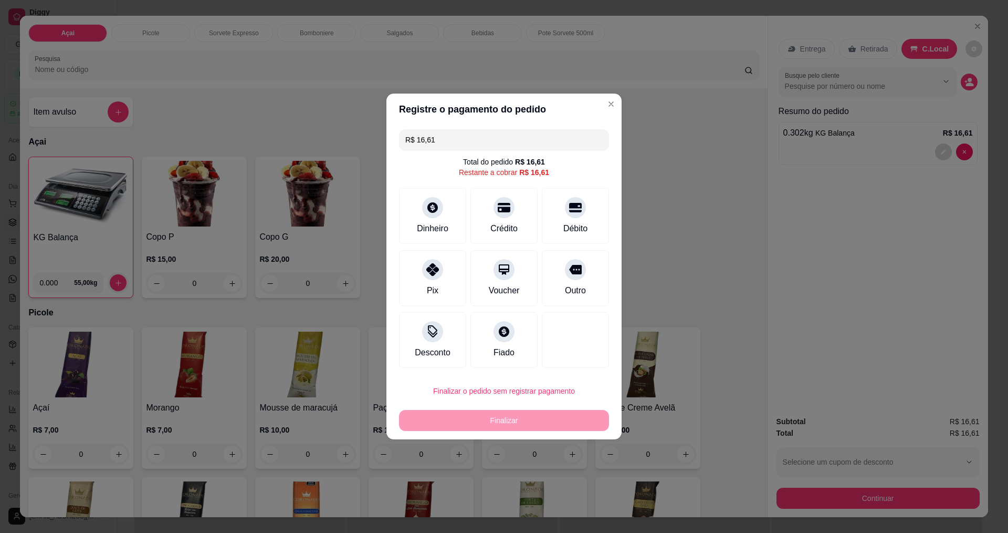
drag, startPoint x: 339, startPoint y: 140, endPoint x: 281, endPoint y: 137, distance: 57.9
click at [281, 137] on div "Registre o pagamento do pedido R$ 16,61 Total do pedido R$ 16,61 Restante a cob…" at bounding box center [504, 266] width 1008 height 533
click at [433, 219] on div "Dinheiro" at bounding box center [433, 213] width 74 height 61
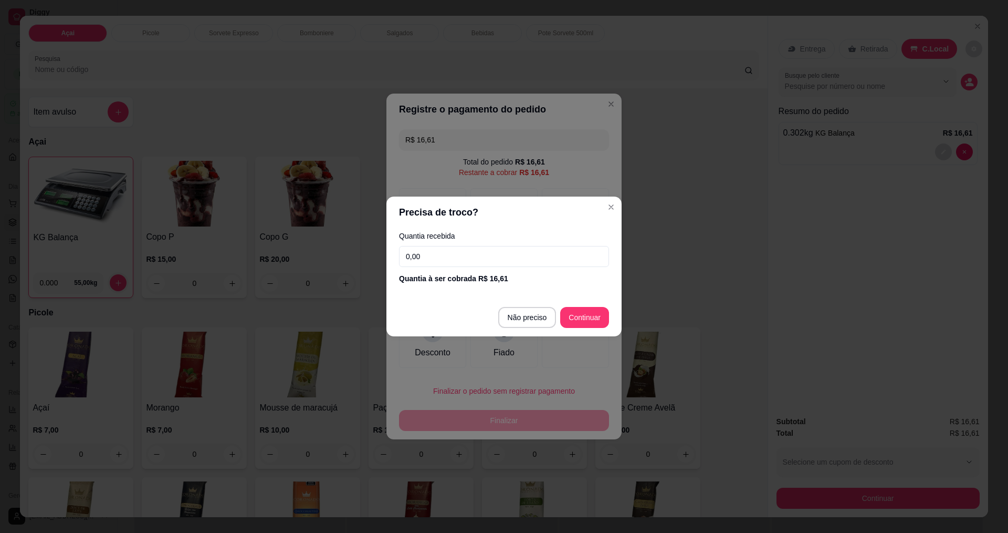
click at [498, 254] on input "0,00" at bounding box center [504, 256] width 210 height 21
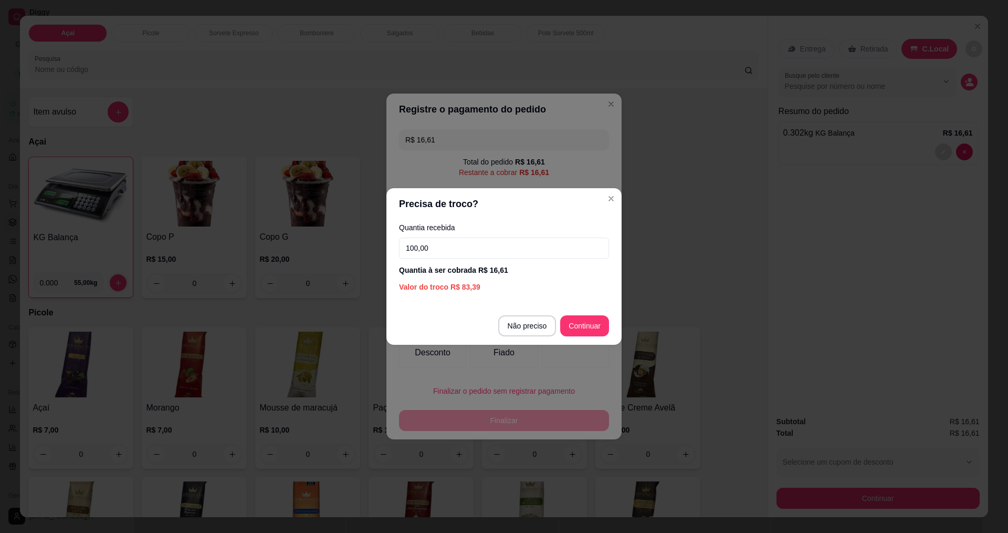
type input "100,00"
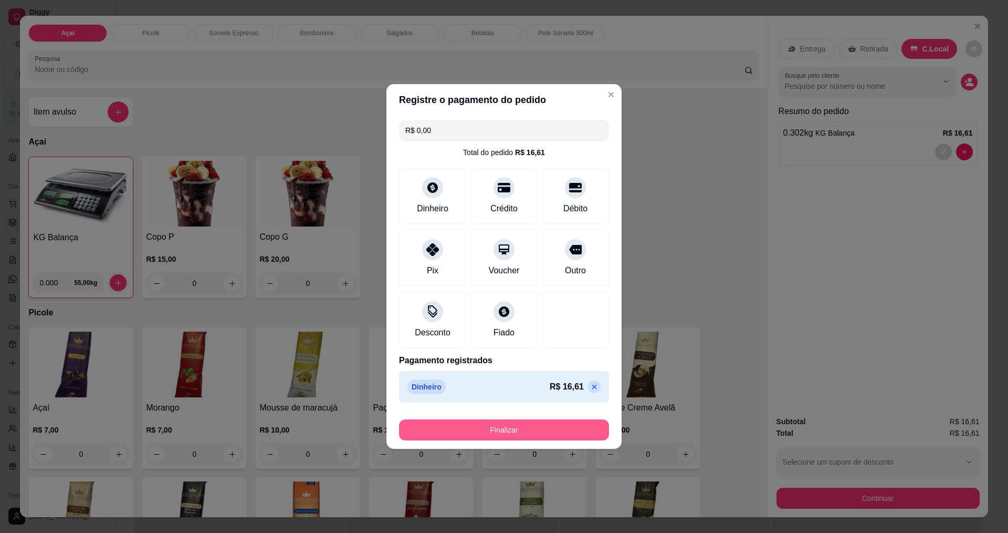
click at [541, 426] on button "Finalizar" at bounding box center [504, 429] width 210 height 21
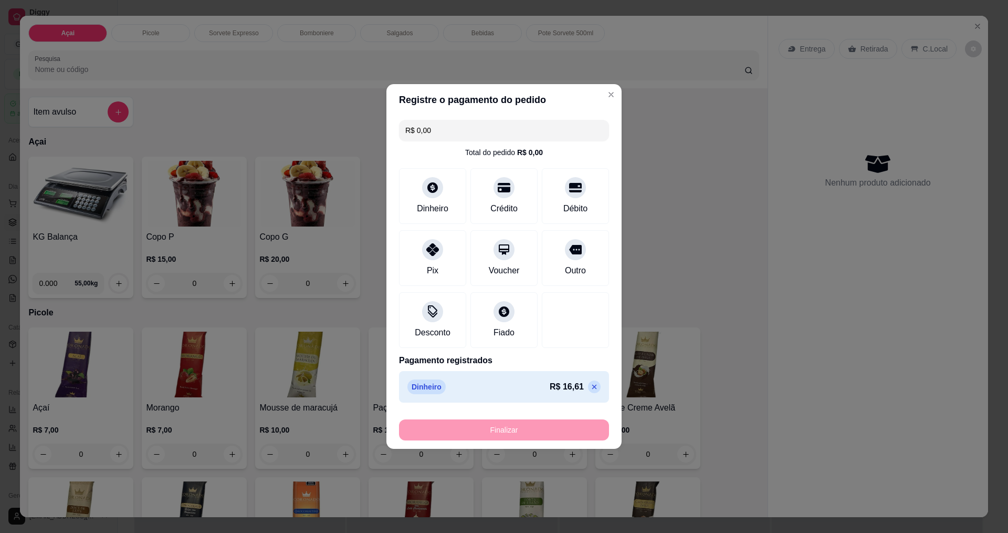
type input "-R$ 16,61"
